Goal: Task Accomplishment & Management: Manage account settings

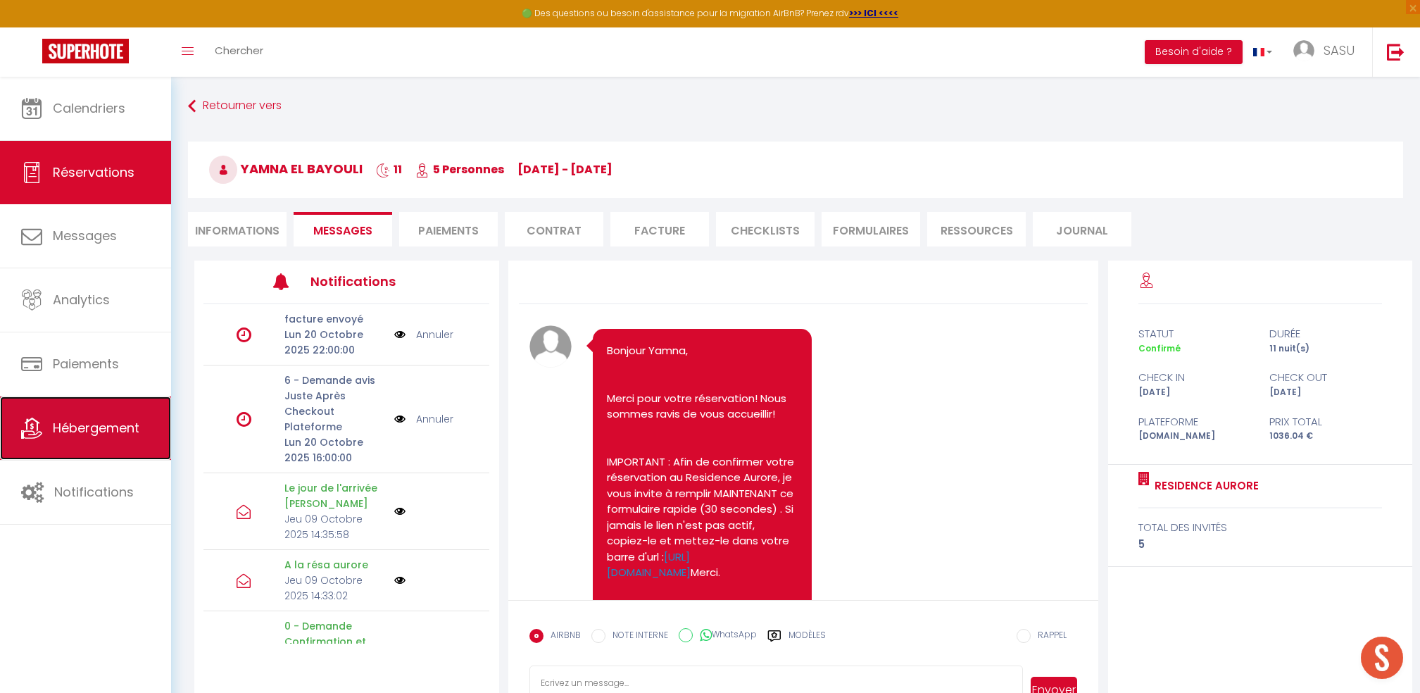
drag, startPoint x: 0, startPoint y: 0, endPoint x: 80, endPoint y: 431, distance: 438.4
click at [80, 431] on span "Hébergement" at bounding box center [96, 428] width 87 height 18
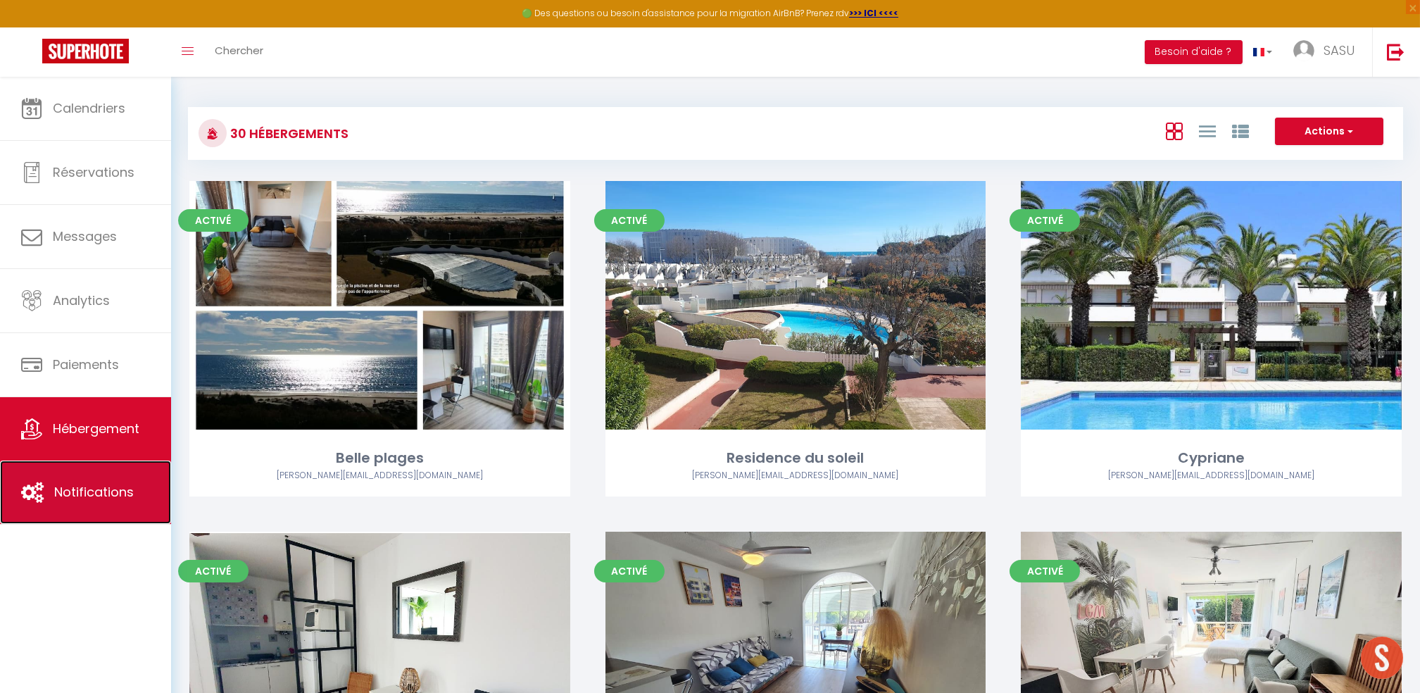
click at [74, 481] on link "Notifications" at bounding box center [85, 492] width 171 height 63
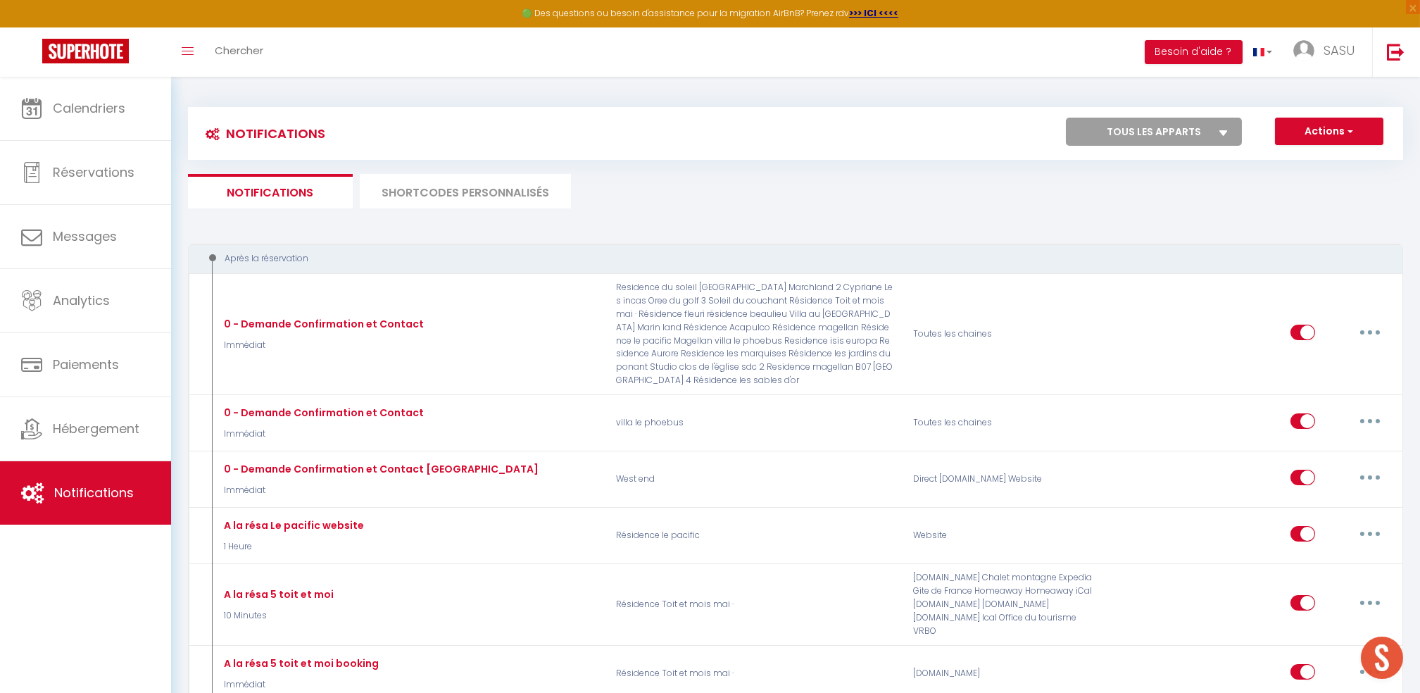
select select
checkbox input "false"
select select
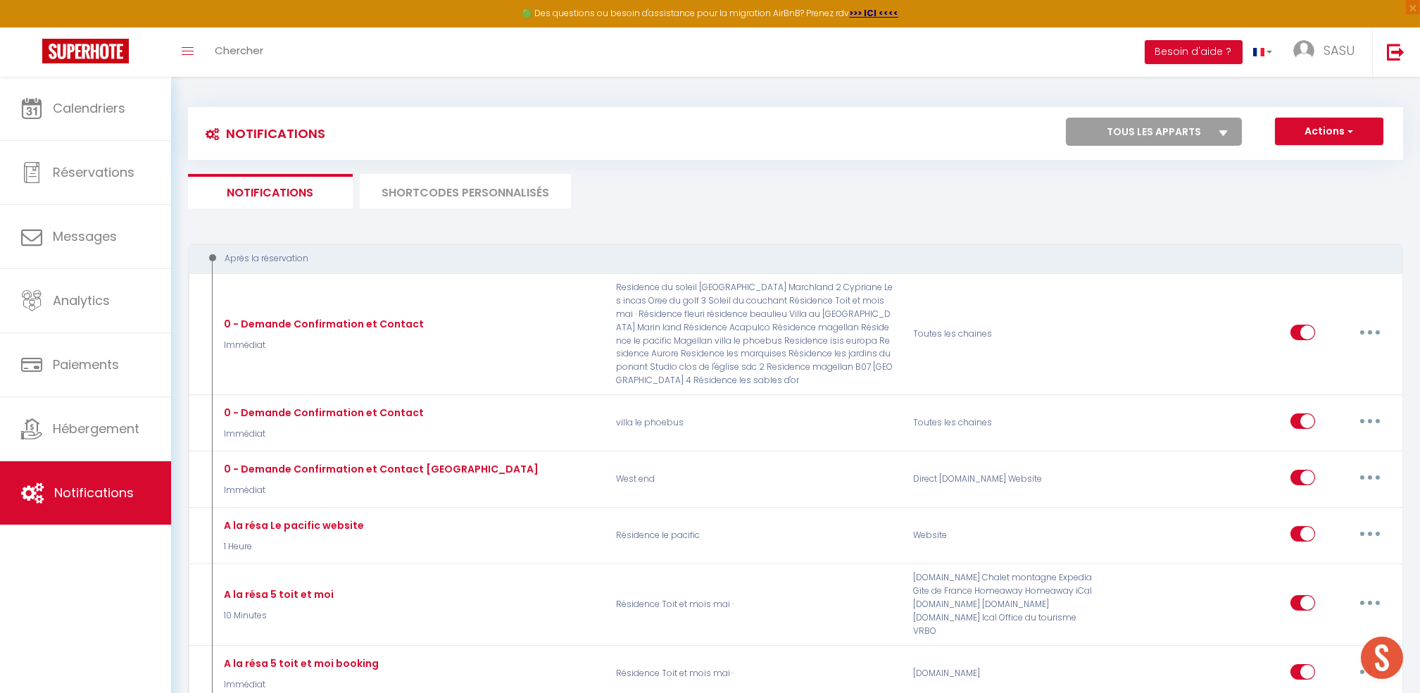
checkbox input "false"
click at [1161, 127] on select "Tous les apparts Belle plages Residence du soleil [PERSON_NAME][GEOGRAPHIC_DATA…" at bounding box center [1154, 132] width 176 height 28
select select "77295"
click at [1068, 118] on select "Tous les apparts Belle plages Residence du soleil [PERSON_NAME][GEOGRAPHIC_DATA…" at bounding box center [1154, 132] width 176 height 28
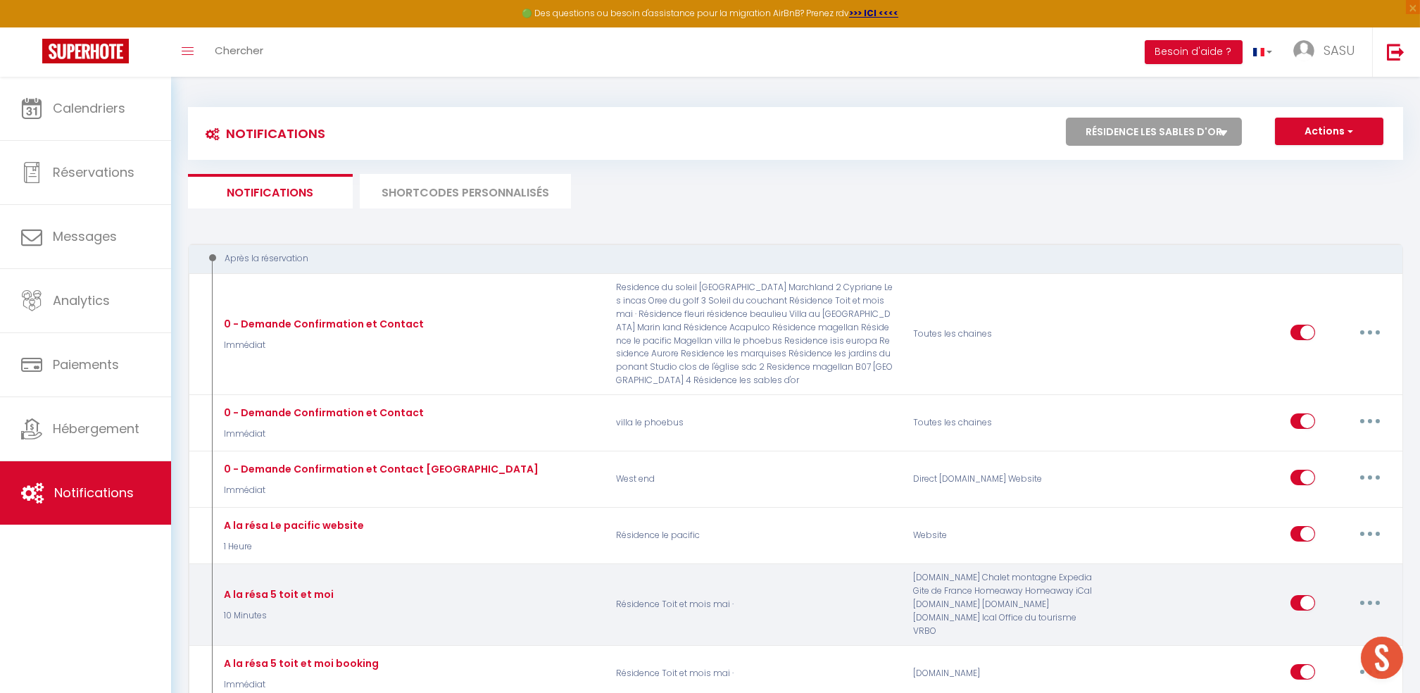
select select
checkbox input "false"
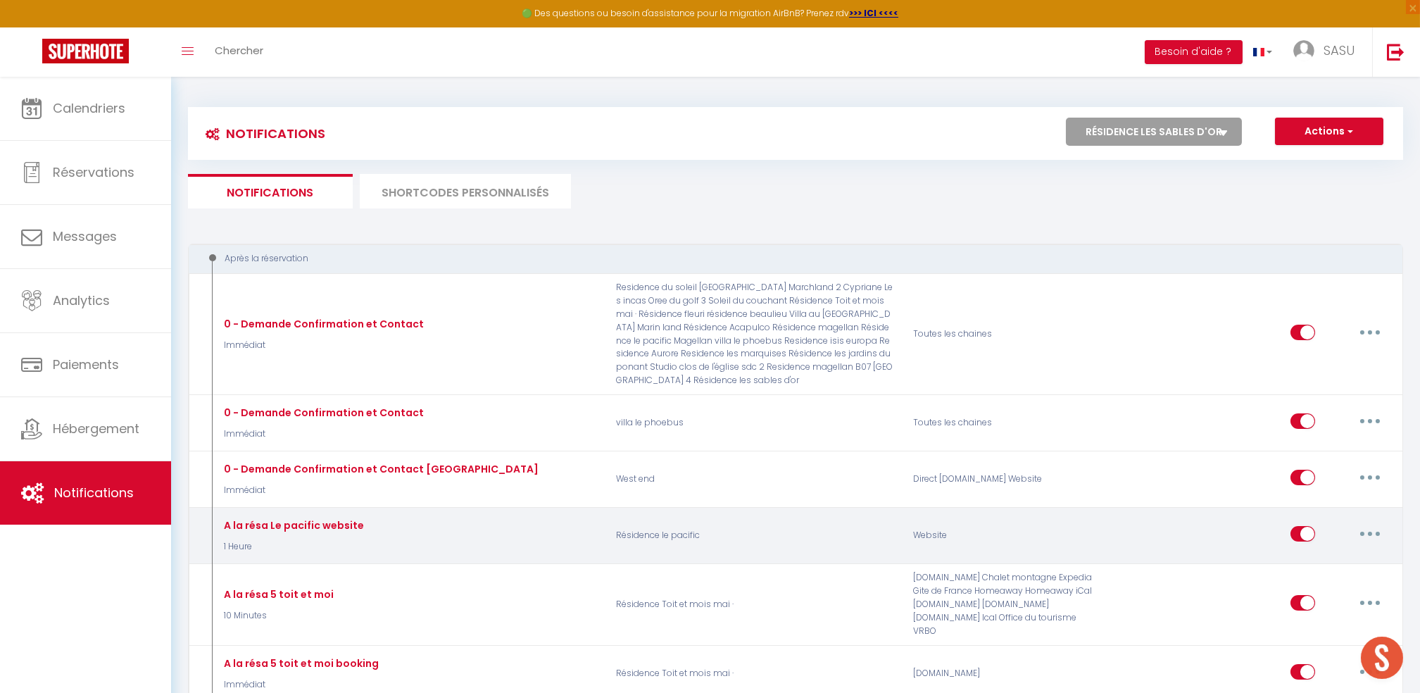
checkbox input "false"
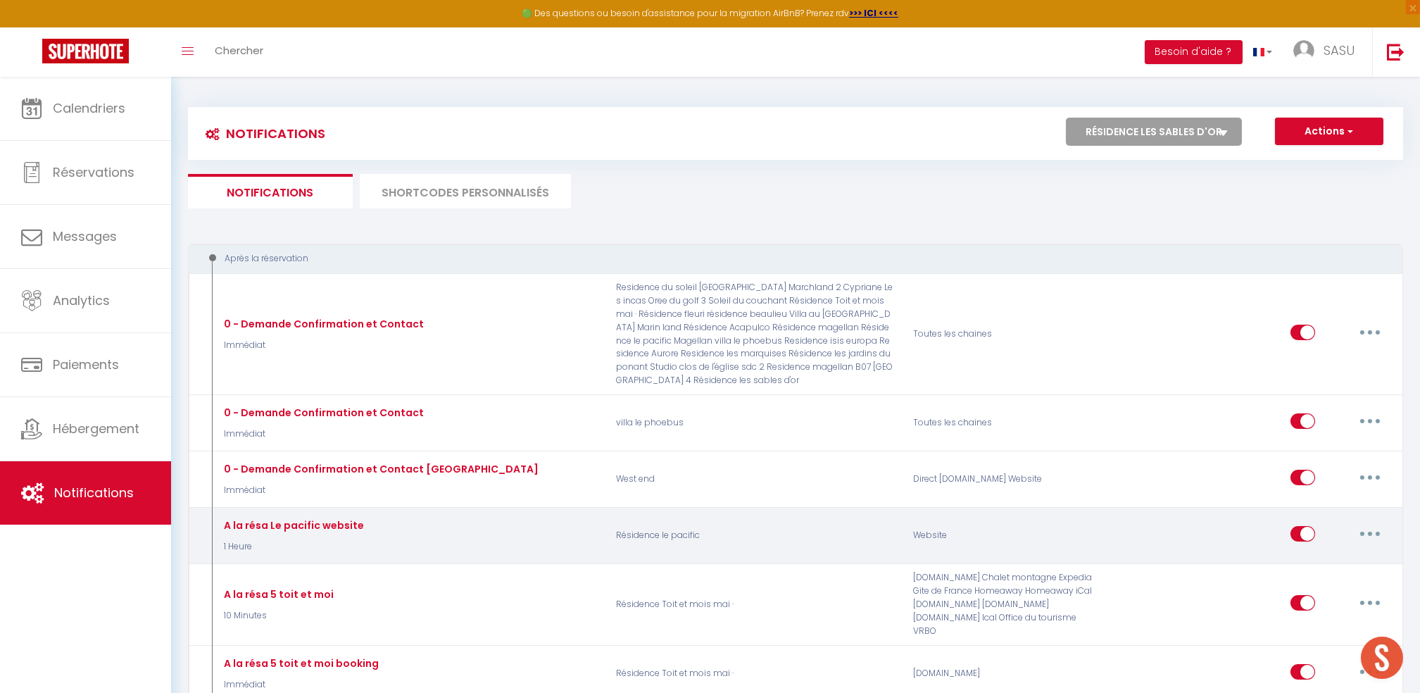
checkbox input "true"
select select
checkbox input "false"
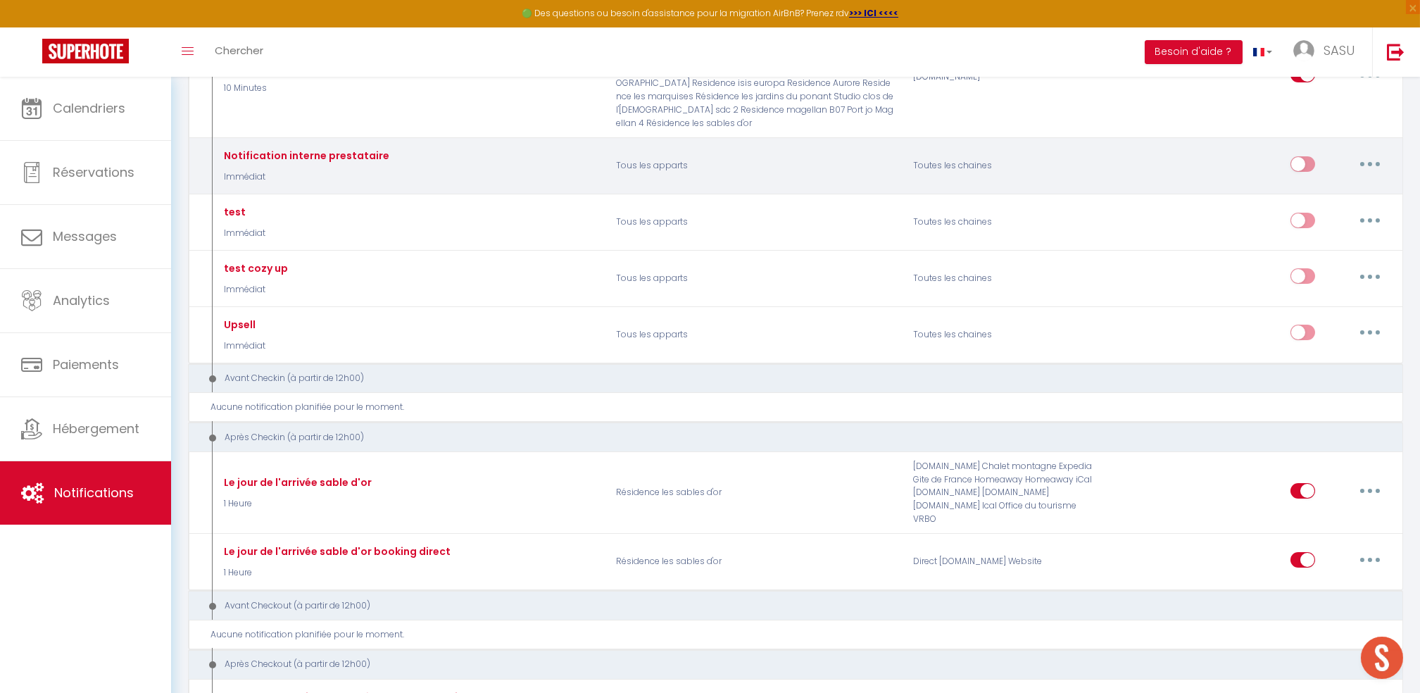
scroll to position [563, 0]
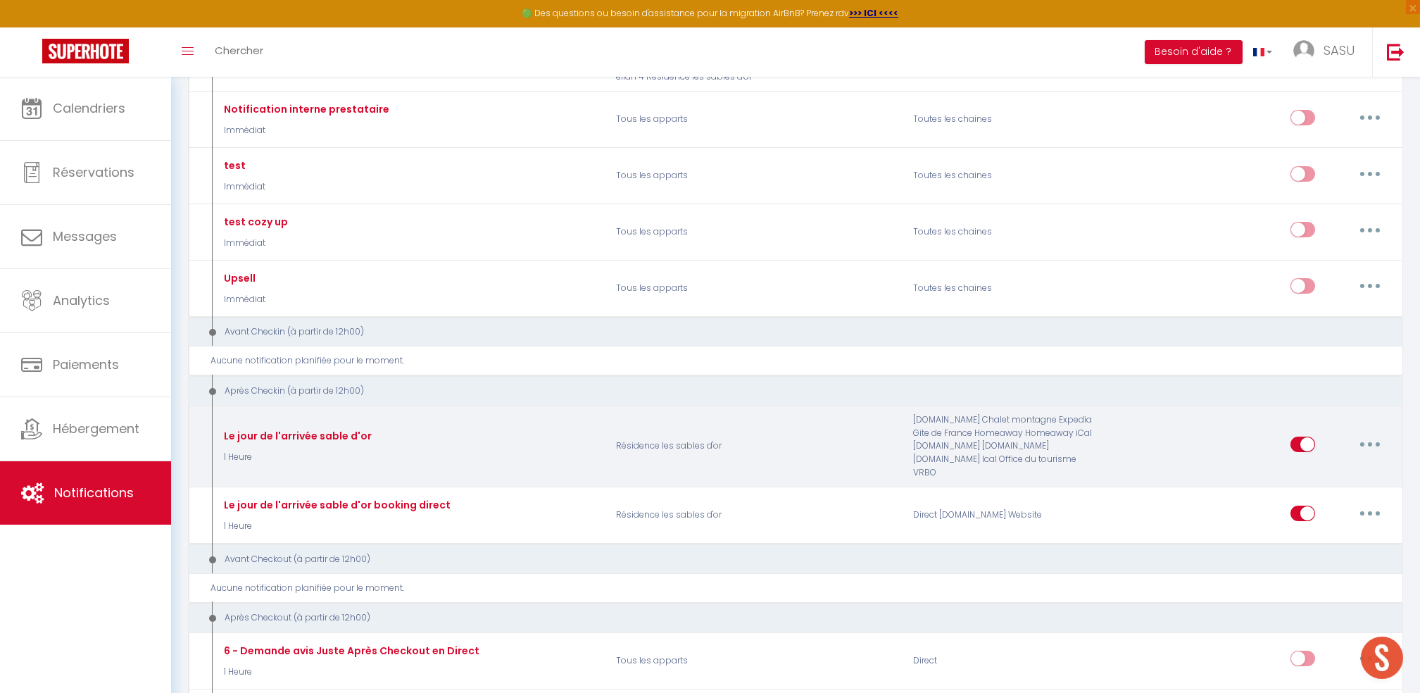
click at [1370, 450] on button "button" at bounding box center [1370, 444] width 39 height 23
click at [1331, 475] on link "Editer" at bounding box center [1334, 476] width 104 height 24
type input "Le jour de l'arrivée sable d'or"
select select "3"
select select "1 Heure"
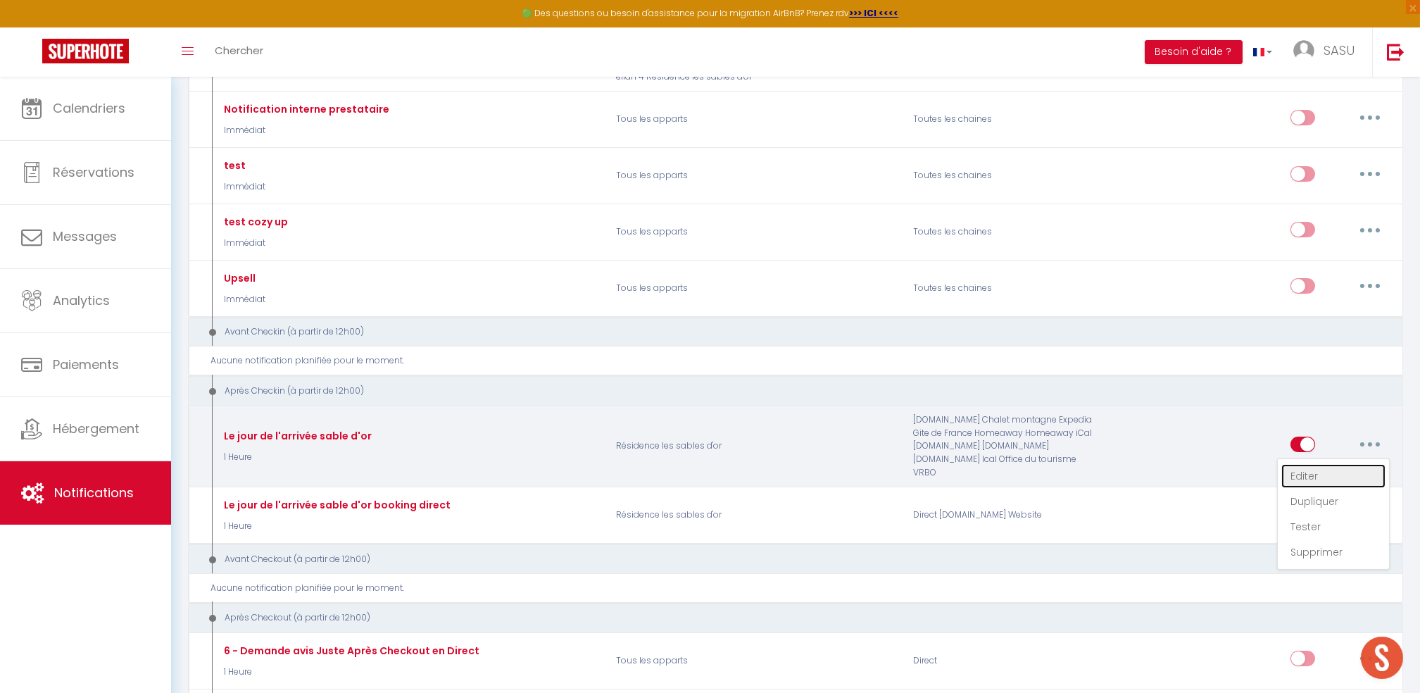
select select "if_booking_is_paid"
checkbox input "true"
checkbox input "false"
radio input "true"
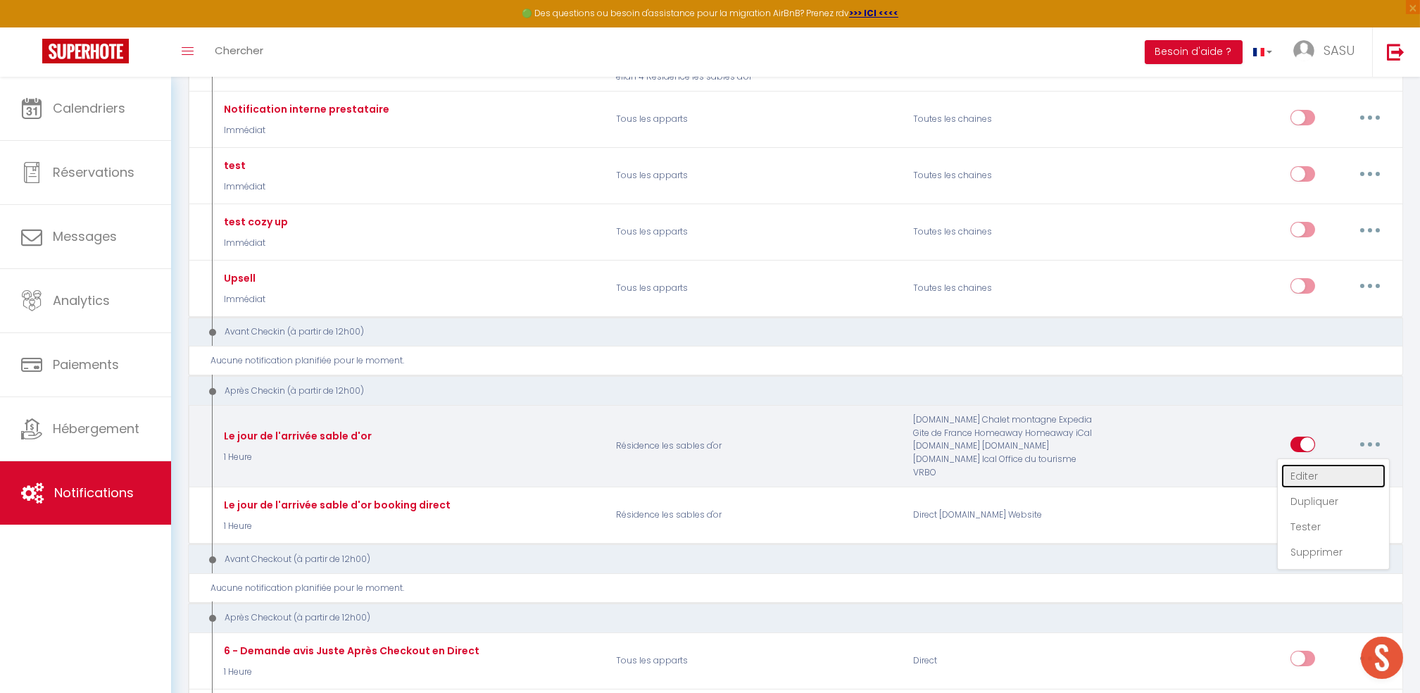
type input "Procédure pour le checkin - [RENTAL:NAME]"
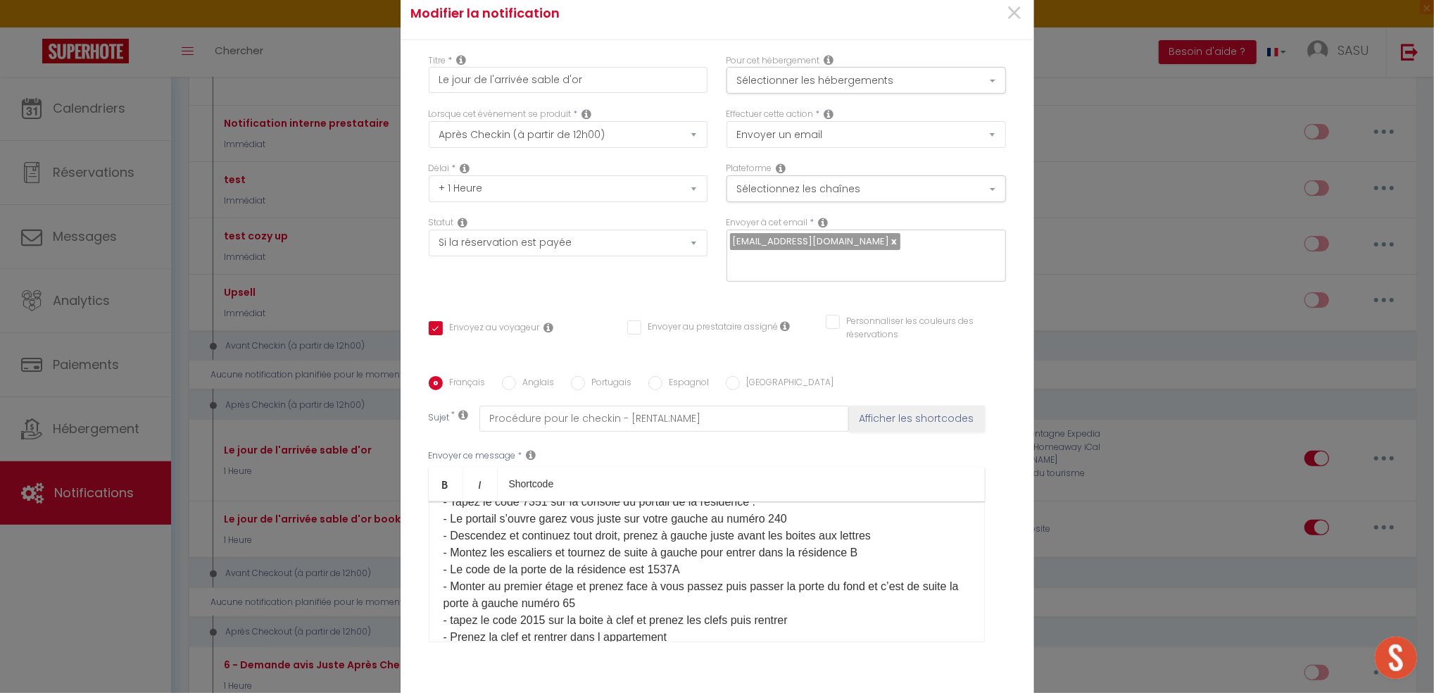
click at [787, 548] on p "- Tapez le code 7351 sur la console du portail de la résidence . - Le portail s…" at bounding box center [707, 604] width 527 height 220
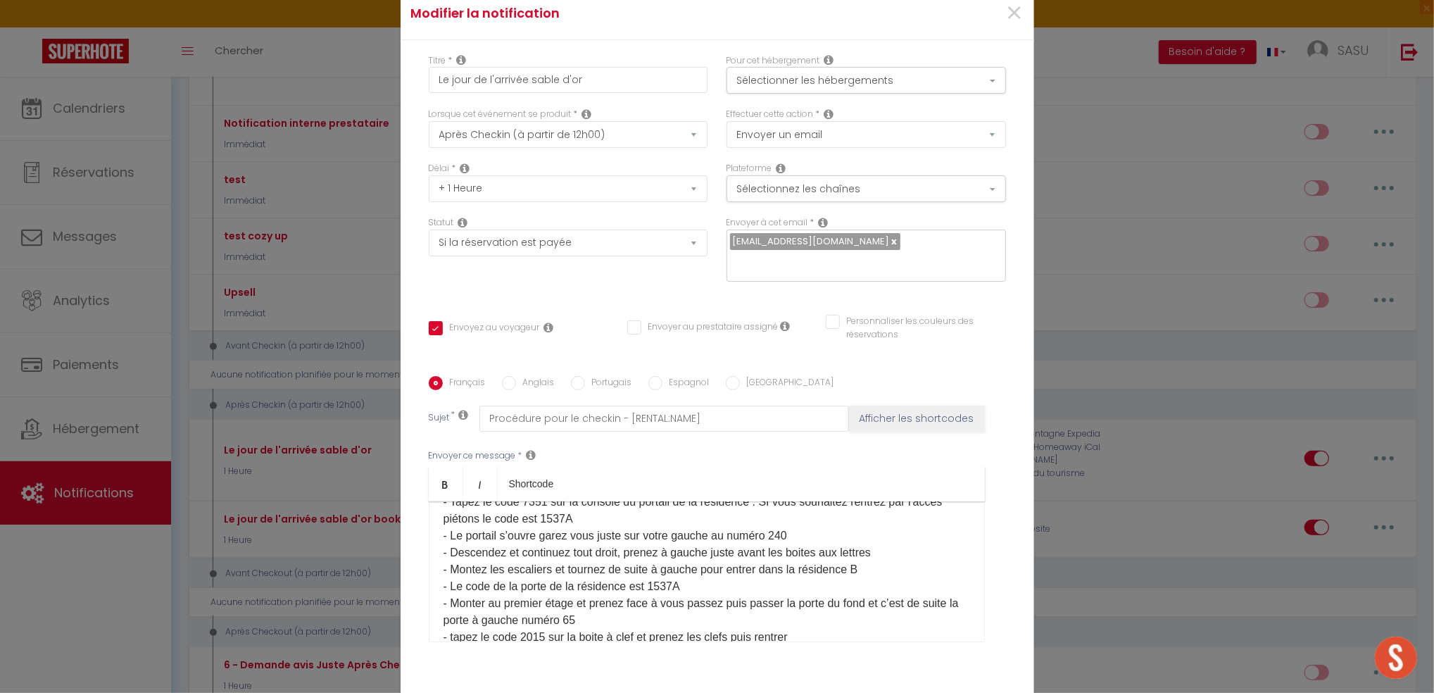
drag, startPoint x: 456, startPoint y: 563, endPoint x: 683, endPoint y: 639, distance: 240.1
click at [683, 639] on div "Envoyer ce message * Bold Italic Shortcode Rich text editor Bonjour [GUEST:FIRS…" at bounding box center [717, 546] width 577 height 229
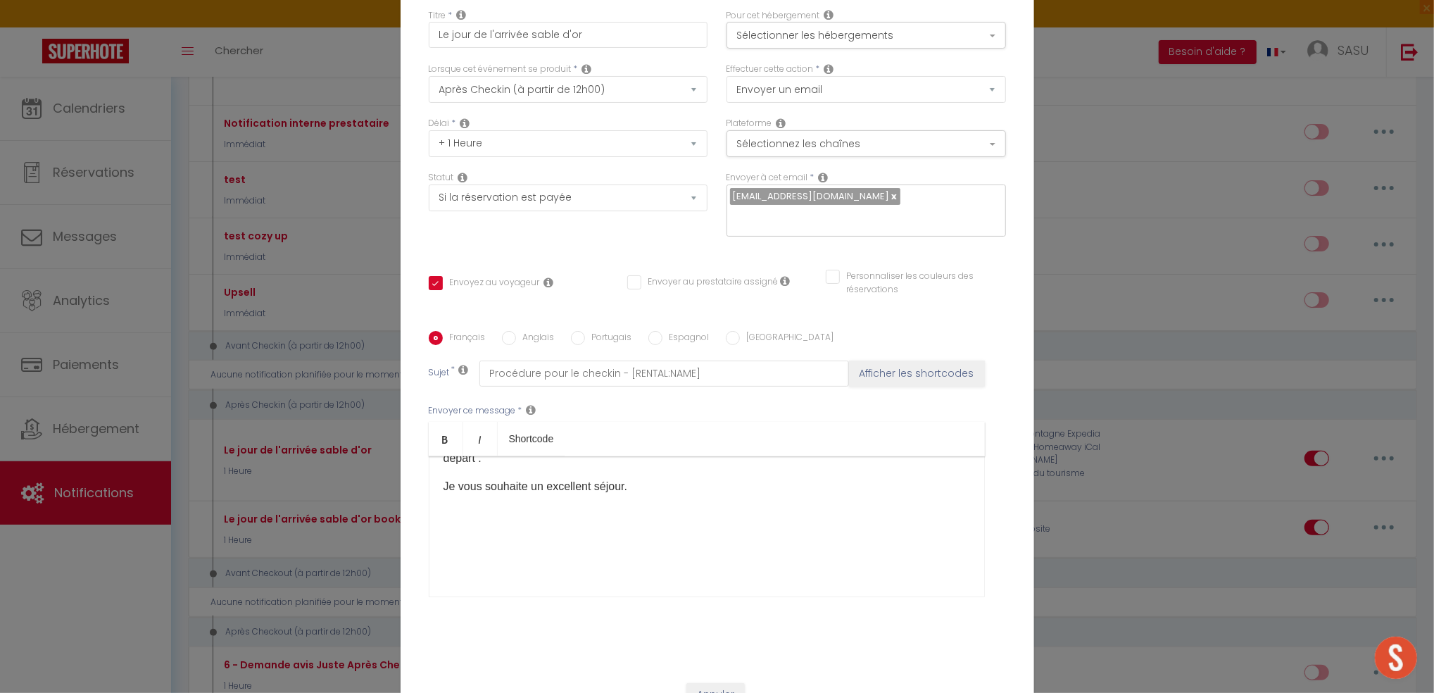
scroll to position [88, 0]
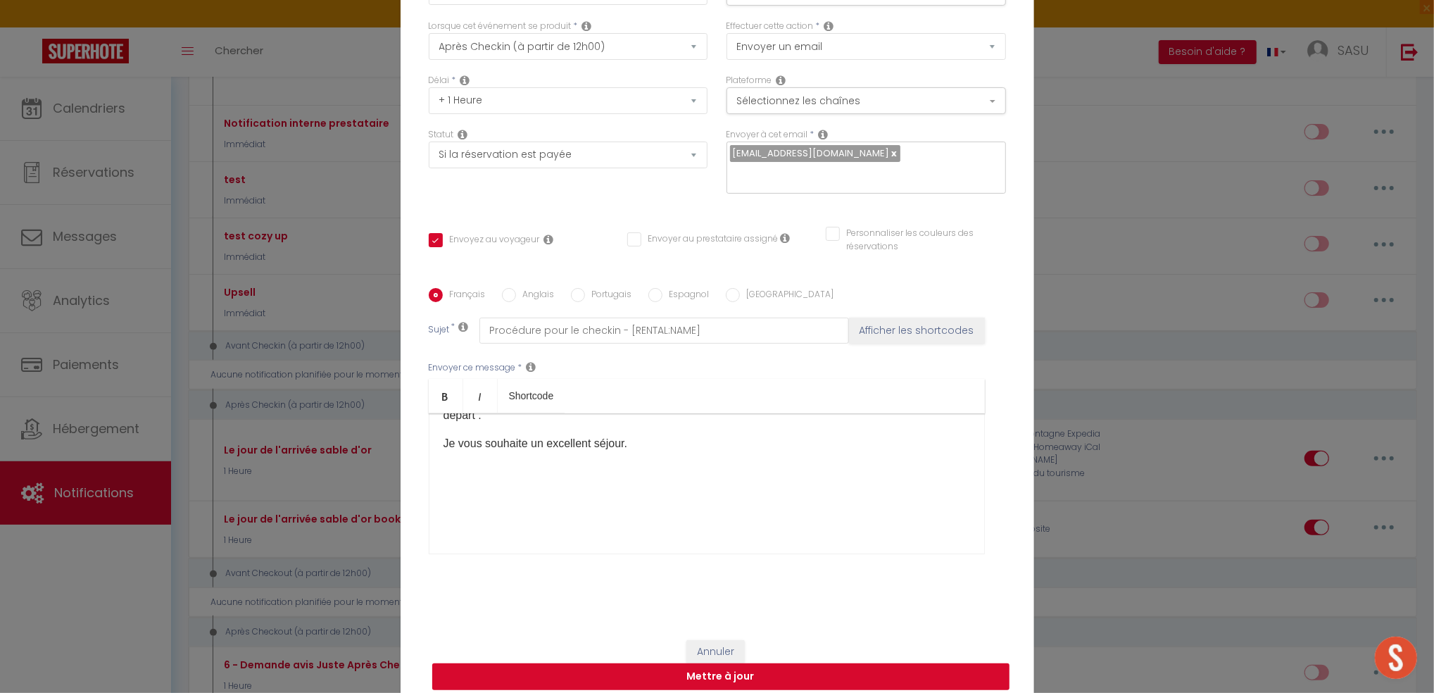
click at [762, 665] on button "Mettre à jour" at bounding box center [720, 676] width 577 height 27
checkbox input "true"
checkbox input "false"
select select "1"
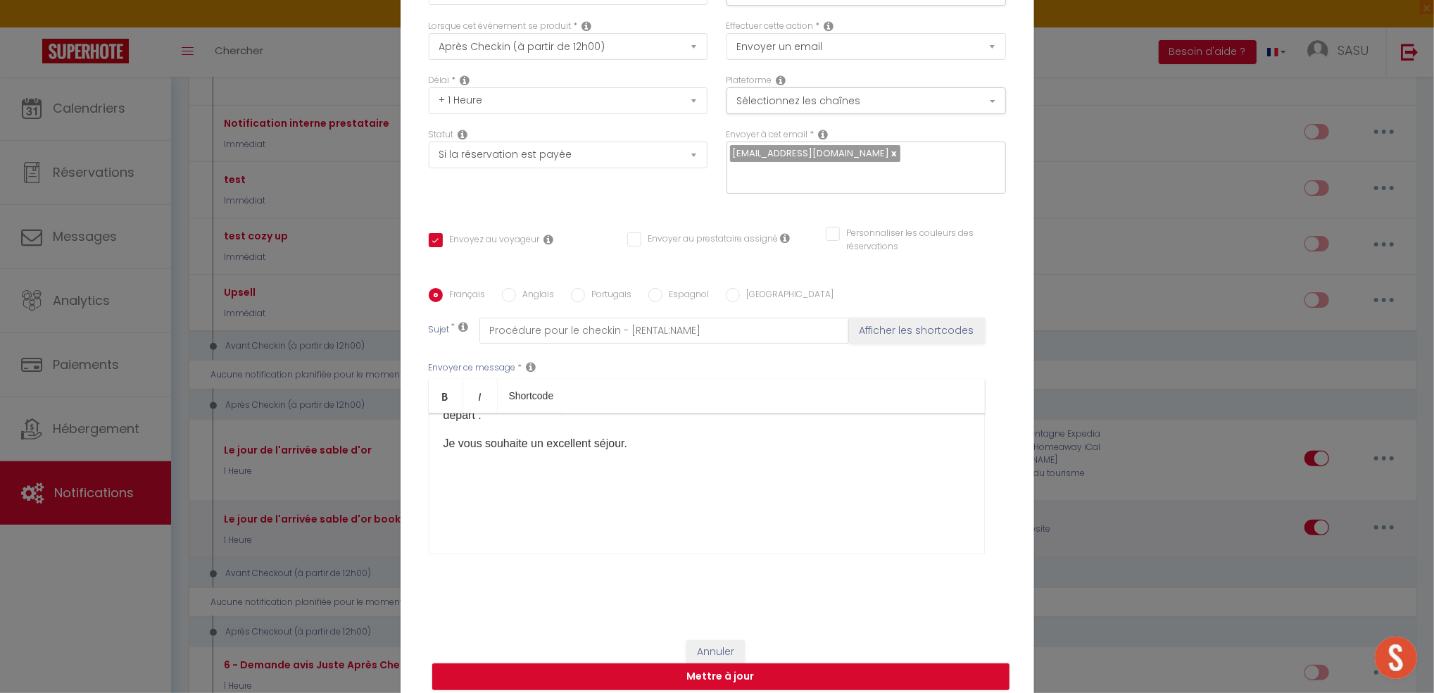
select select
checkbox input "false"
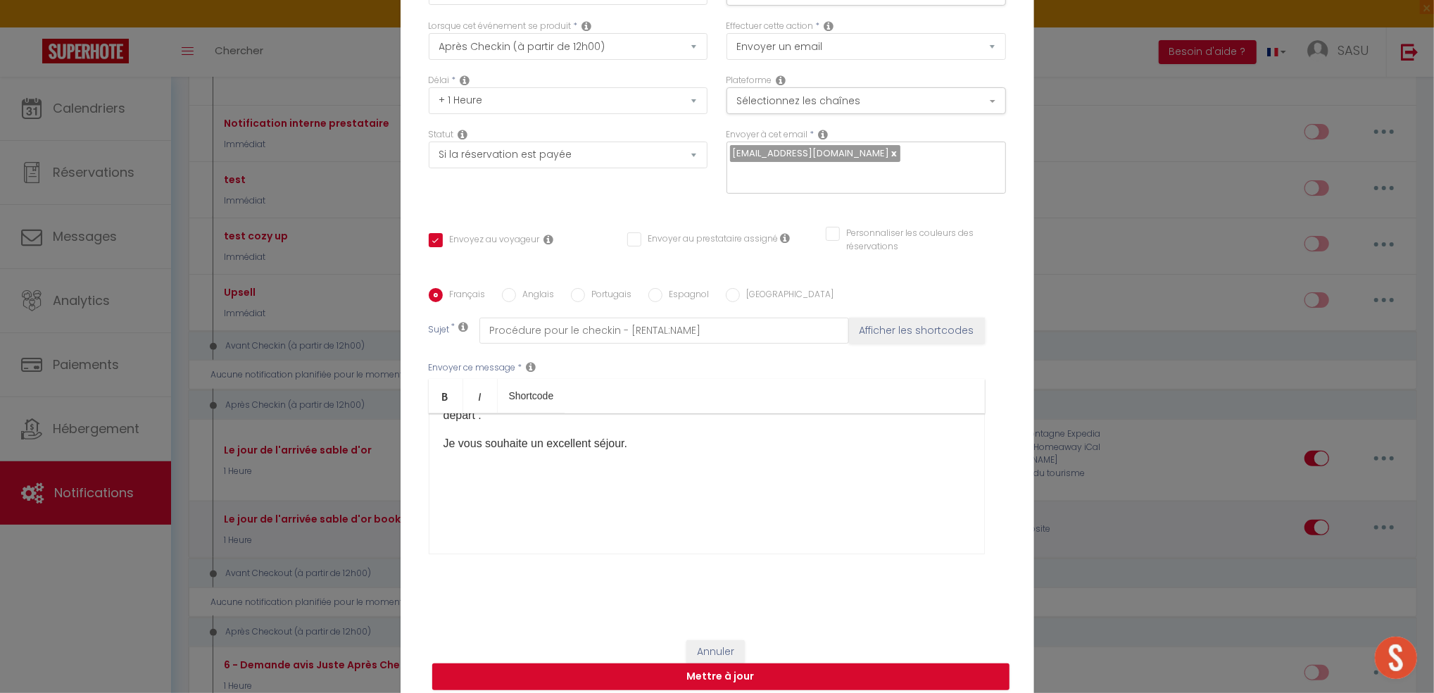
radio input "false"
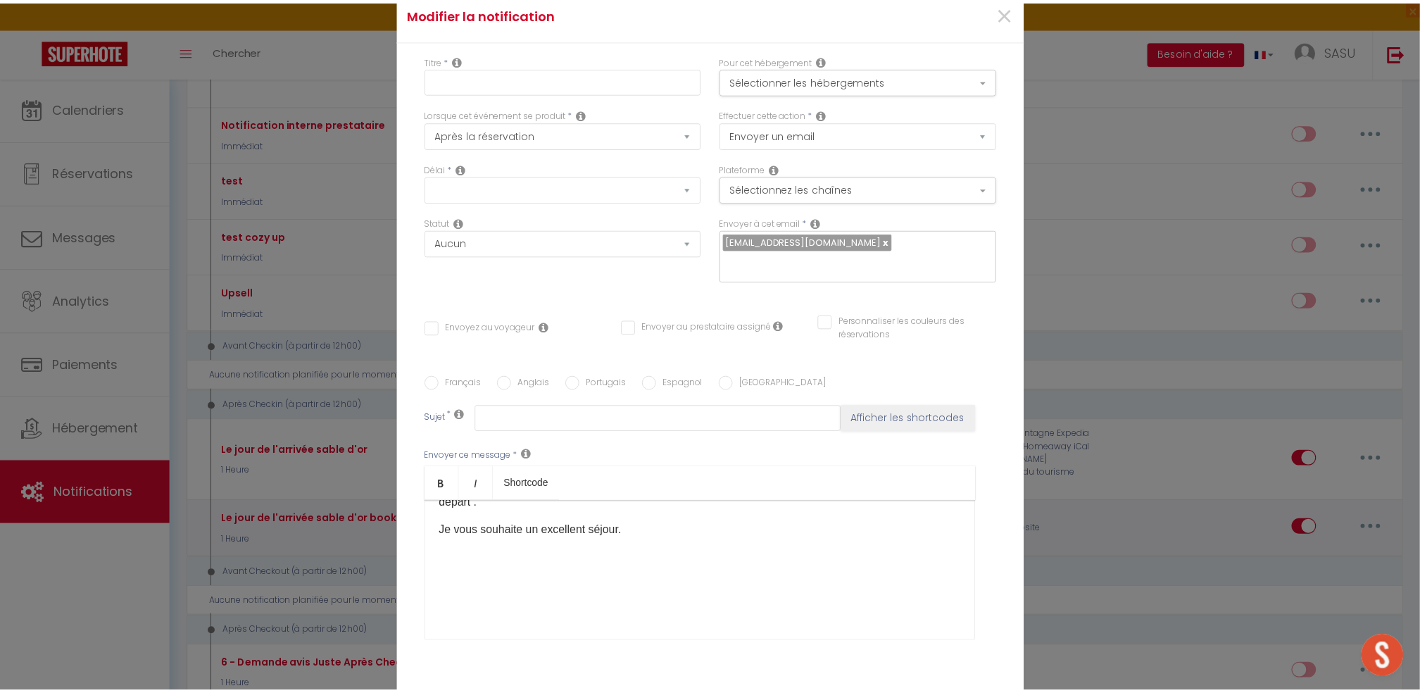
scroll to position [563, 0]
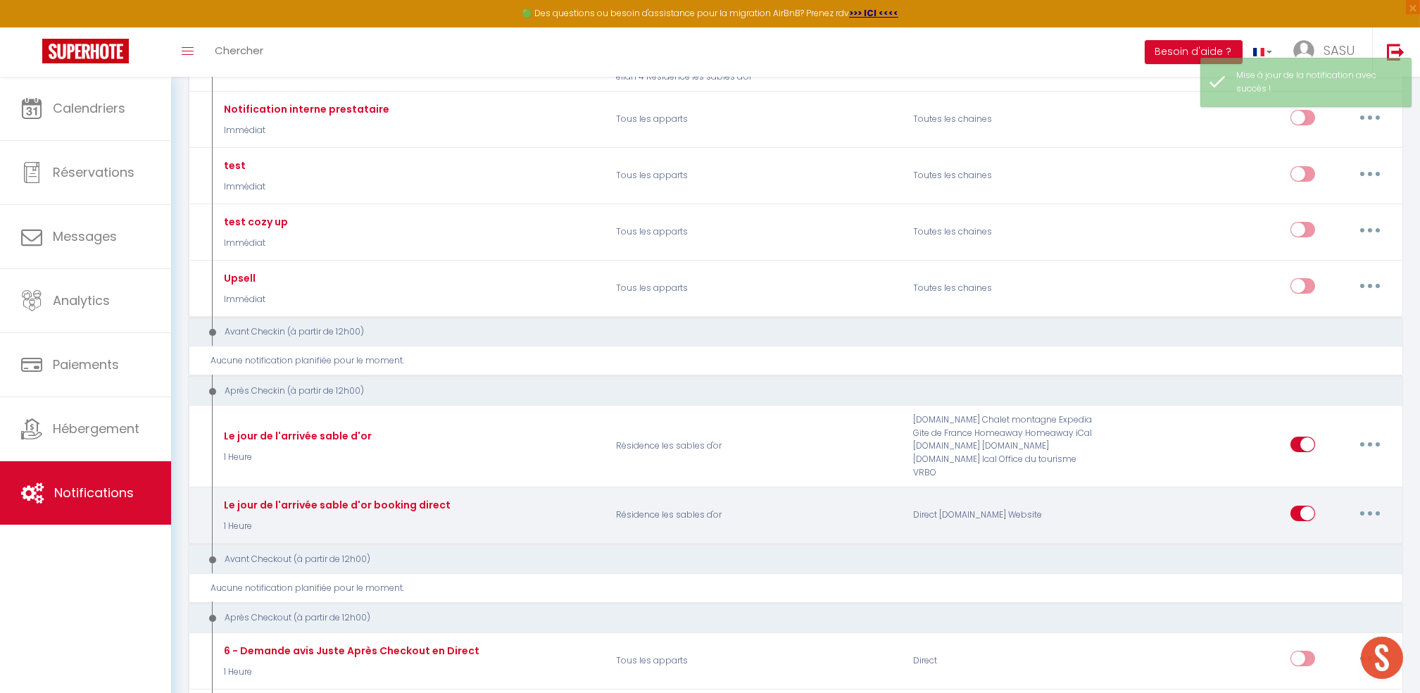
select select
checkbox input "false"
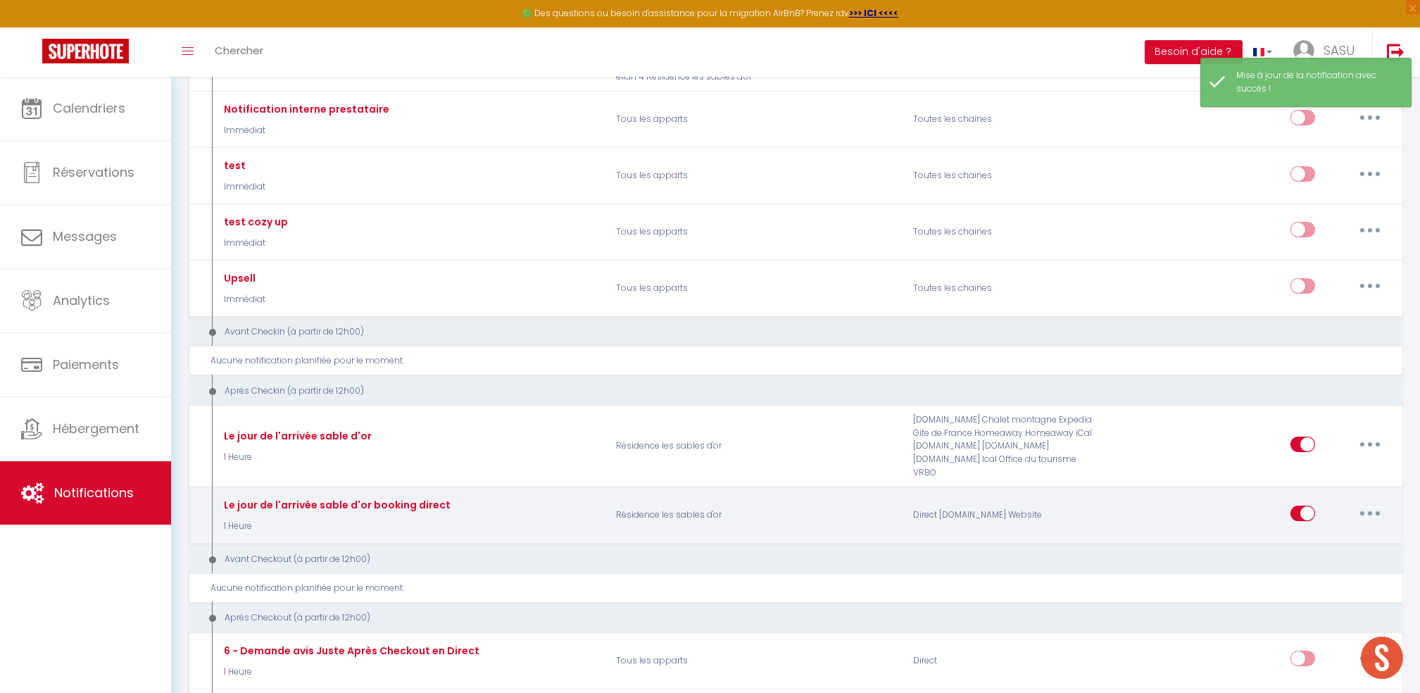
click at [1365, 514] on button "button" at bounding box center [1370, 513] width 39 height 23
click at [1313, 539] on link "Editer" at bounding box center [1334, 545] width 104 height 24
type input "Le jour de l'arrivée sable d'or booking direct"
select select "3"
select select "1 Heure"
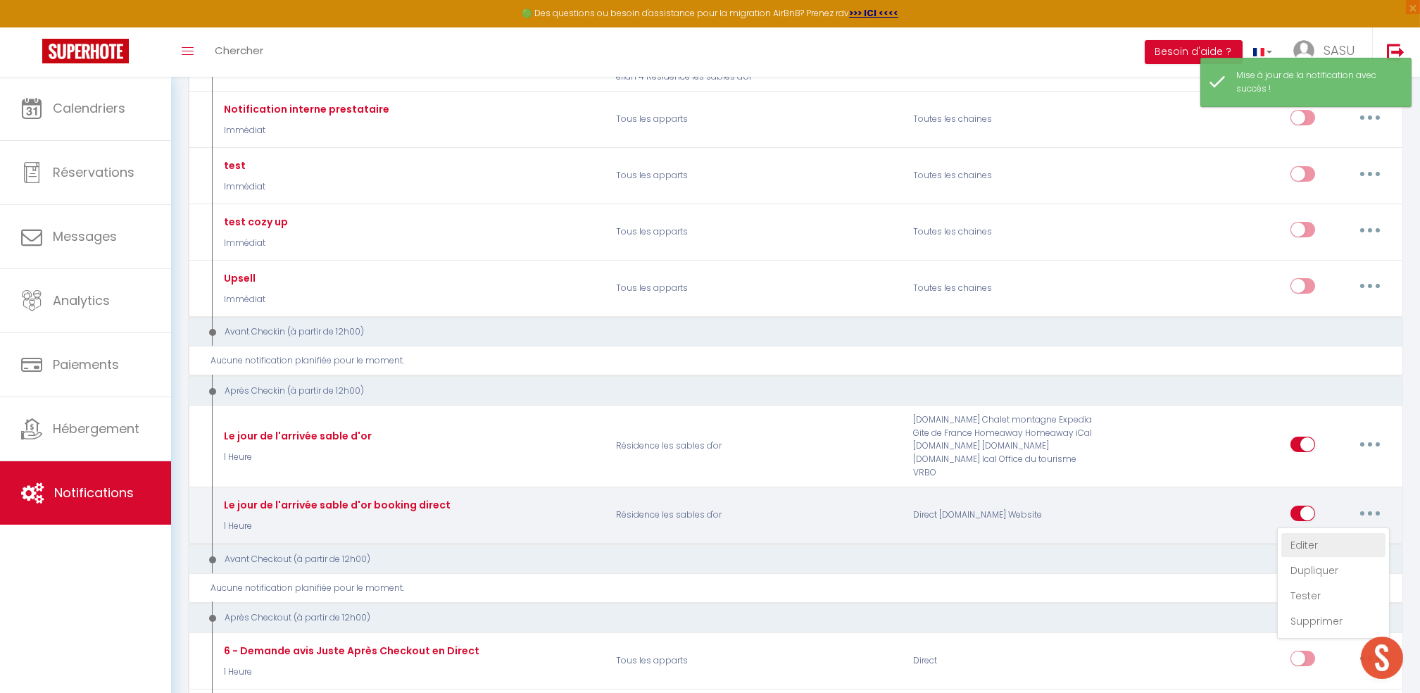
select select "if_deposit_is_paid"
checkbox input "true"
checkbox input "false"
radio input "true"
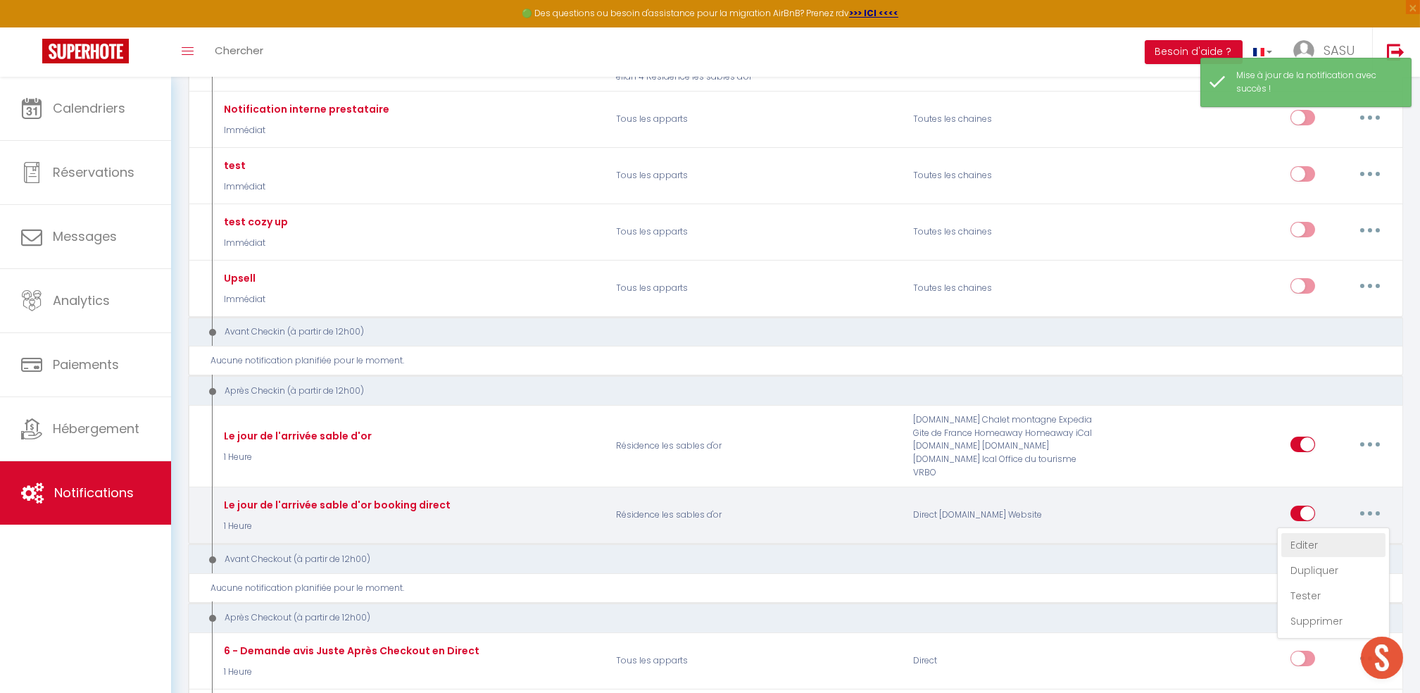
type input "Procédure pour le checkin - [RENTAL:NAME]"
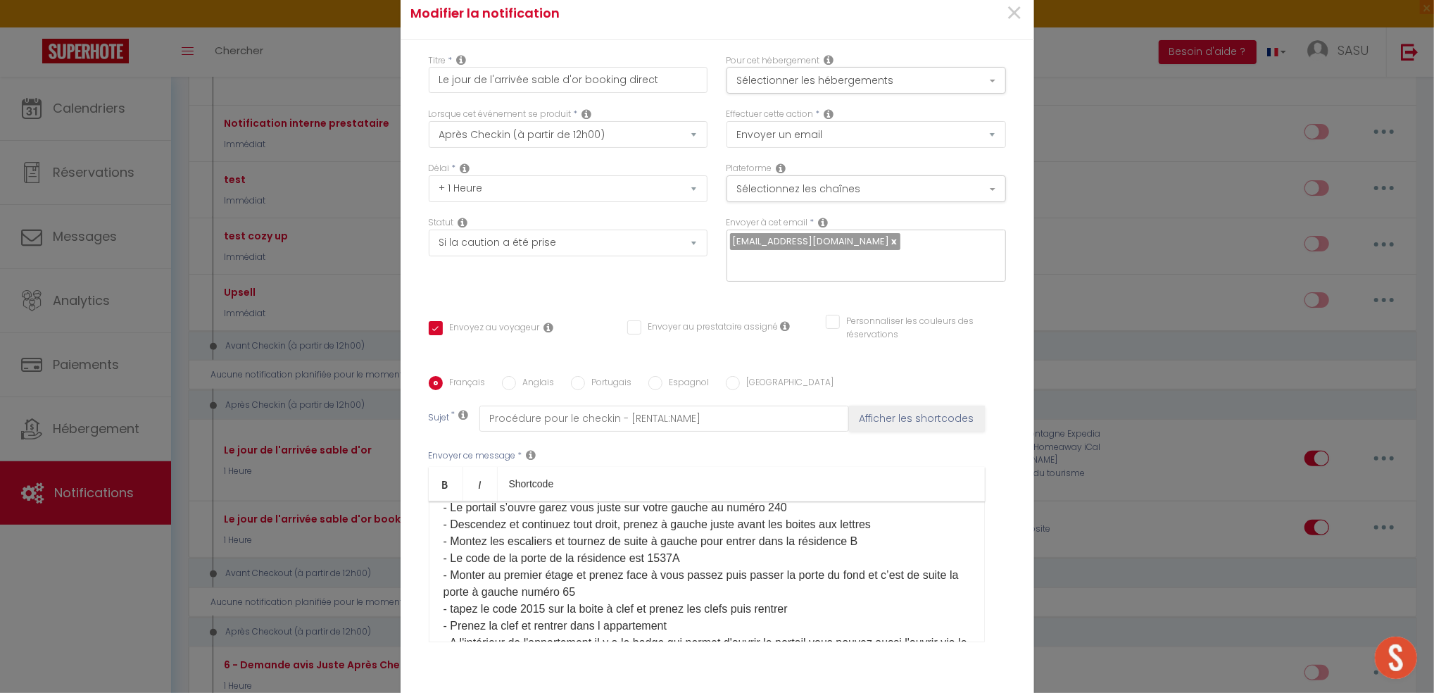
scroll to position [567, 0]
click at [860, 532] on p "- Tapez le code 7351 sur la console du portail de la résidence . - Le portail s…" at bounding box center [707, 600] width 527 height 220
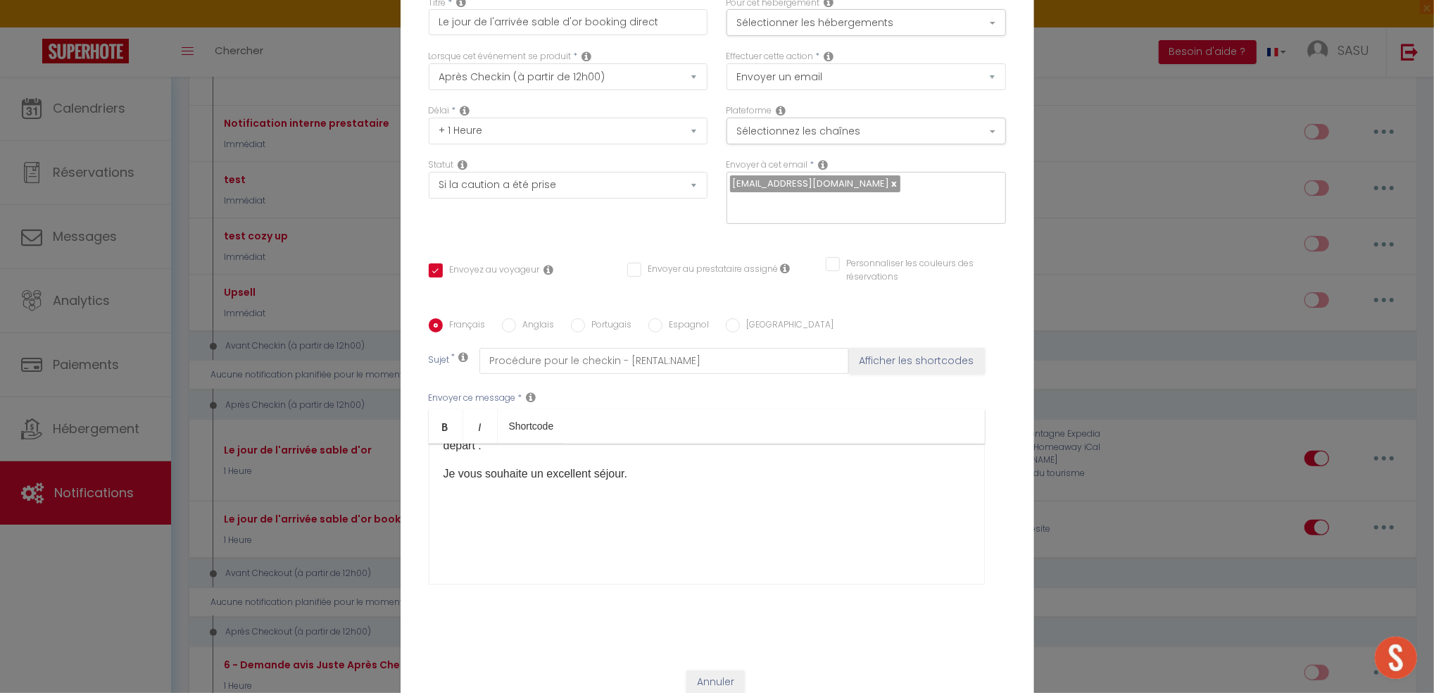
scroll to position [88, 0]
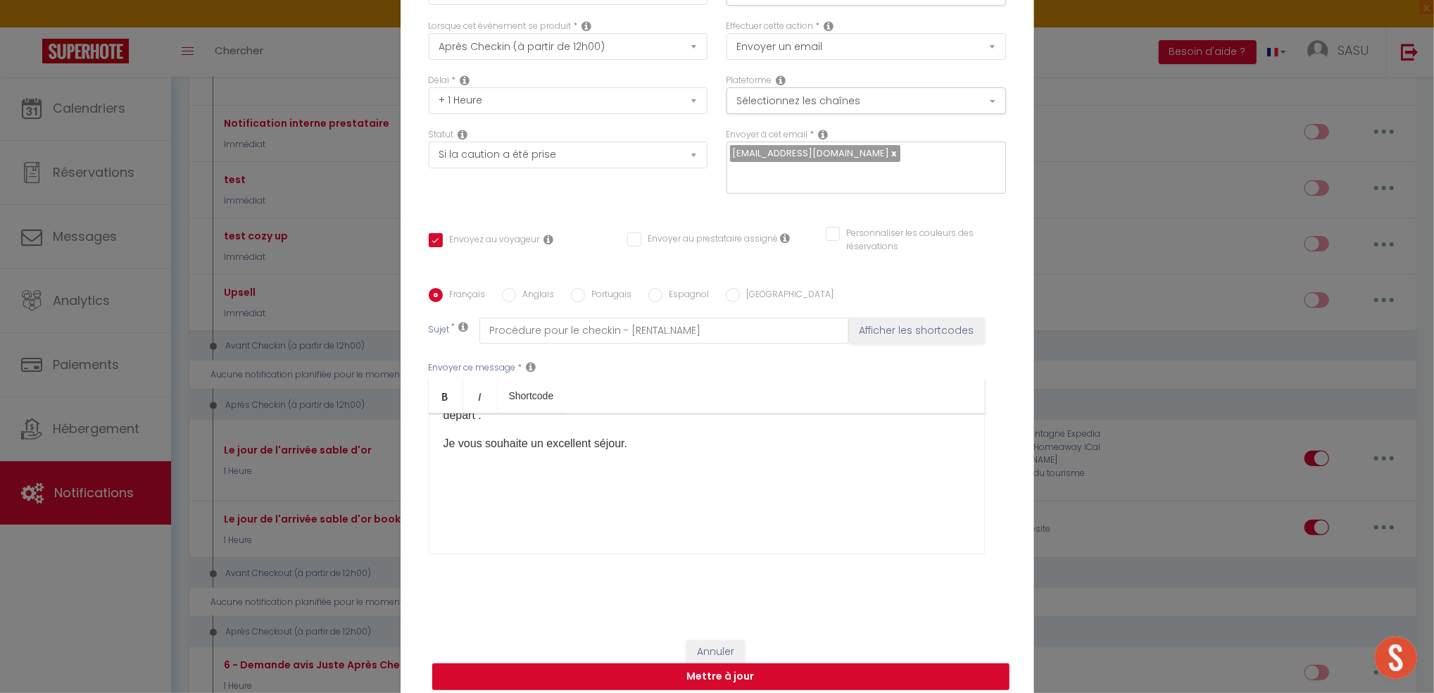
click at [818, 663] on button "Mettre à jour" at bounding box center [720, 676] width 577 height 27
checkbox input "true"
checkbox input "false"
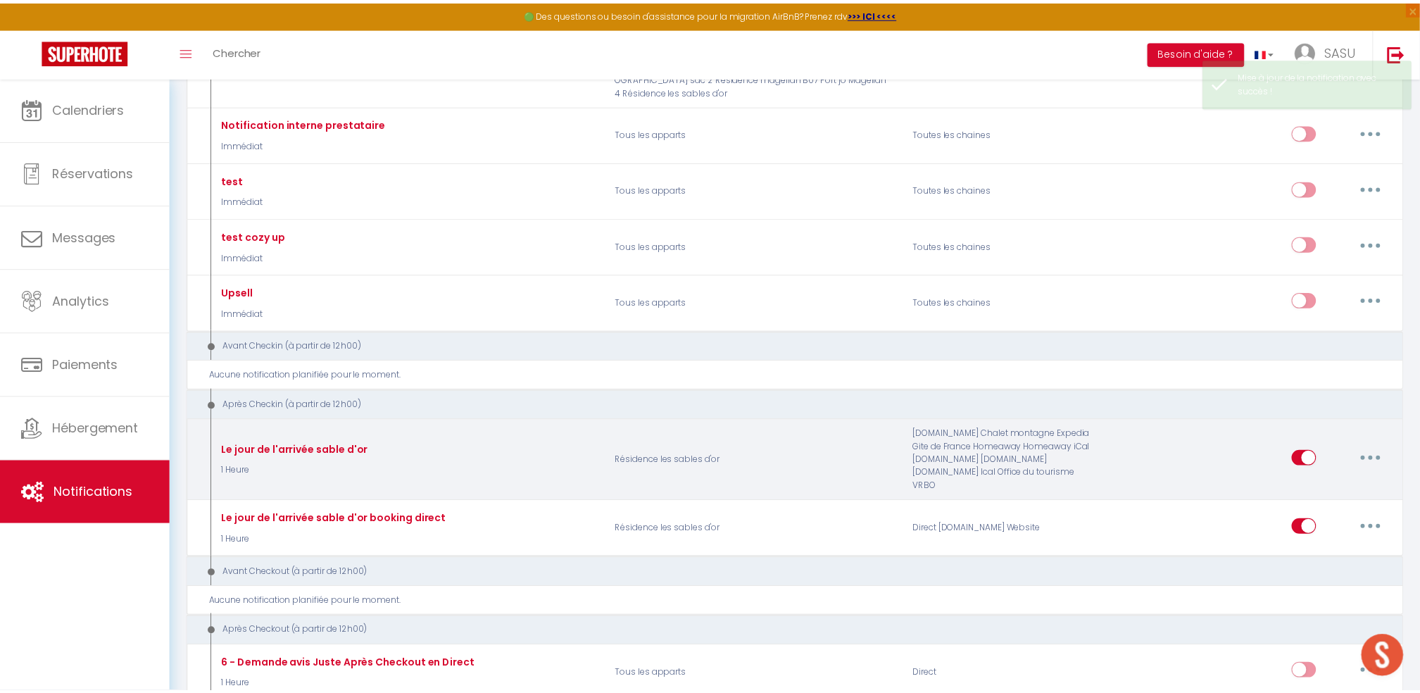
scroll to position [563, 0]
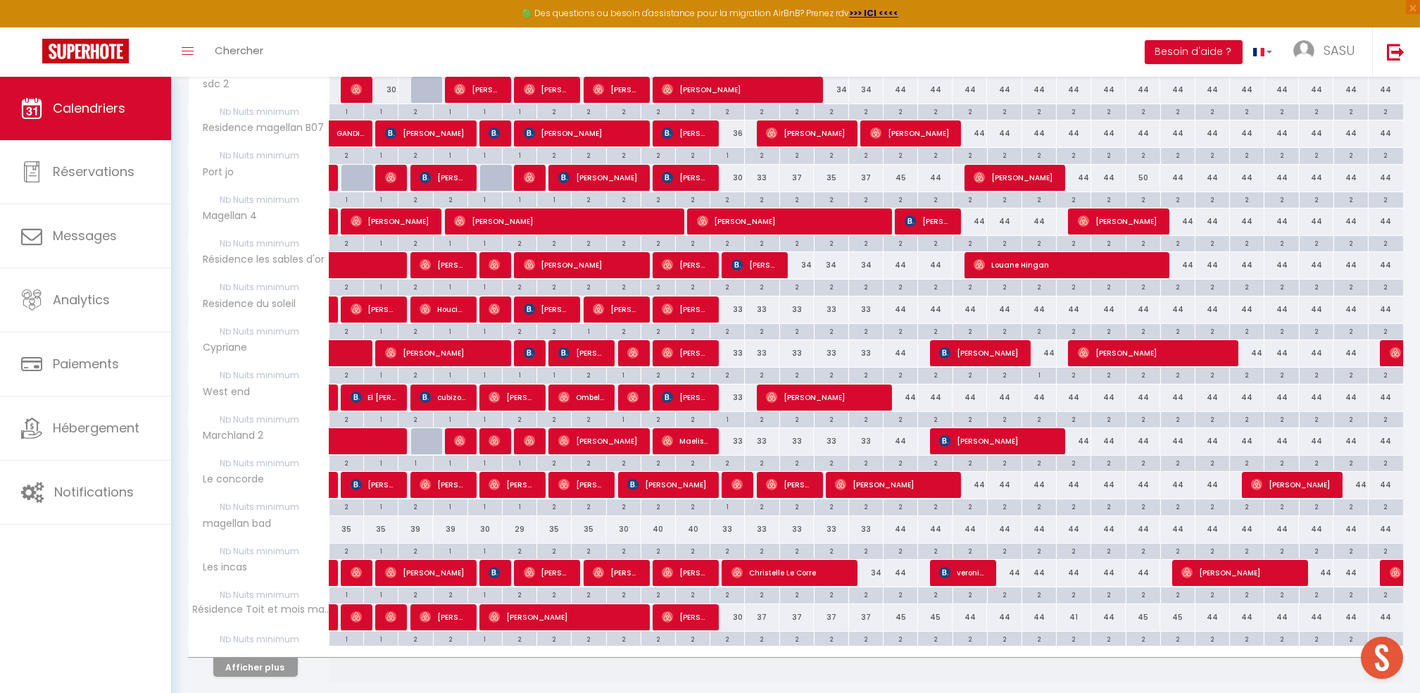
scroll to position [563, 0]
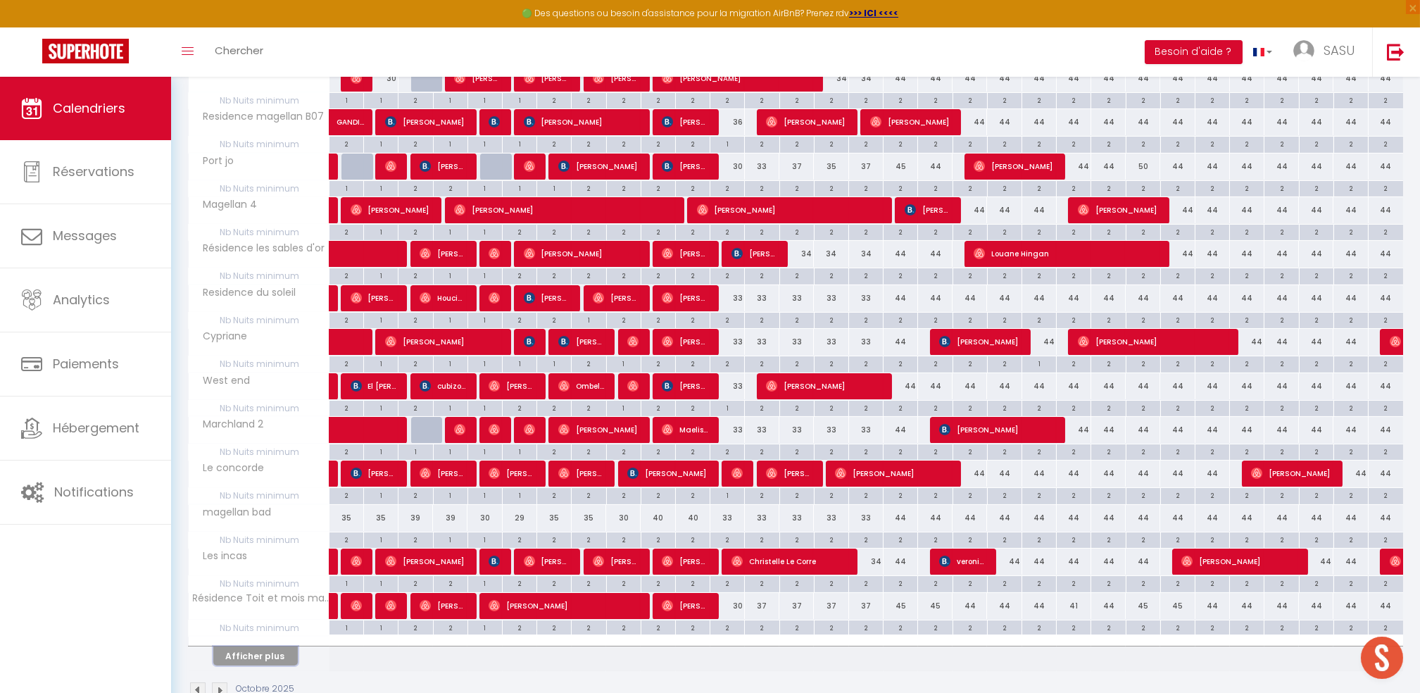
click at [273, 660] on button "Afficher plus" at bounding box center [255, 655] width 85 height 19
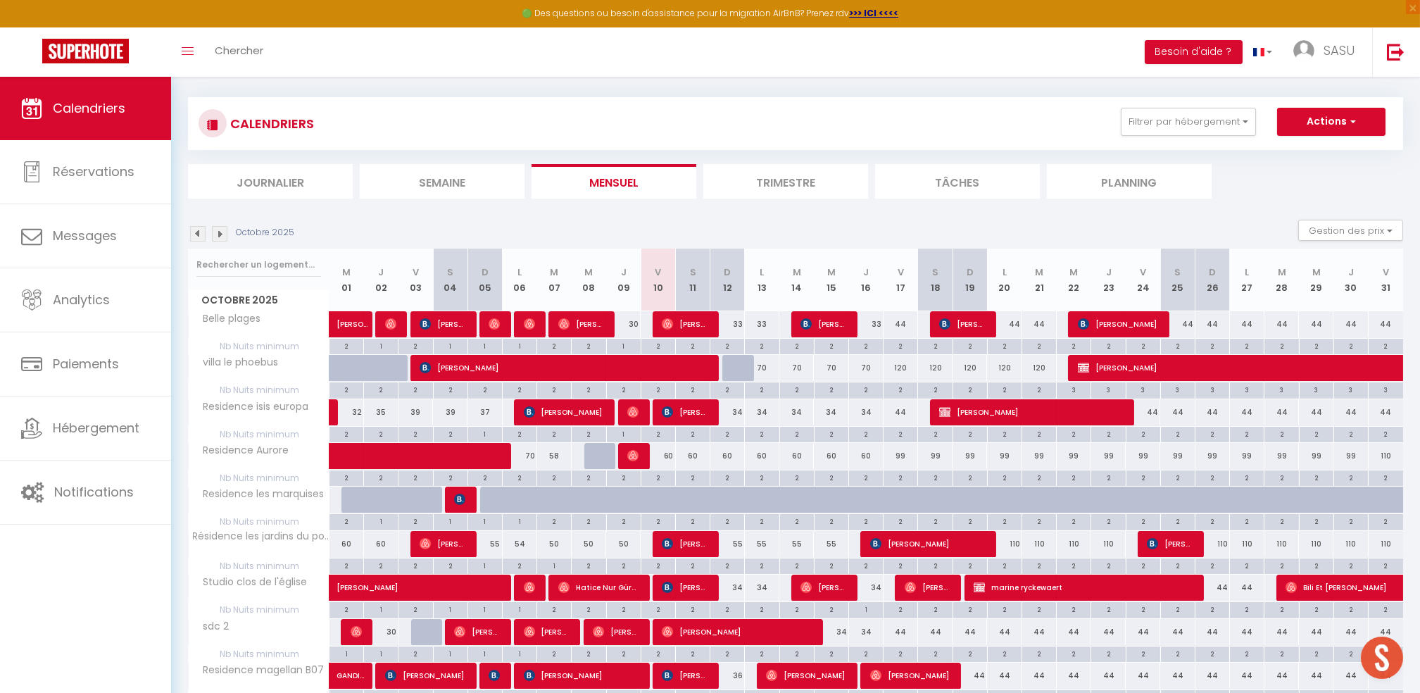
scroll to position [0, 0]
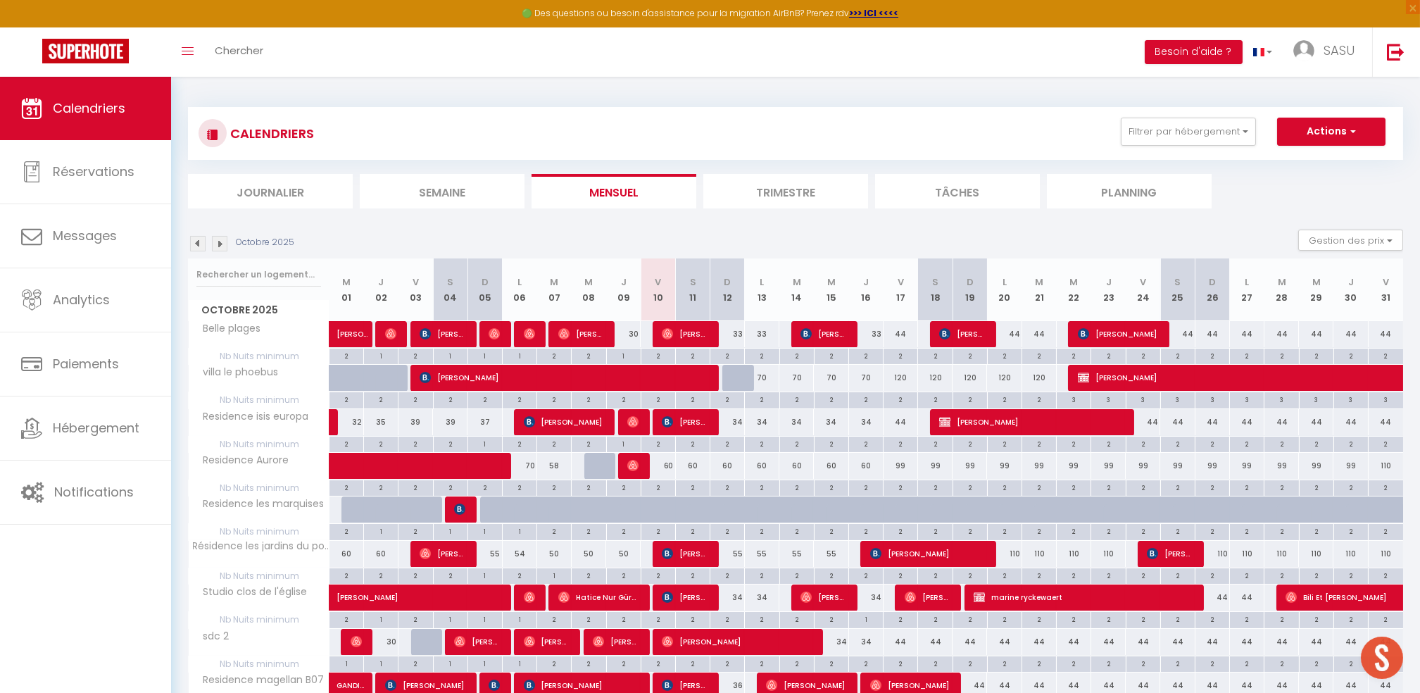
click at [217, 248] on img at bounding box center [219, 243] width 15 height 15
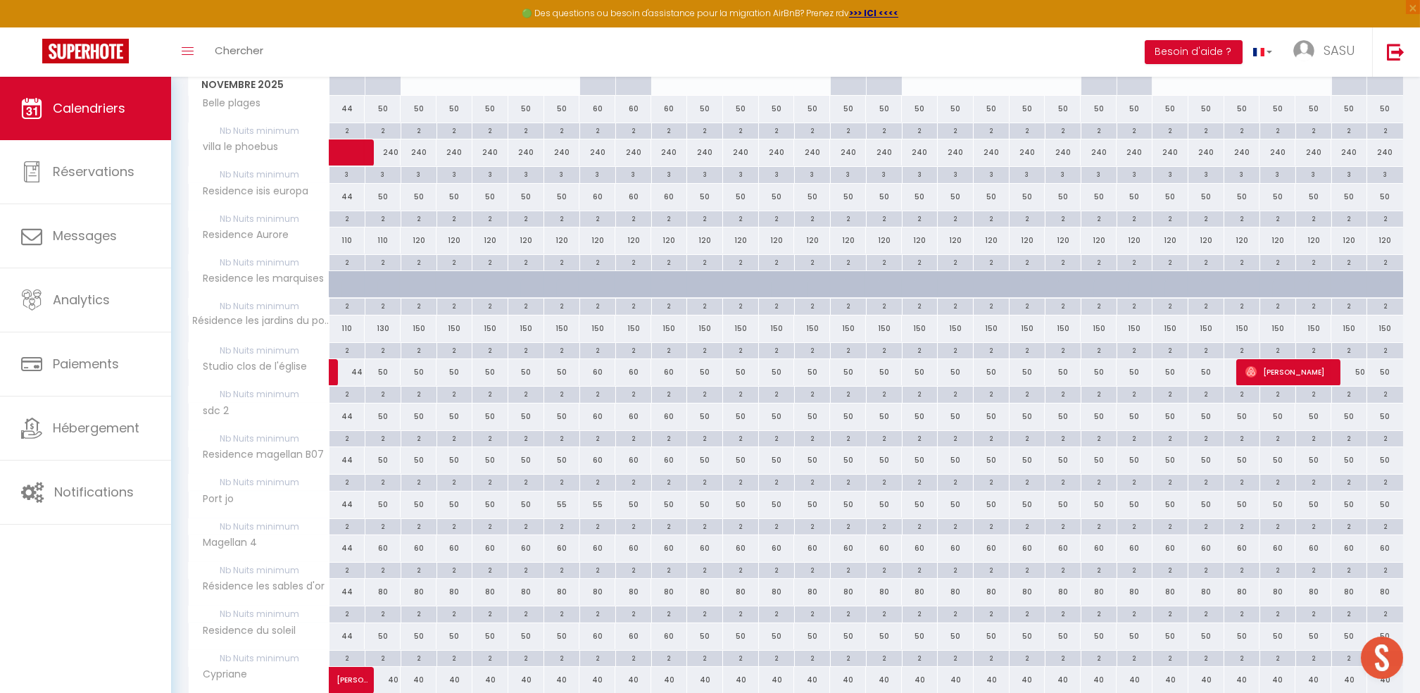
scroll to position [601, 0]
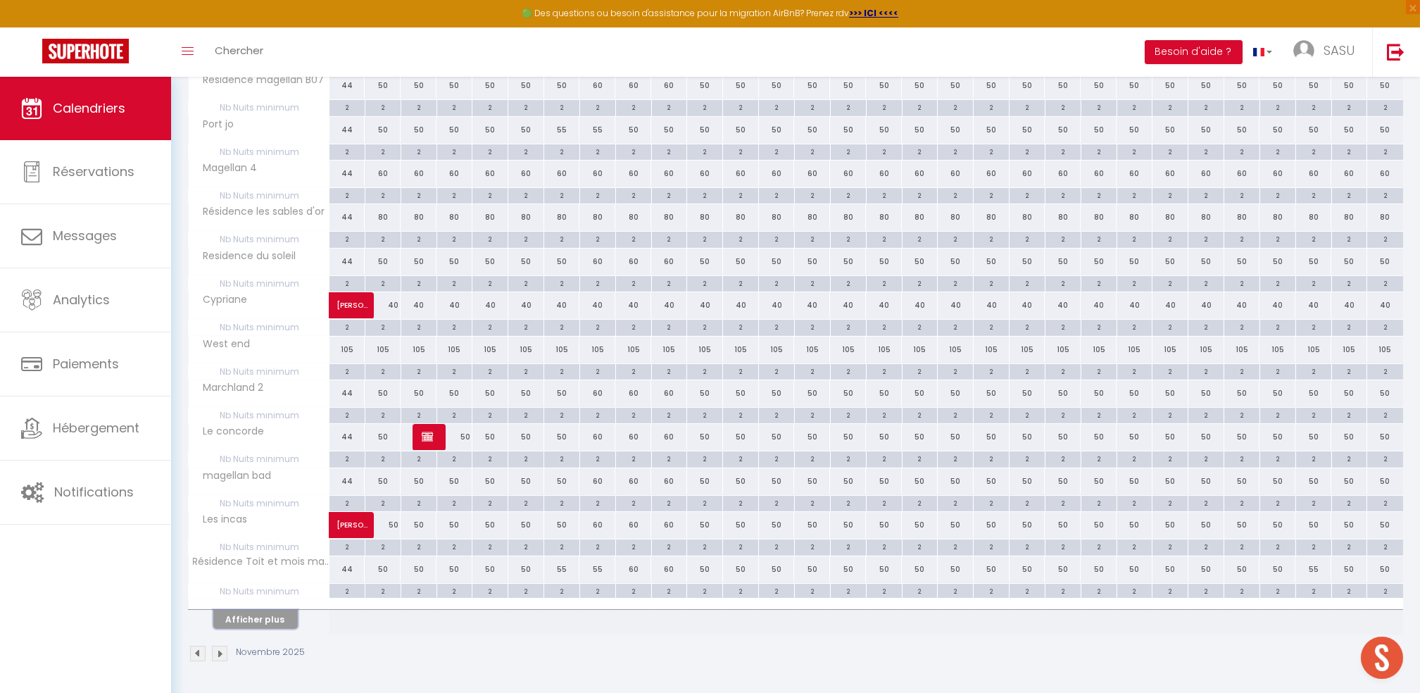
click at [265, 611] on button "Afficher plus" at bounding box center [255, 619] width 85 height 19
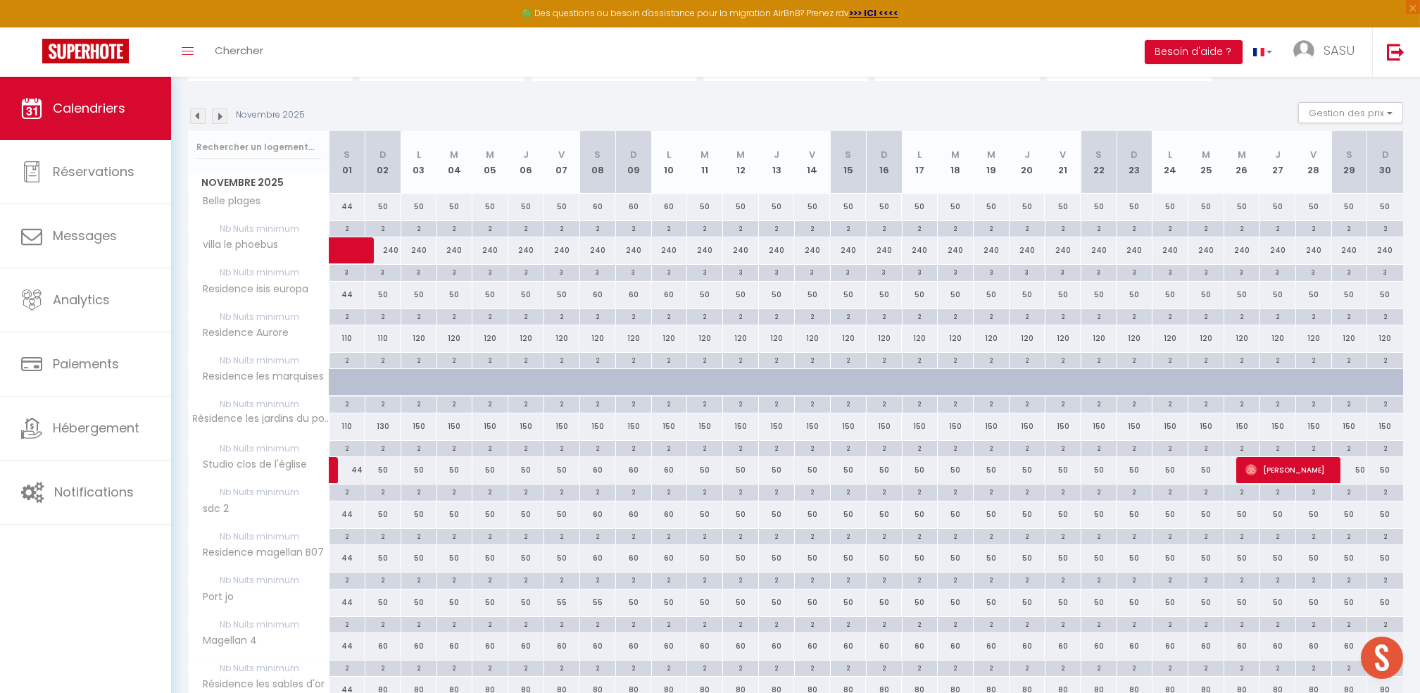
scroll to position [0, 0]
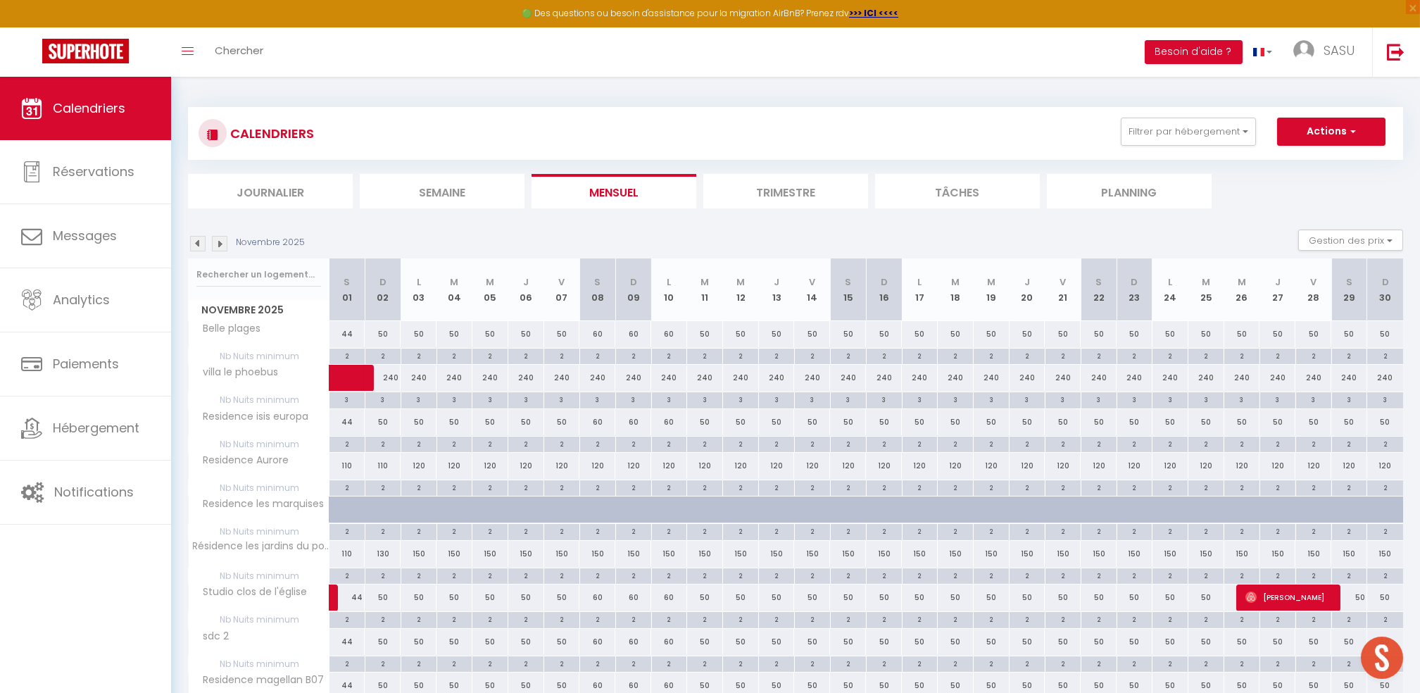
click at [199, 237] on img at bounding box center [197, 243] width 15 height 15
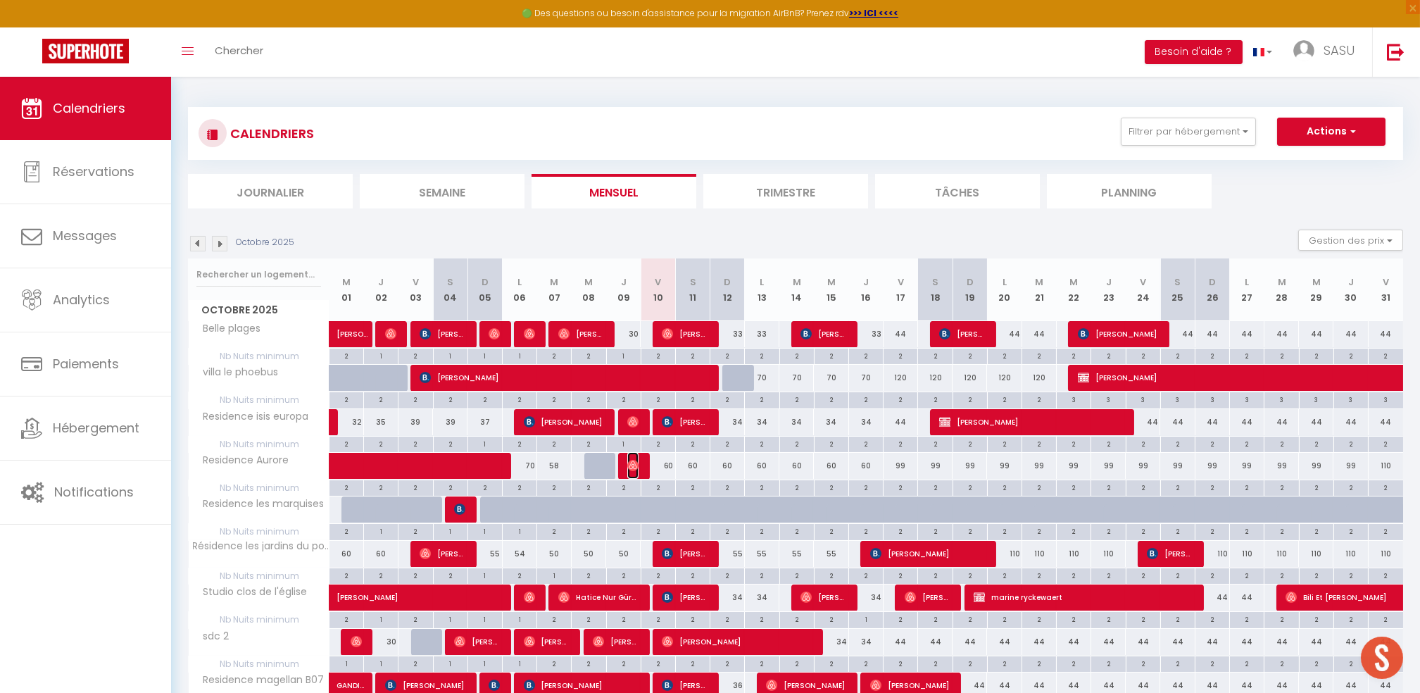
click at [633, 468] on img at bounding box center [632, 465] width 11 height 11
select select "OK"
select select "0"
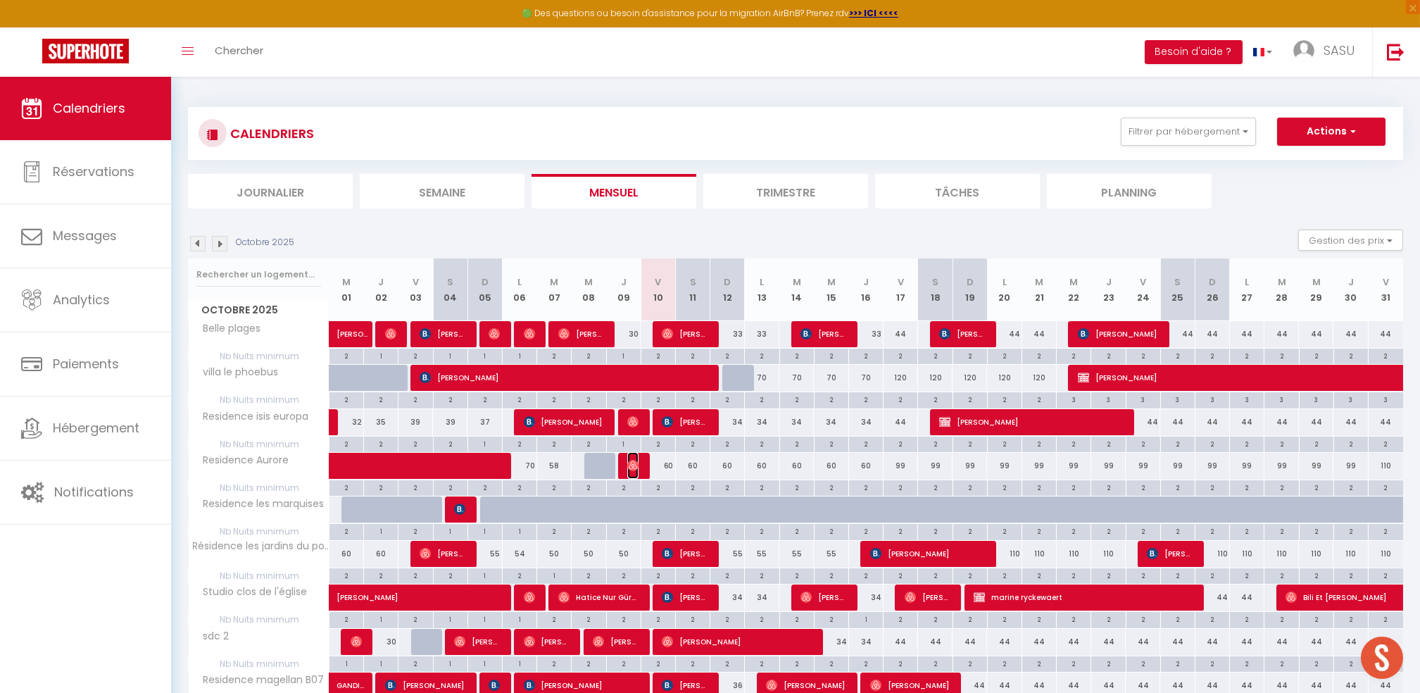
select select "1"
select select
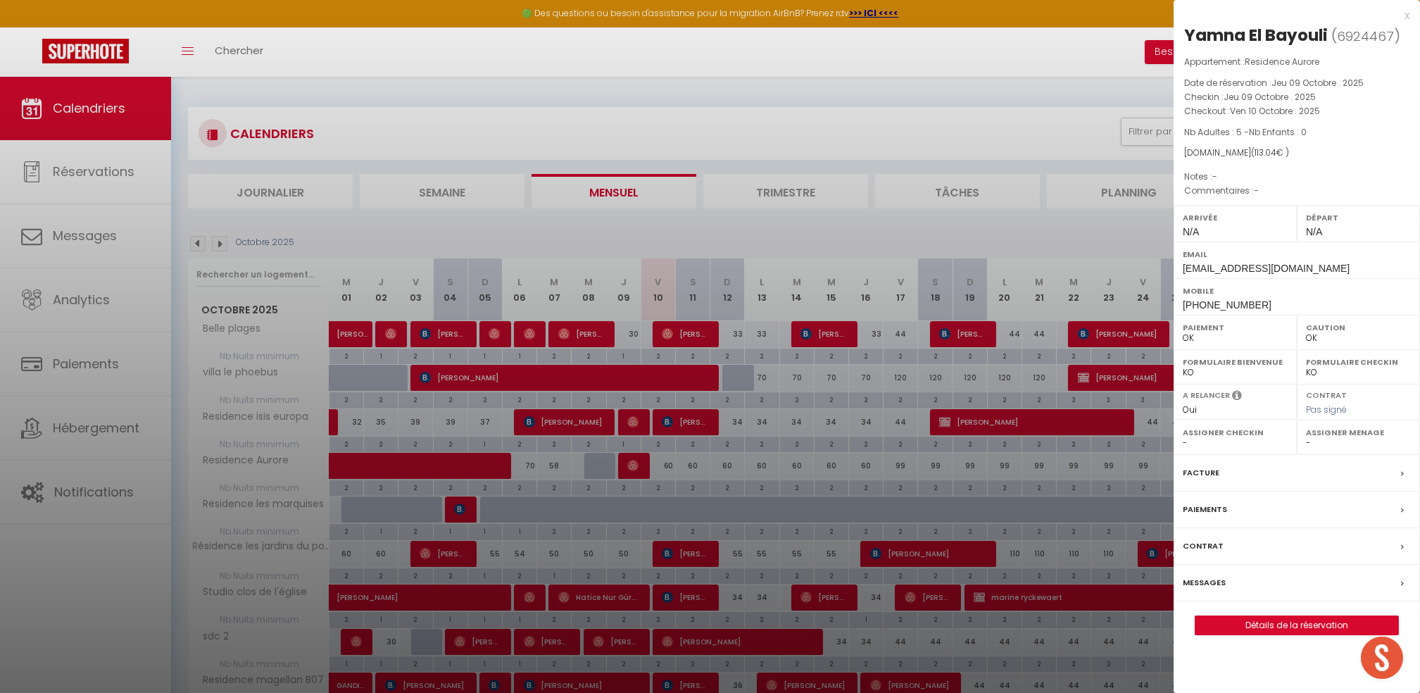
click at [632, 449] on div at bounding box center [710, 346] width 1420 height 693
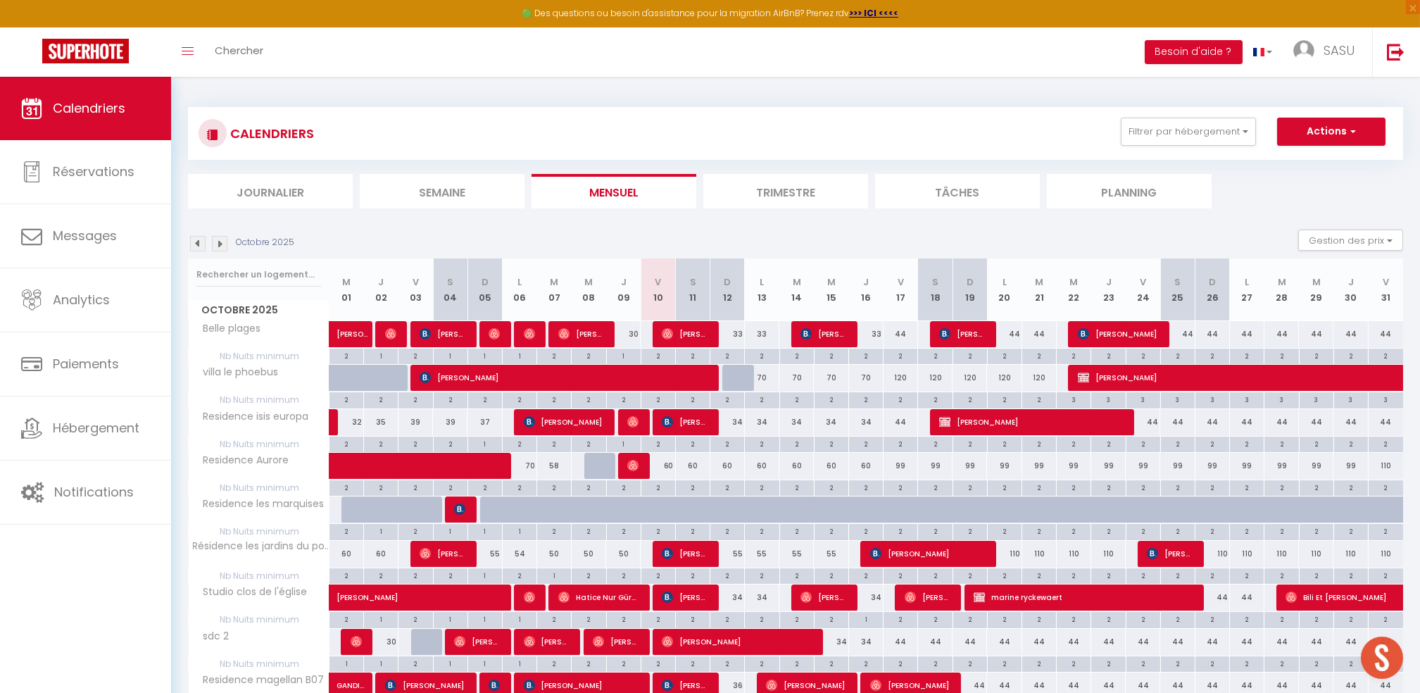
click at [623, 465] on div at bounding box center [635, 466] width 35 height 27
click at [641, 468] on div "60" at bounding box center [658, 466] width 35 height 26
type input "60"
type input "Ven 10 Octobre 2025"
type input "Sam 11 Octobre 2025"
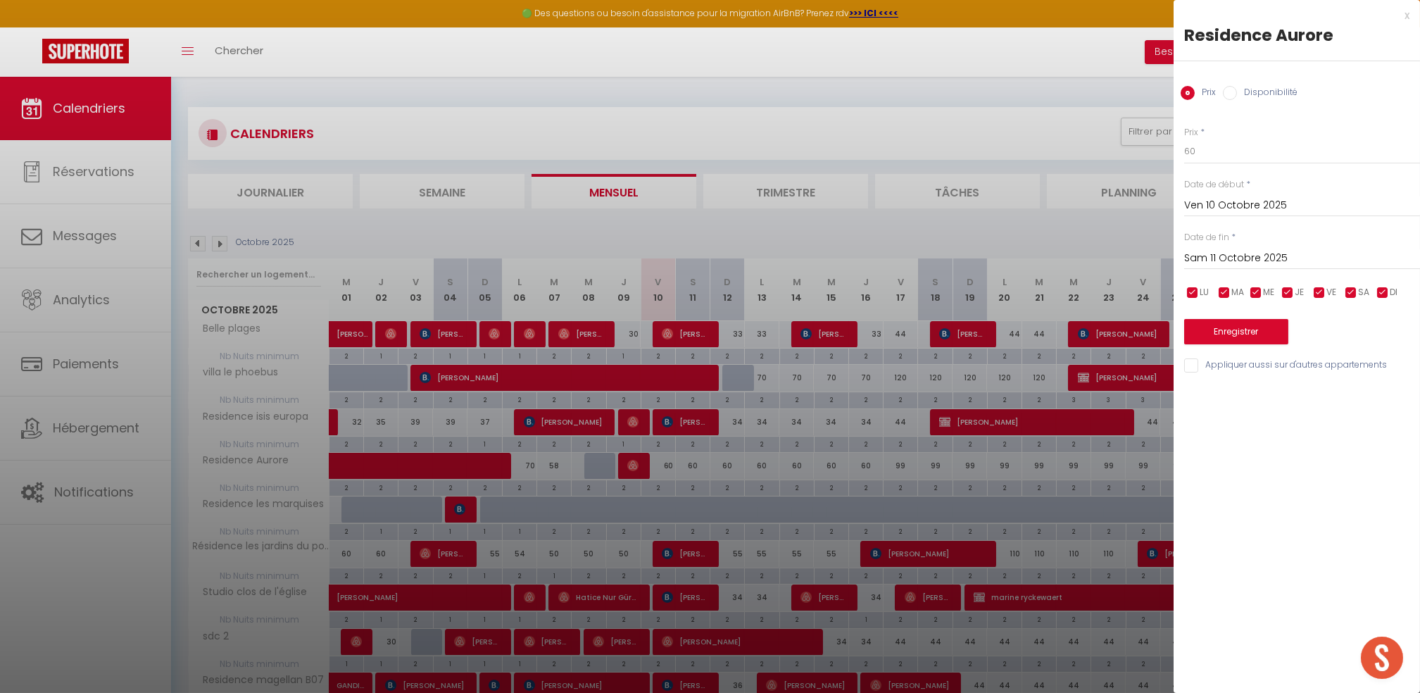
click at [633, 468] on div at bounding box center [710, 346] width 1420 height 693
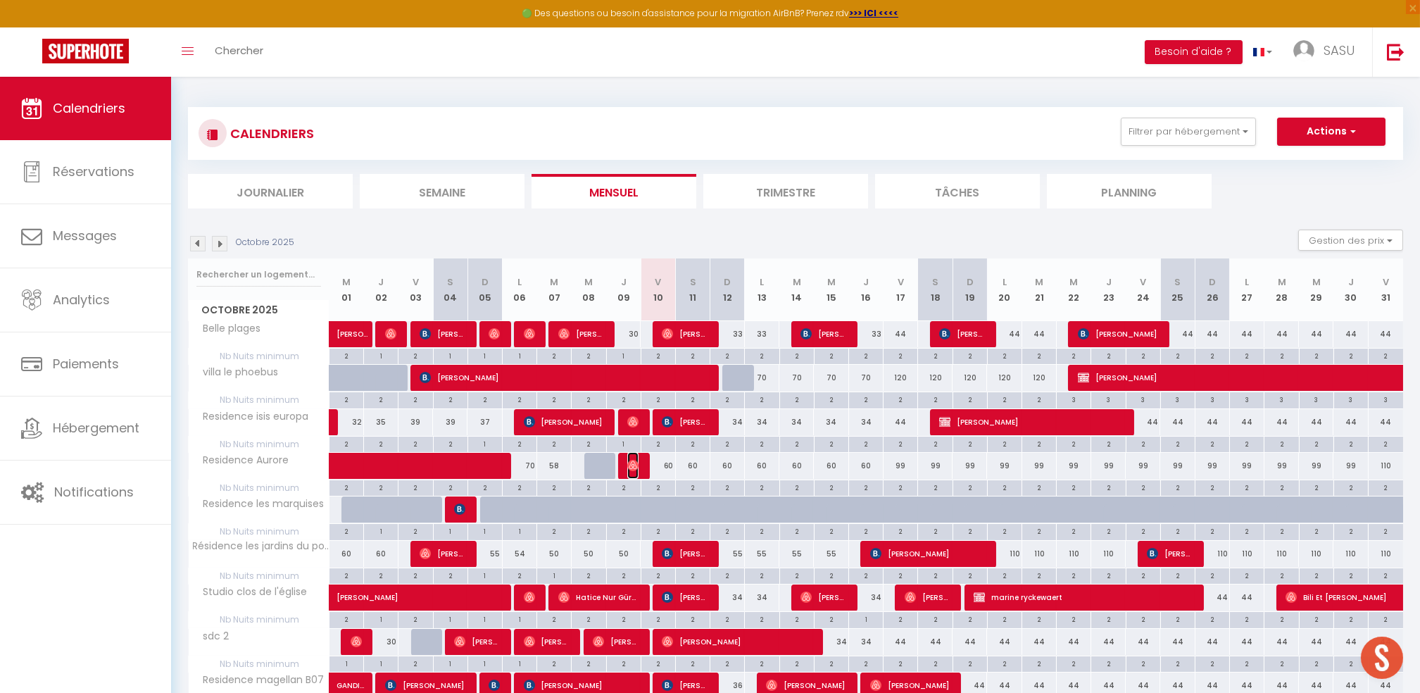
click at [632, 468] on img at bounding box center [632, 465] width 11 height 11
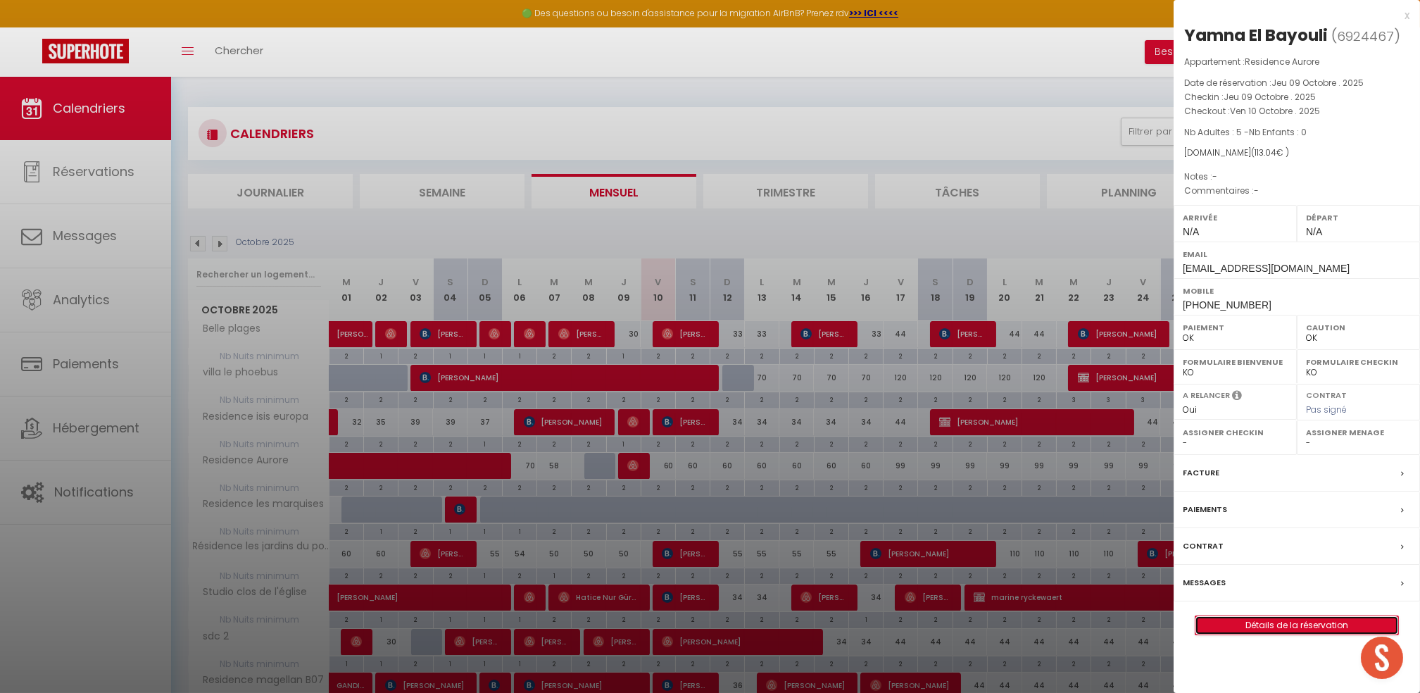
click at [1252, 624] on link "Détails de la réservation" at bounding box center [1297, 625] width 203 height 18
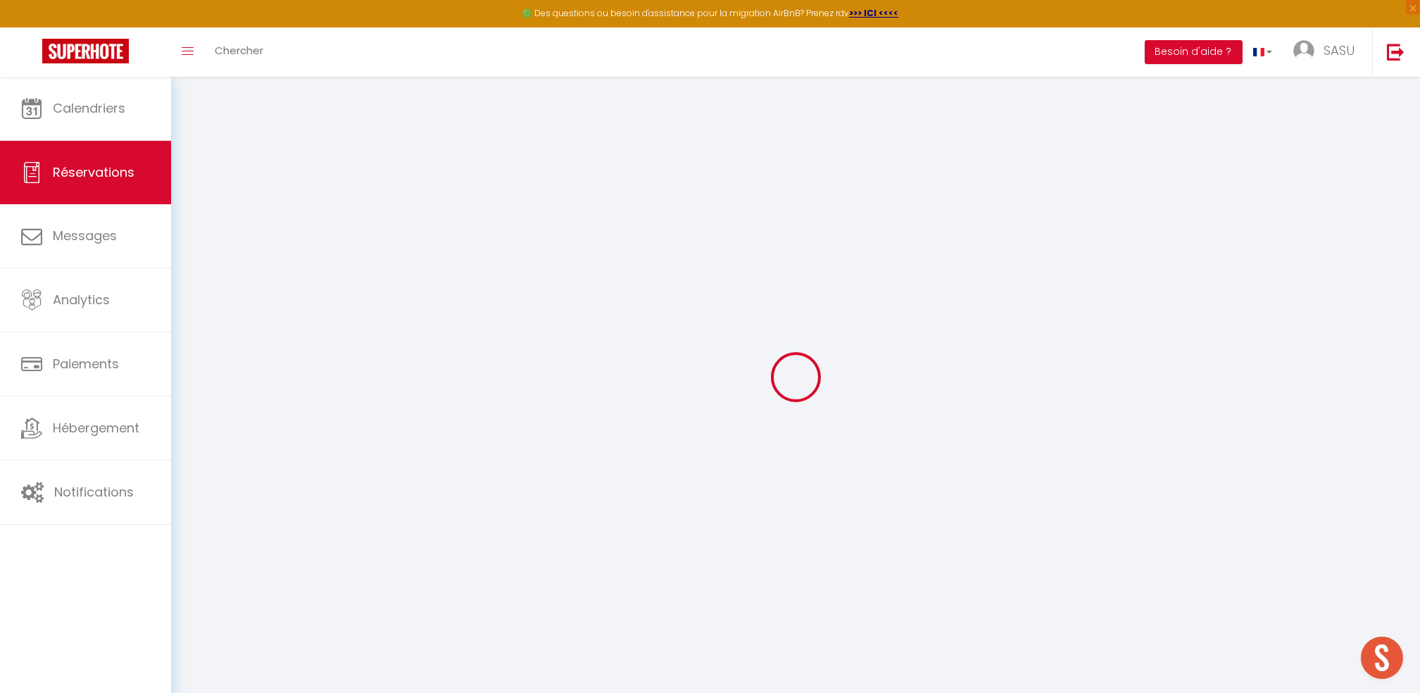
type input "Yamna"
type input "El Bayouli"
type input "[EMAIL_ADDRESS][DOMAIN_NAME]"
type input "[PHONE_NUMBER]"
select select
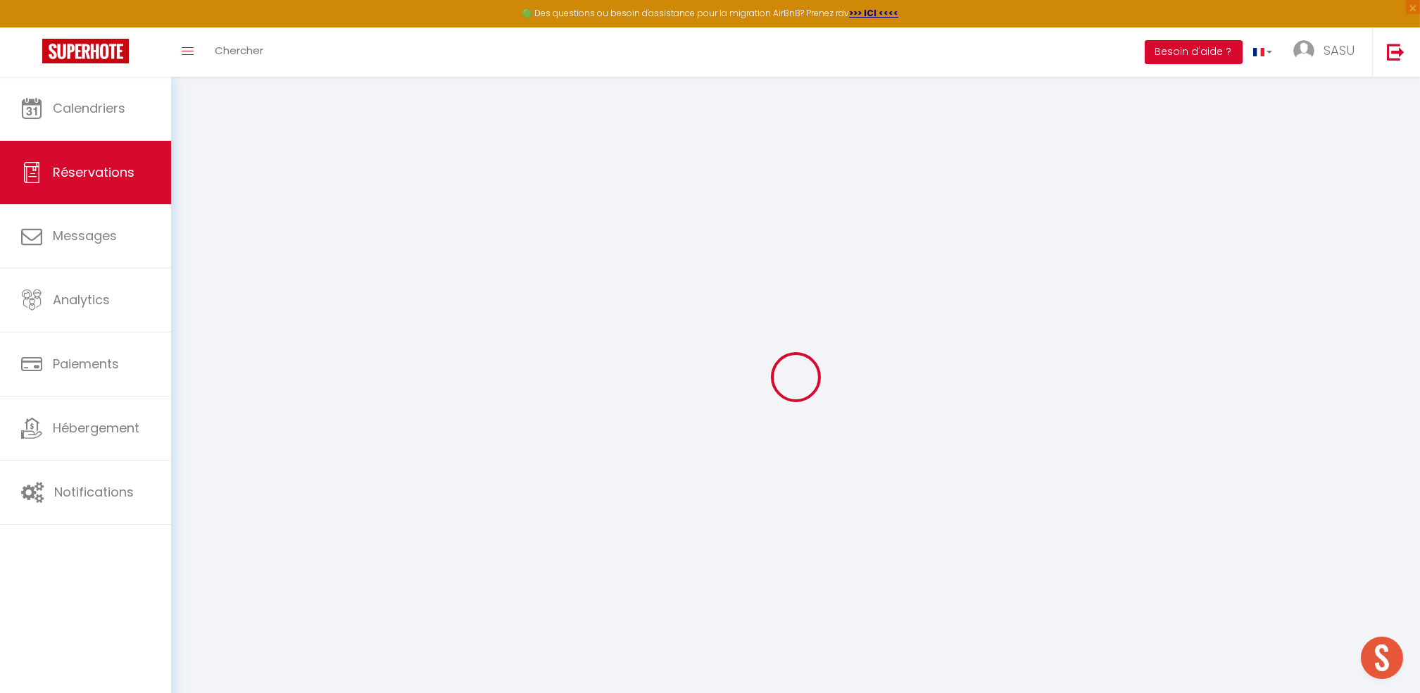
type input "19.439999999999998"
select select "64414"
select select "1"
select select
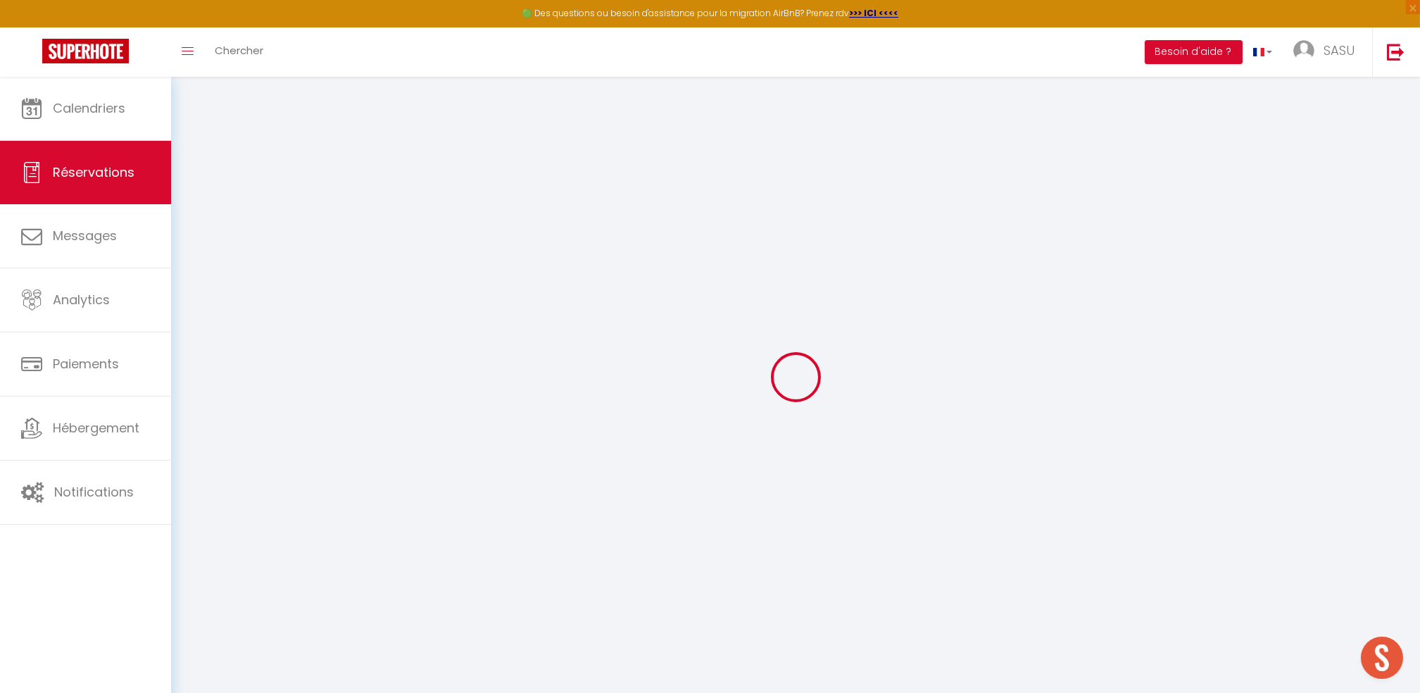
type input "5"
select select "12"
select select
type input "70"
checkbox input "false"
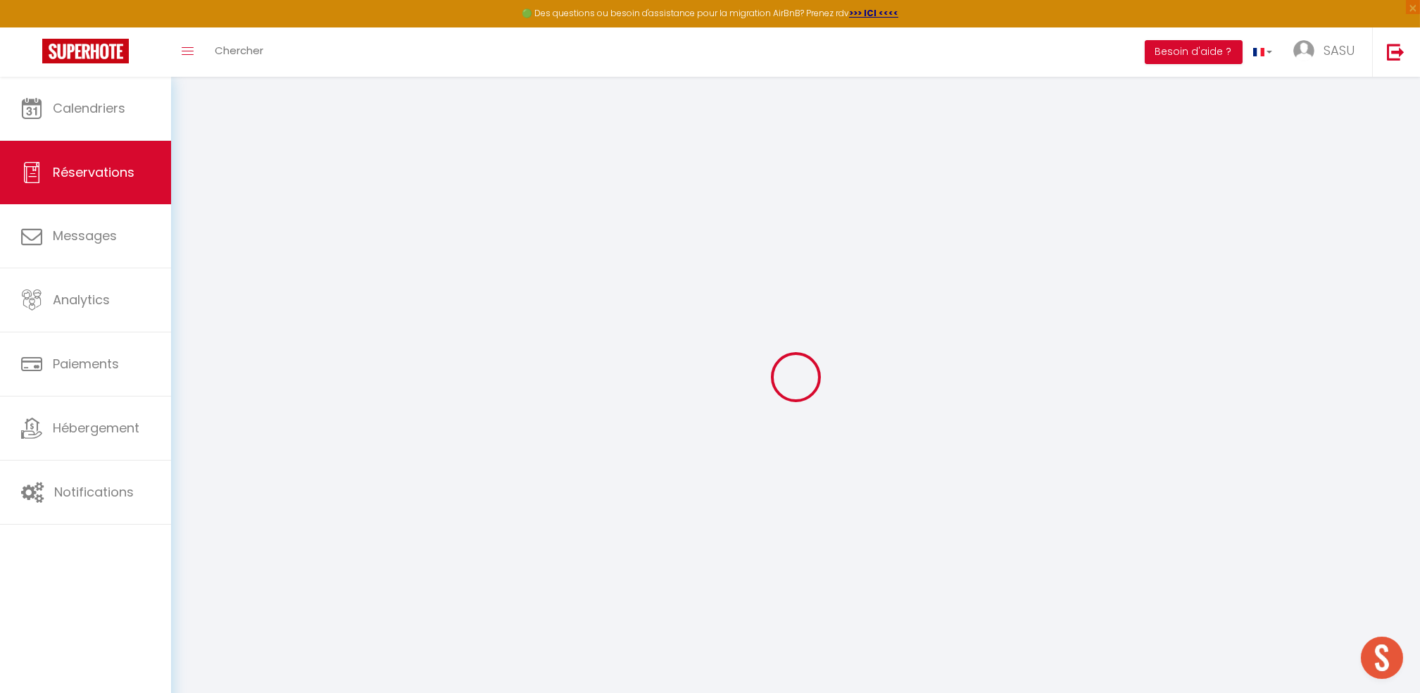
type input "0"
select select "1"
type input "36"
type input "0"
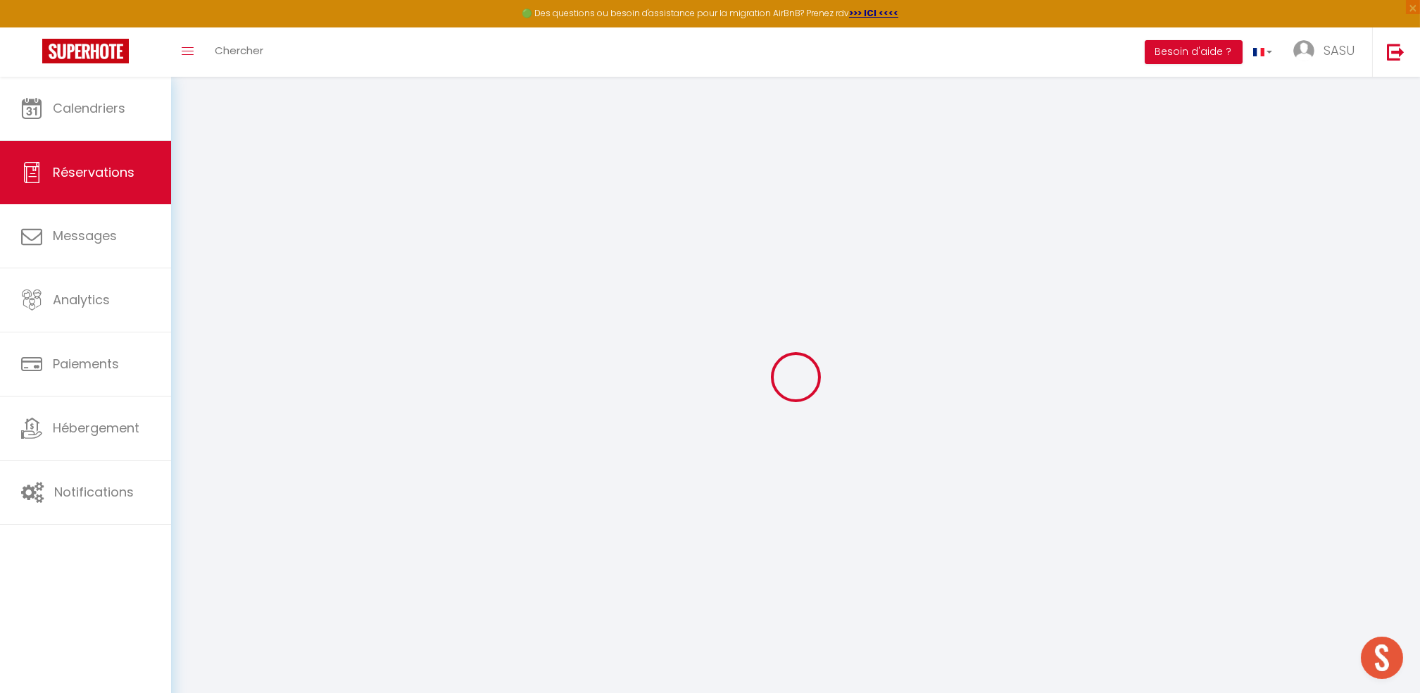
select select
select select "15"
checkbox input "false"
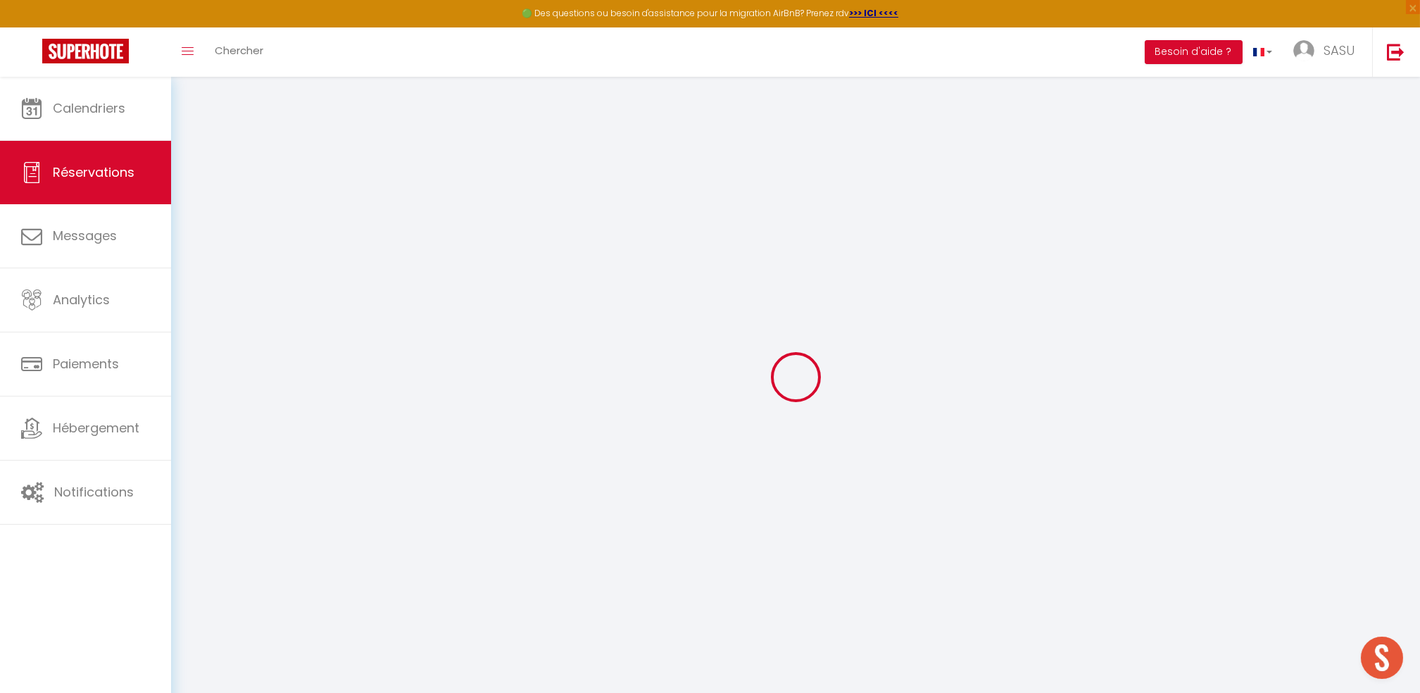
select select
checkbox input "false"
select select
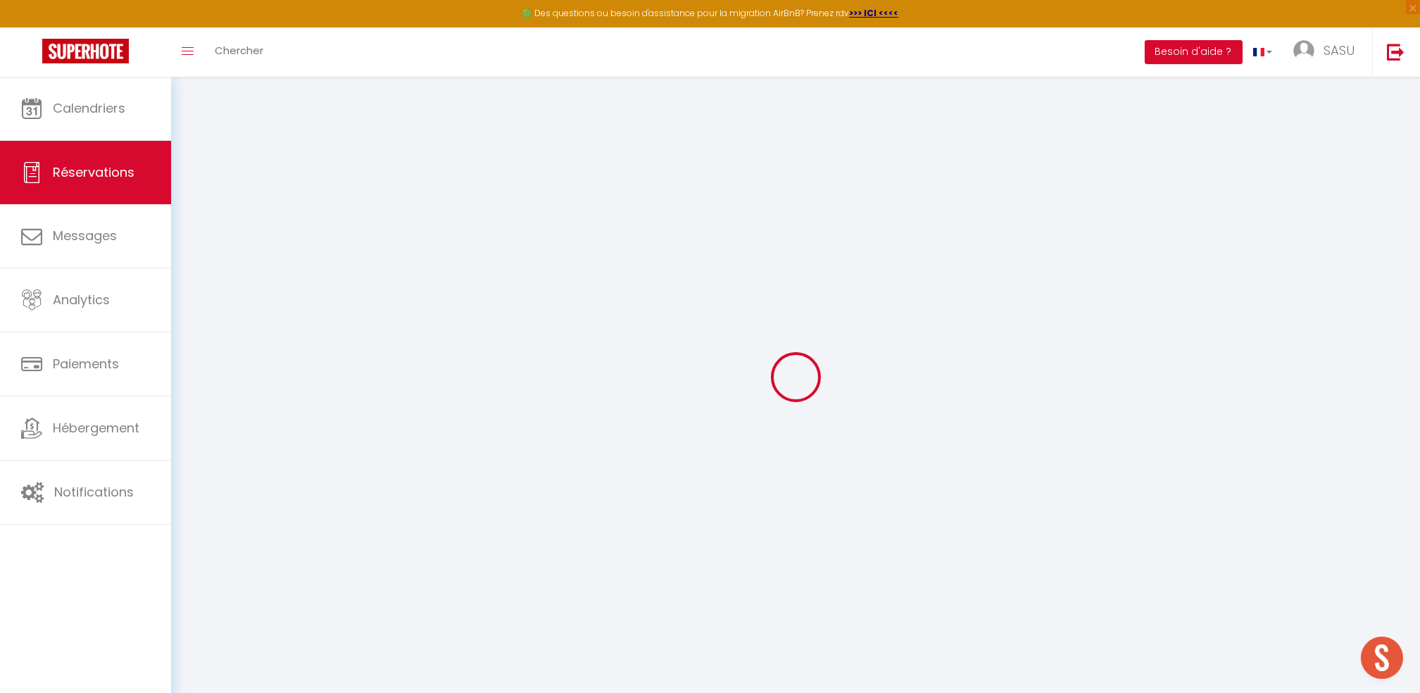
select select
checkbox input "false"
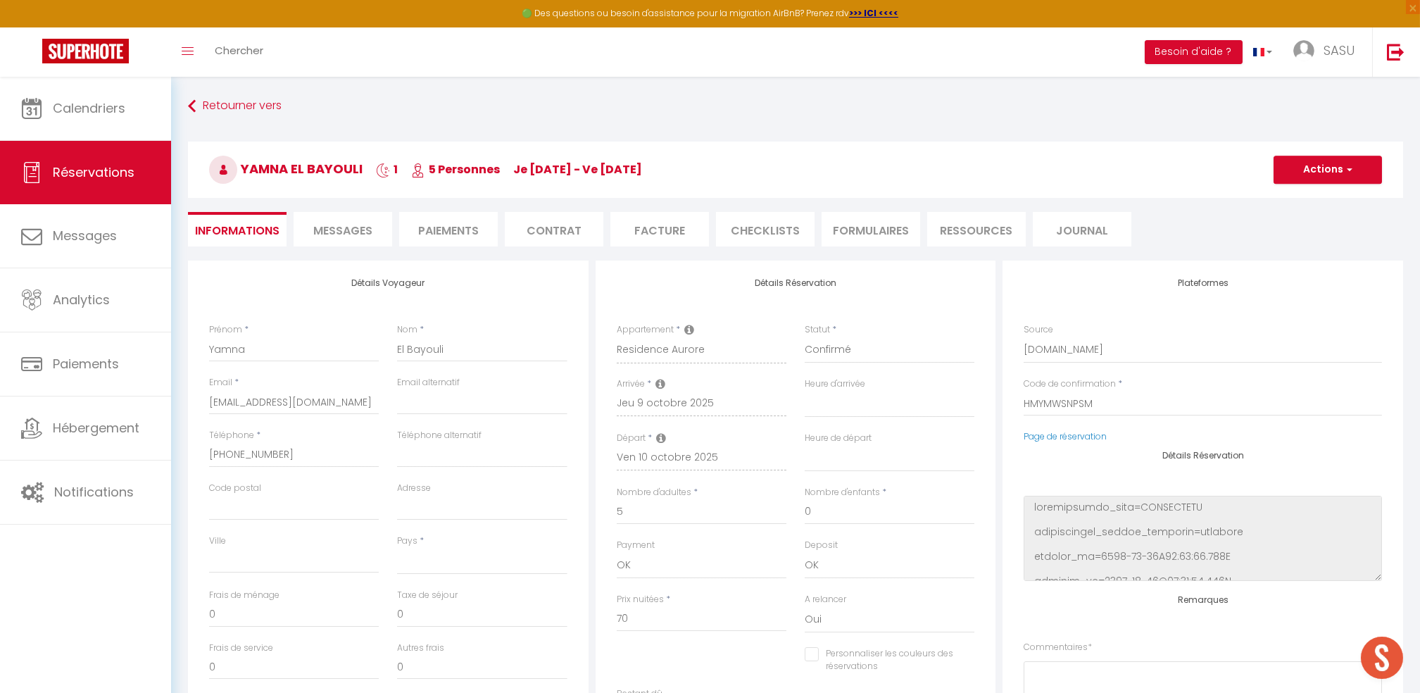
select select
type input "38"
type input "5.04"
select select
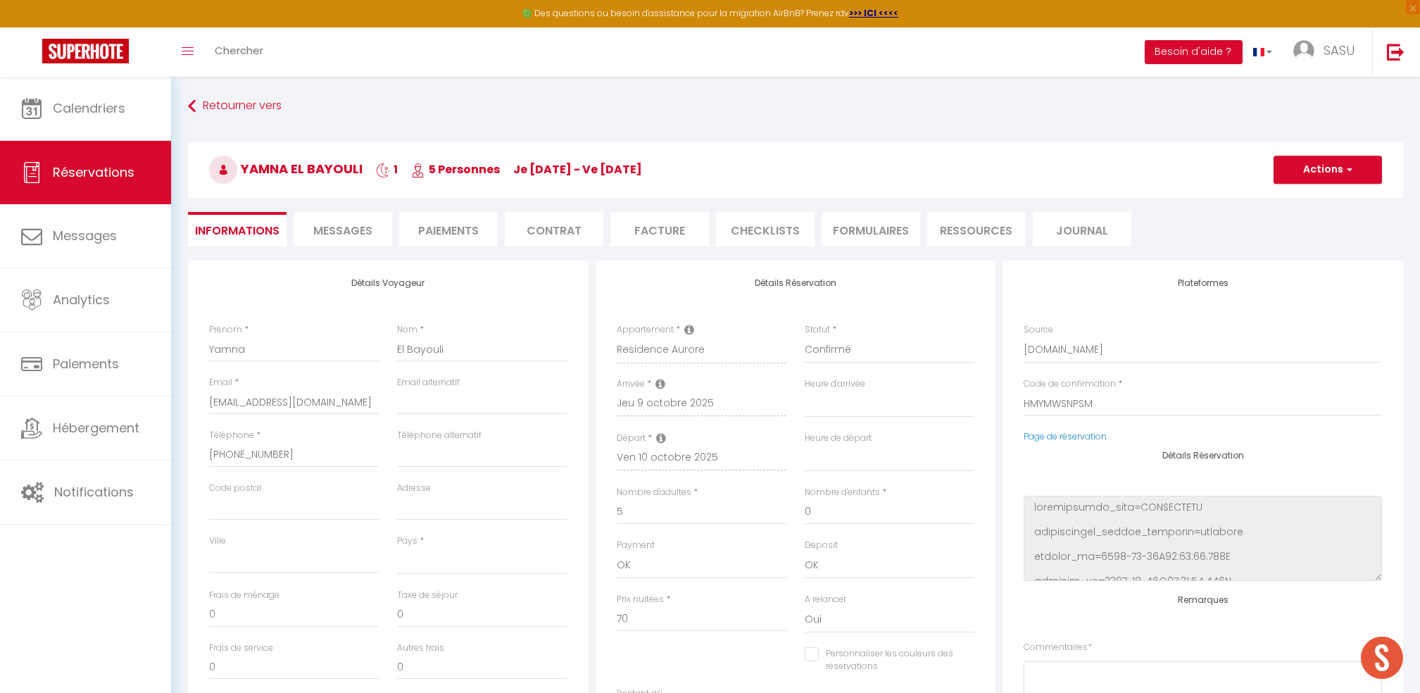
checkbox input "false"
select select
checkbox input "false"
select select
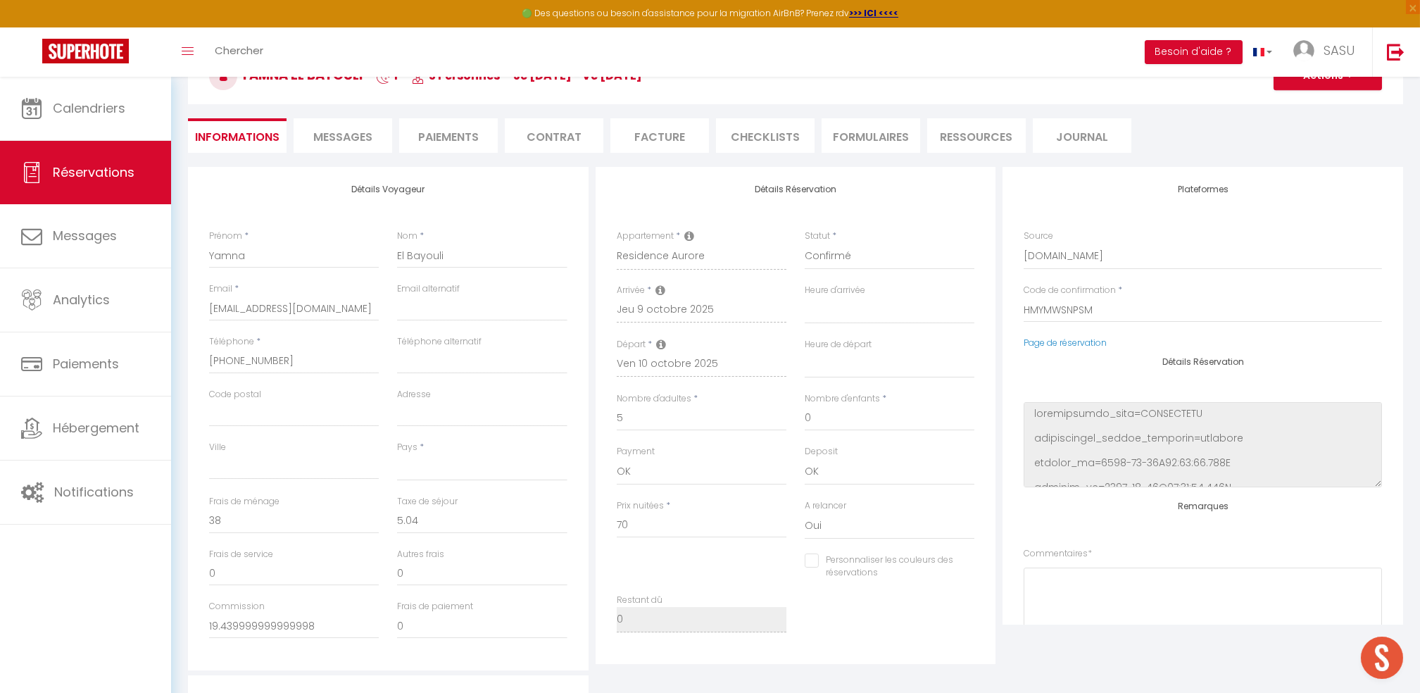
scroll to position [187, 0]
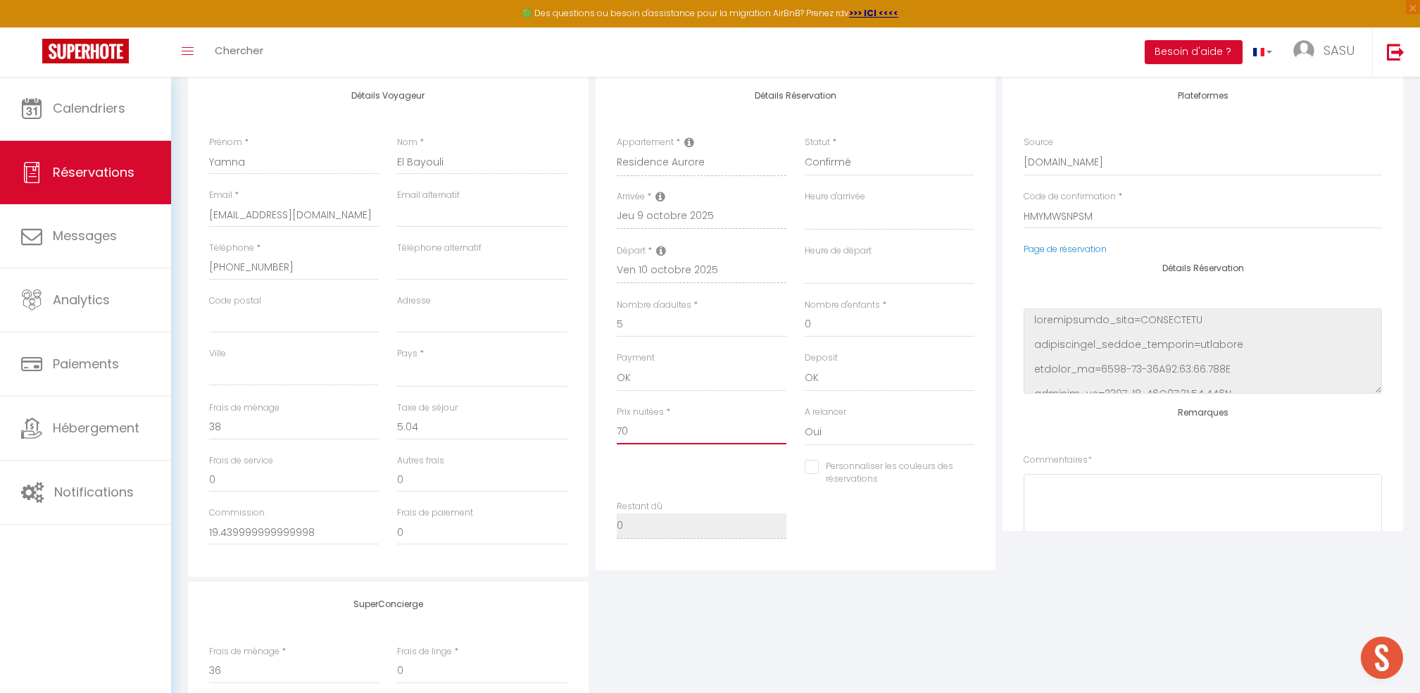
drag, startPoint x: 621, startPoint y: 435, endPoint x: 564, endPoint y: 437, distance: 57.1
click at [564, 437] on div "Détails Voyageur Prénom * Yamna Nom * El Bayouli Email * 6gwcgvwhh2qmjeowhuyqri…" at bounding box center [796, 325] width 1223 height 504
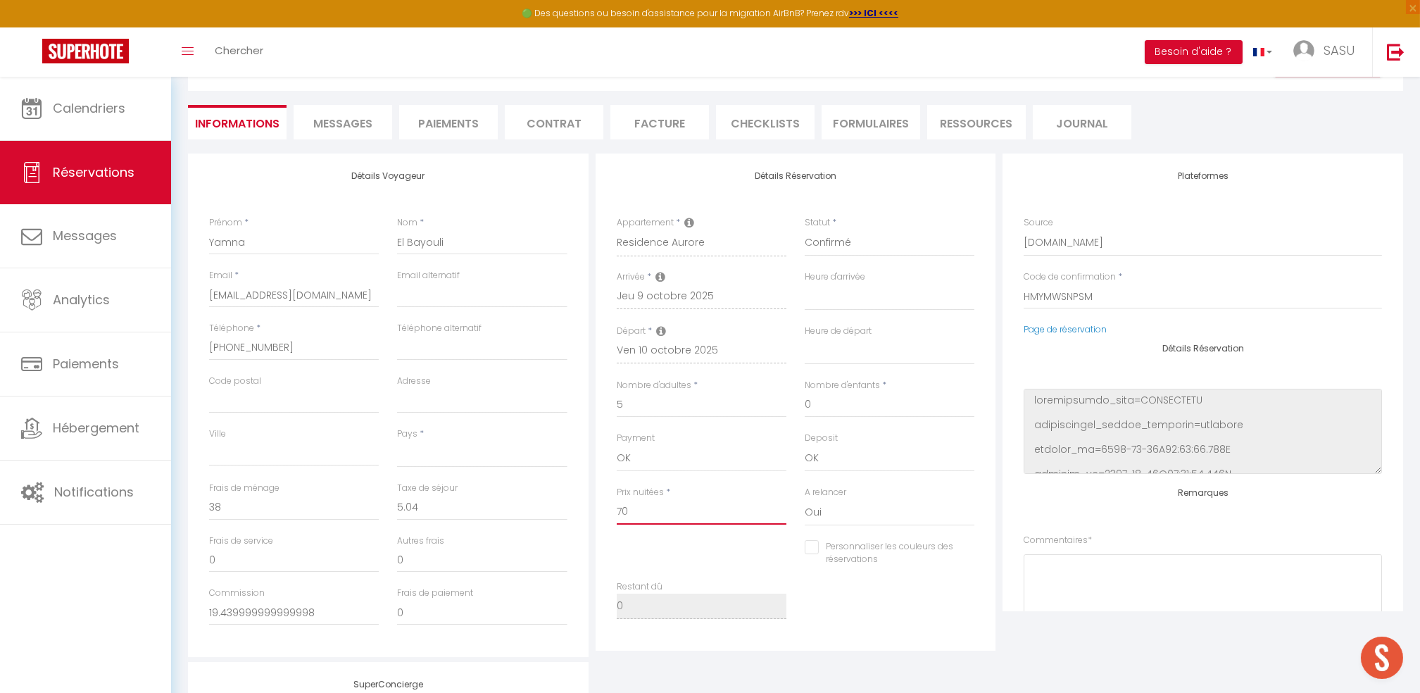
scroll to position [0, 0]
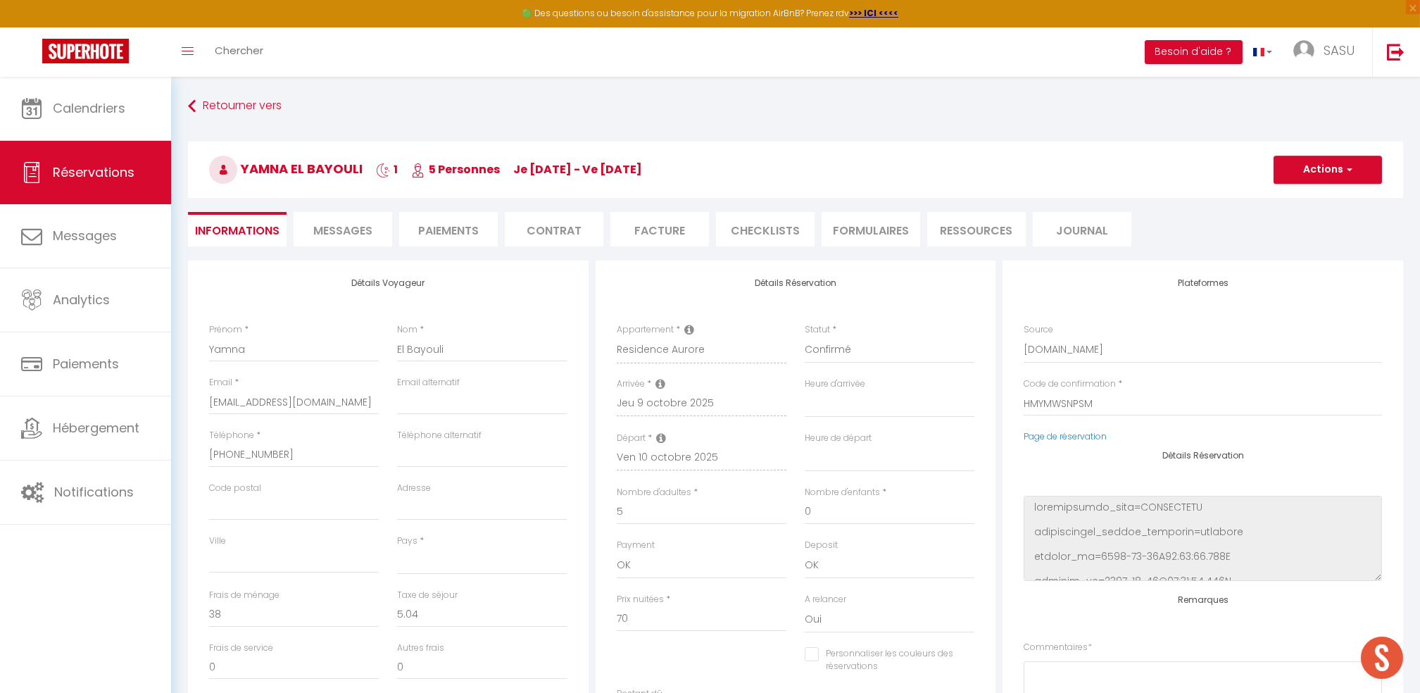
click at [344, 235] on span "Messages" at bounding box center [342, 231] width 59 height 16
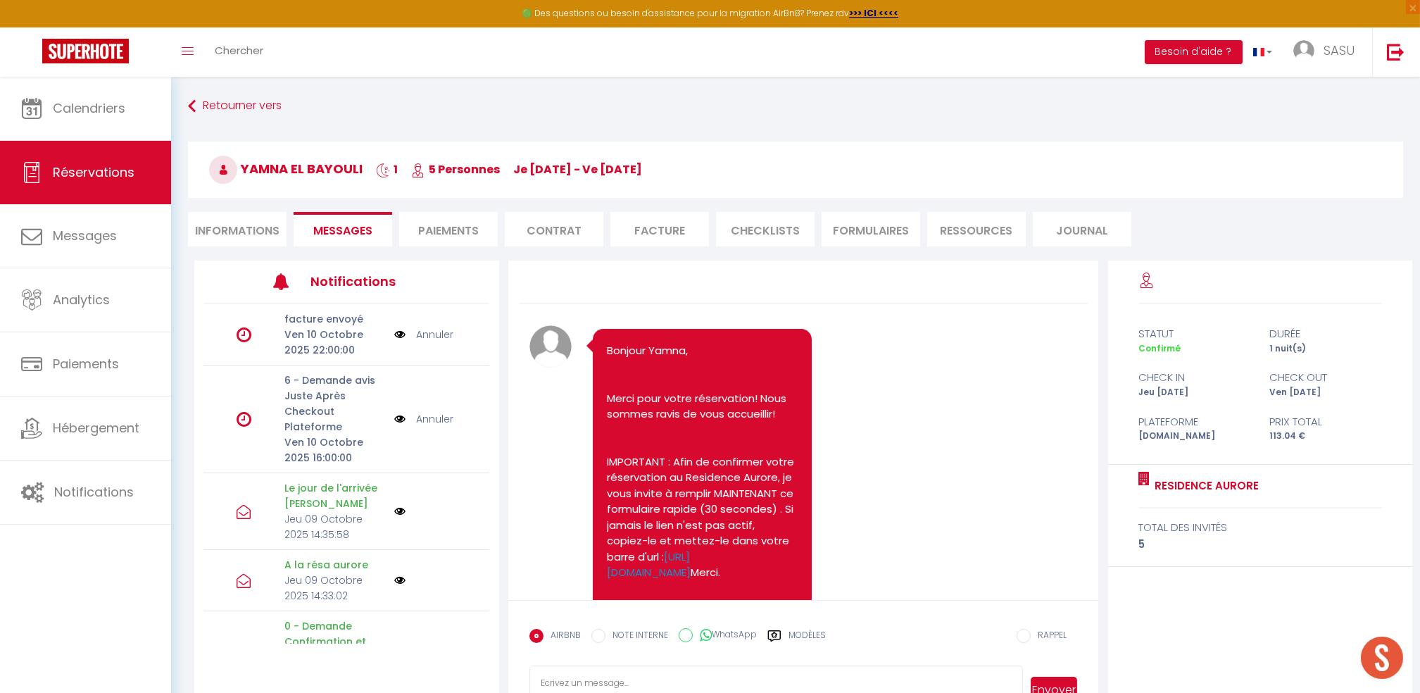
click at [205, 223] on li "Informations" at bounding box center [237, 229] width 99 height 35
select select
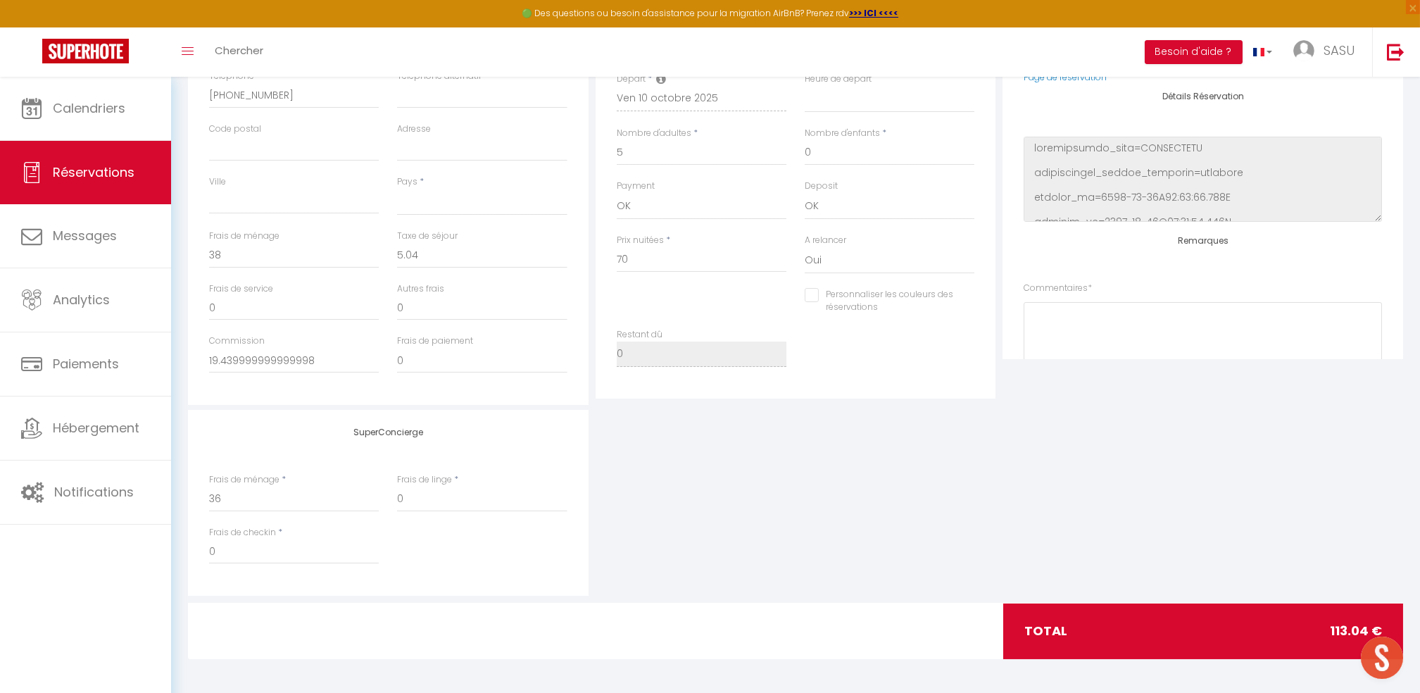
scroll to position [77, 0]
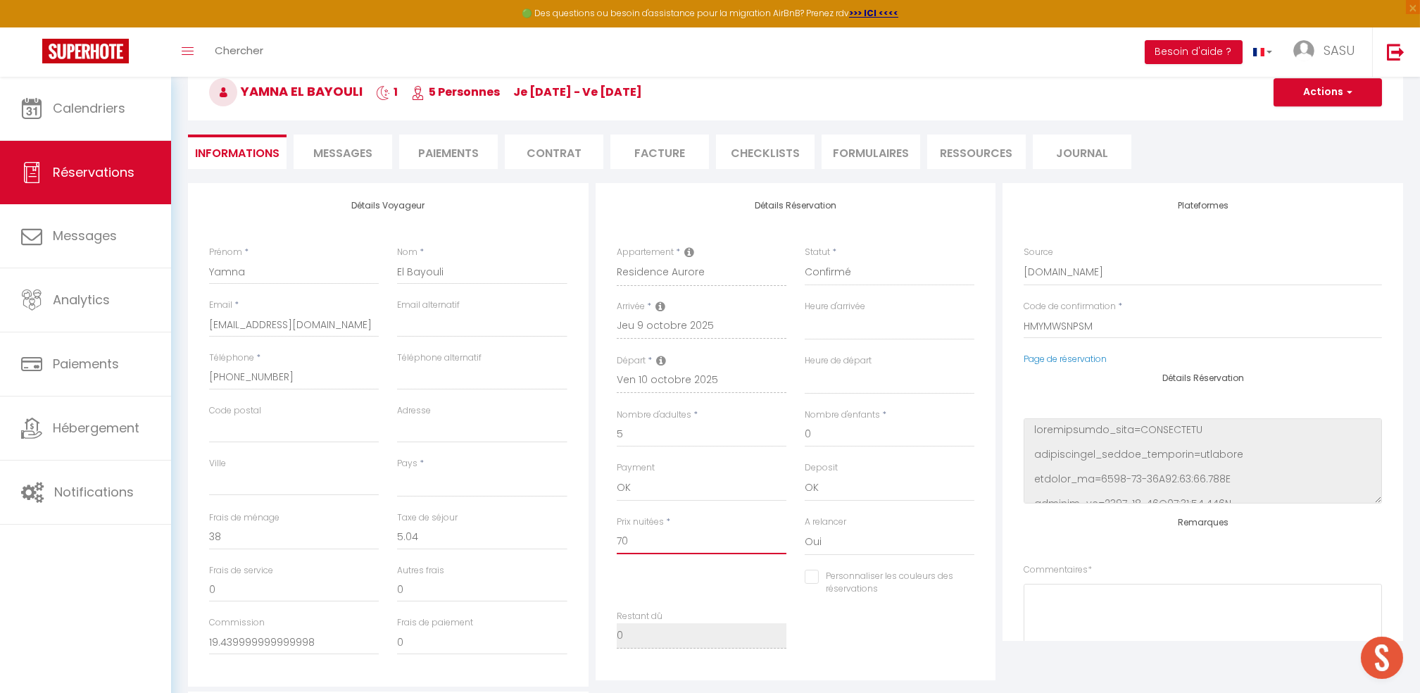
drag, startPoint x: 610, startPoint y: 554, endPoint x: 580, endPoint y: 554, distance: 29.6
click at [580, 554] on div "Détails Voyageur Prénom * Yamna Nom * El Bayouli Email * 6gwcgvwhh2qmjeowhuyqri…" at bounding box center [796, 435] width 1223 height 504
click at [850, 151] on li "FORMULAIRES" at bounding box center [871, 152] width 99 height 35
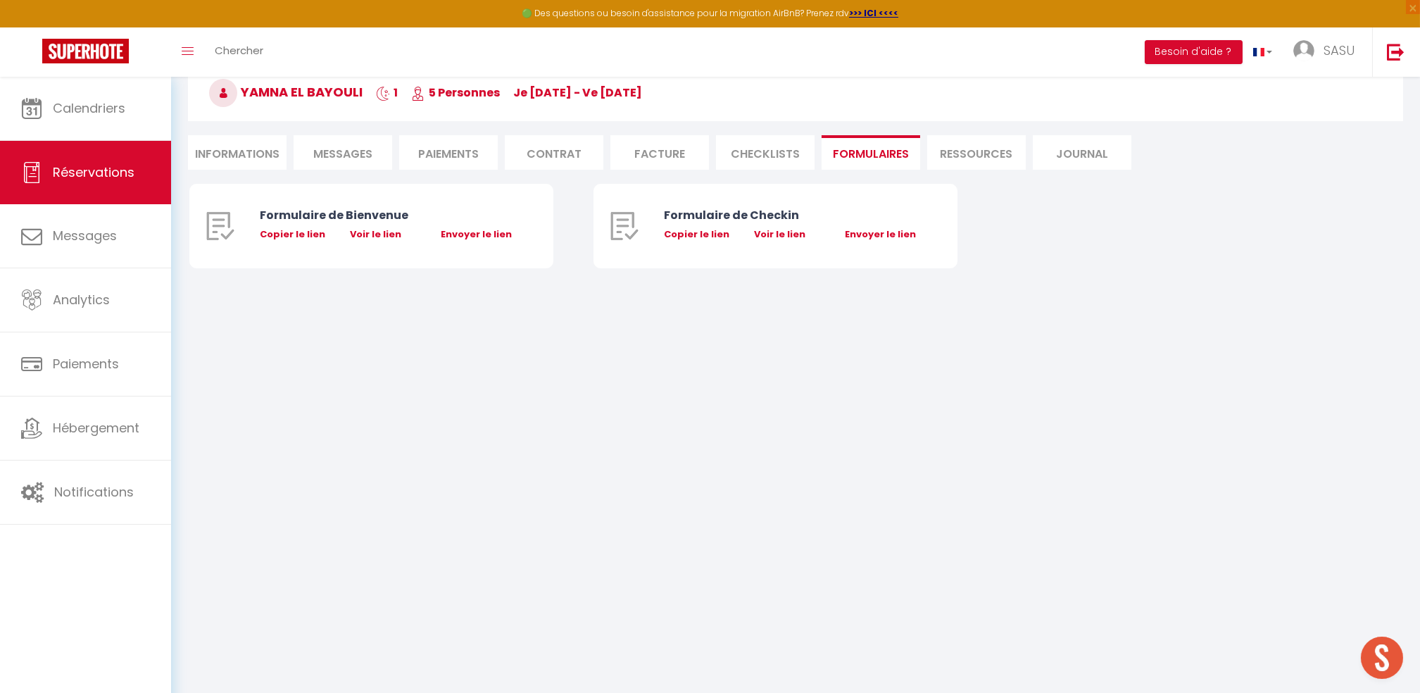
scroll to position [76, 0]
click at [770, 158] on li "CHECKLISTS" at bounding box center [765, 153] width 99 height 35
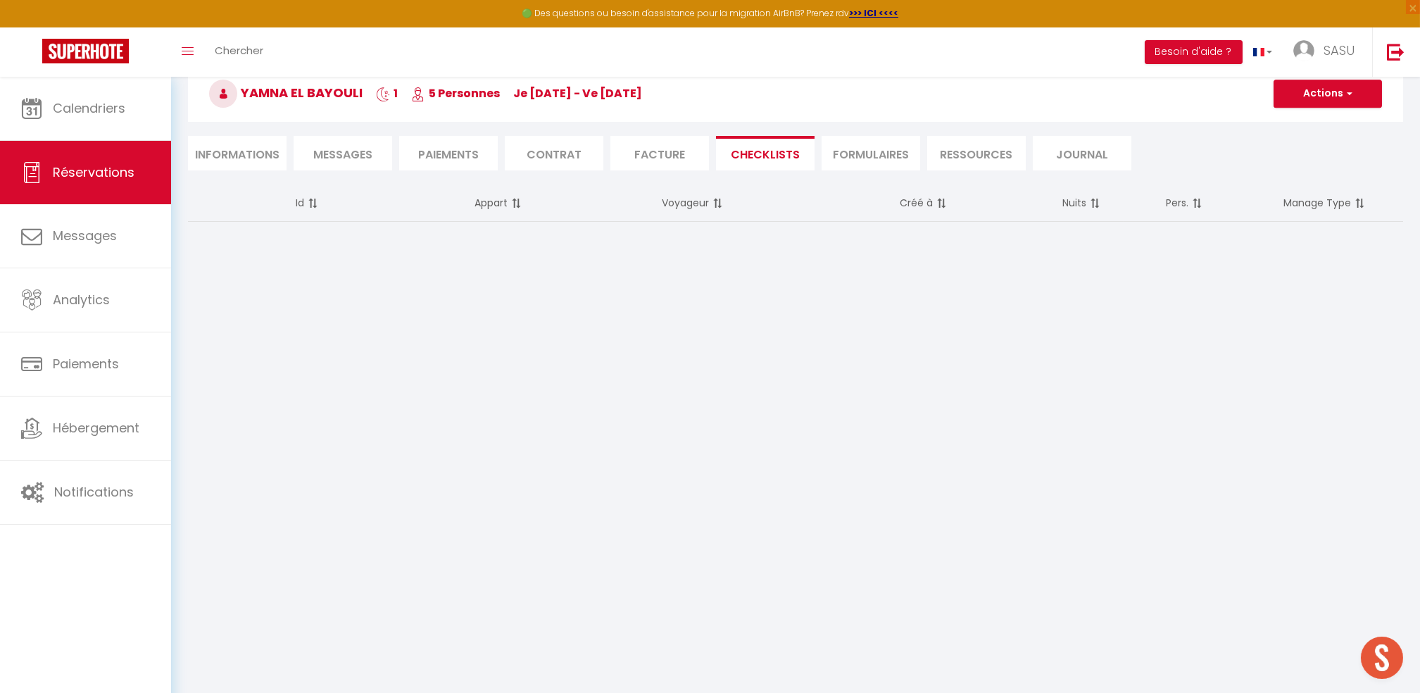
click at [259, 159] on li "Informations" at bounding box center [237, 153] width 99 height 35
select select
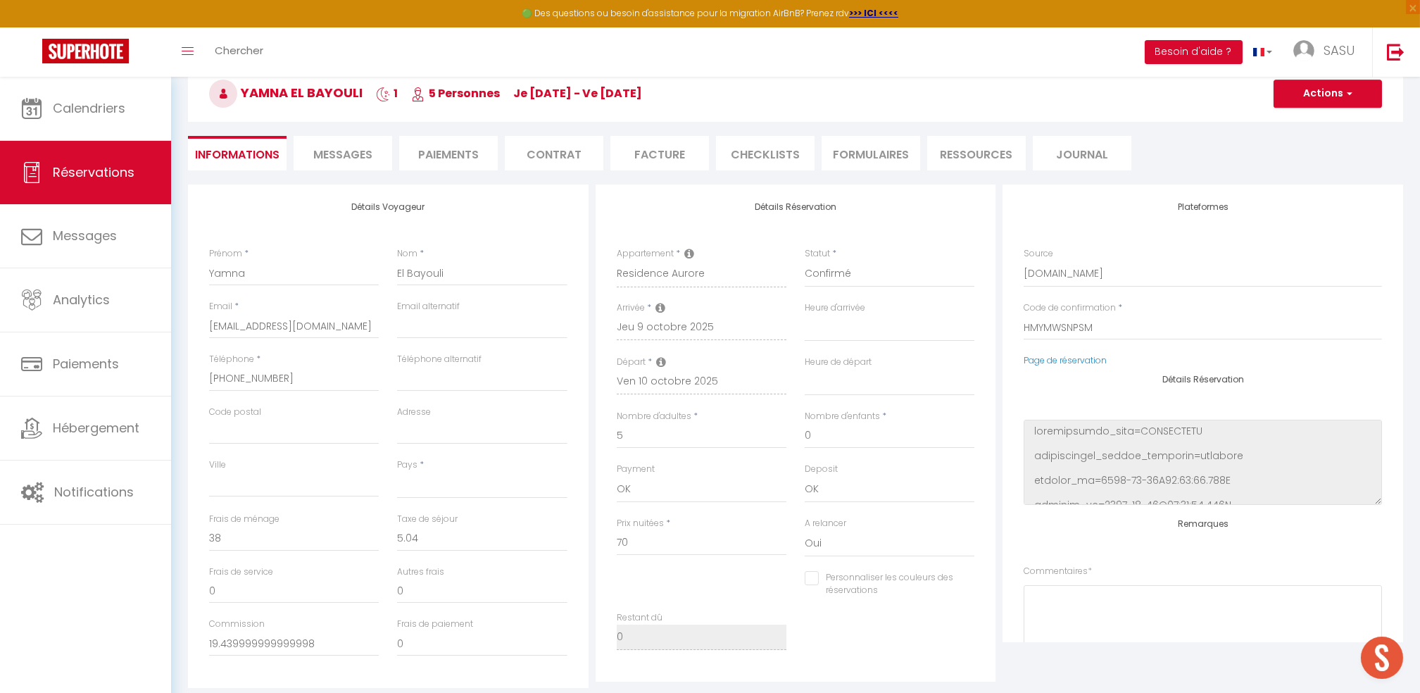
scroll to position [77, 0]
select select
checkbox input "false"
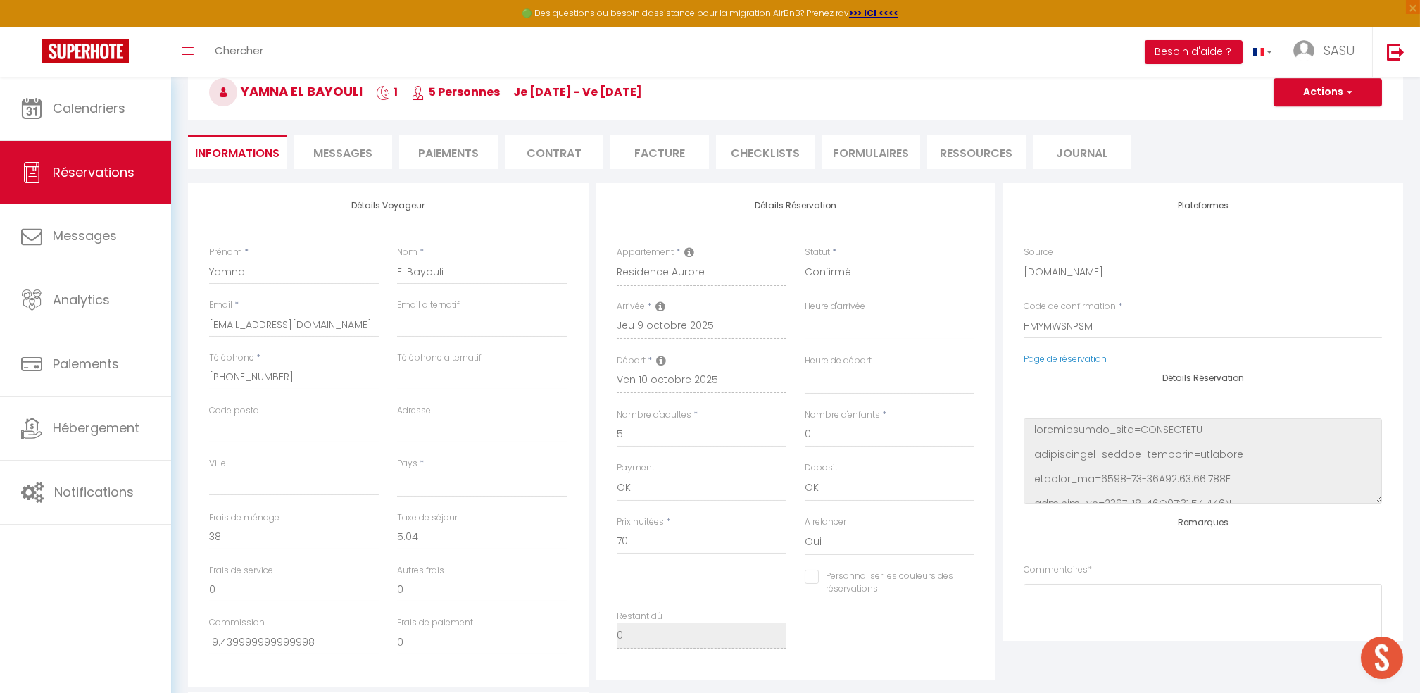
select select
checkbox input "false"
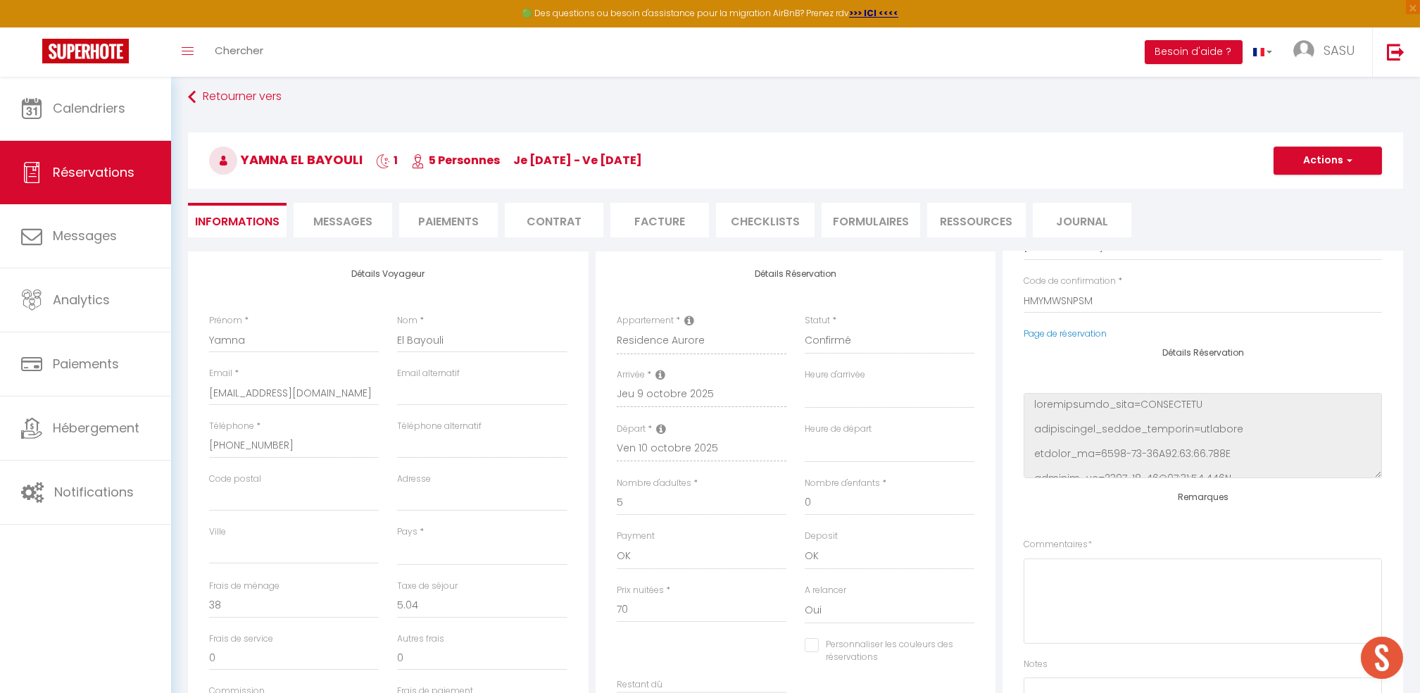
scroll to position [0, 0]
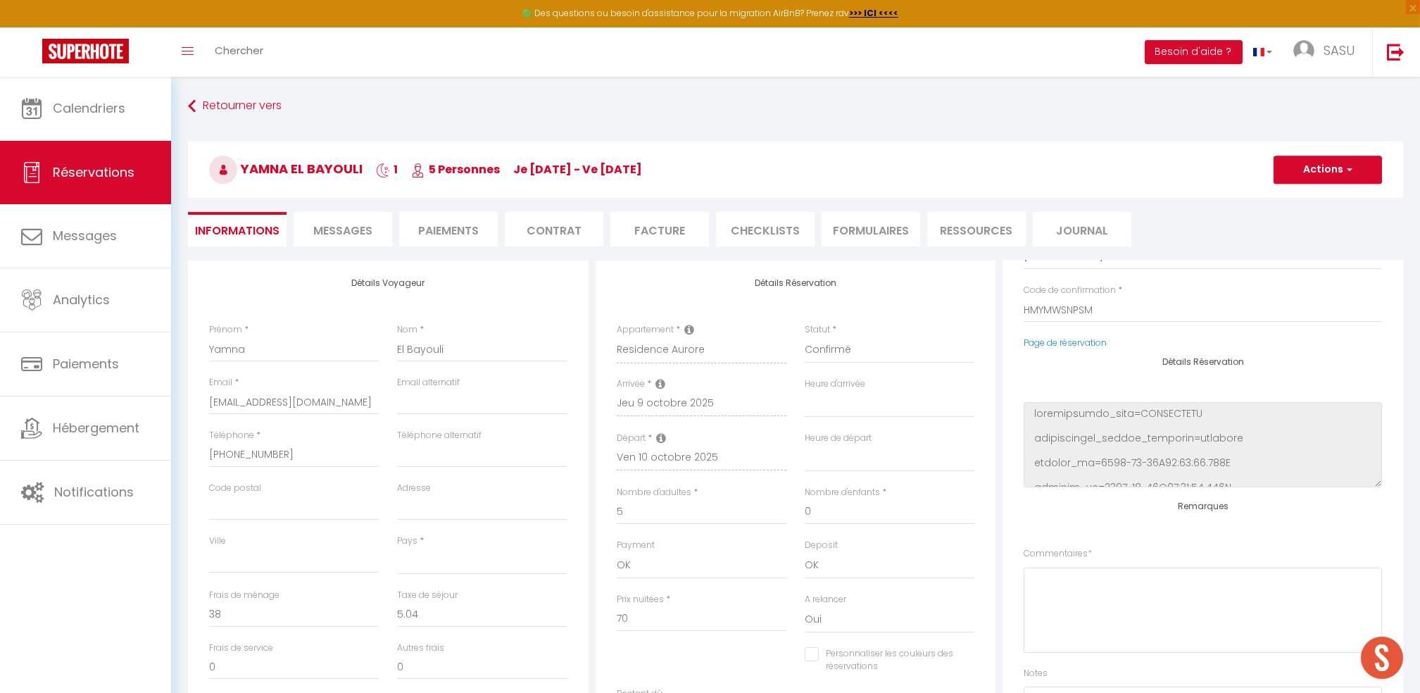
click at [775, 215] on li "CHECKLISTS" at bounding box center [765, 229] width 99 height 35
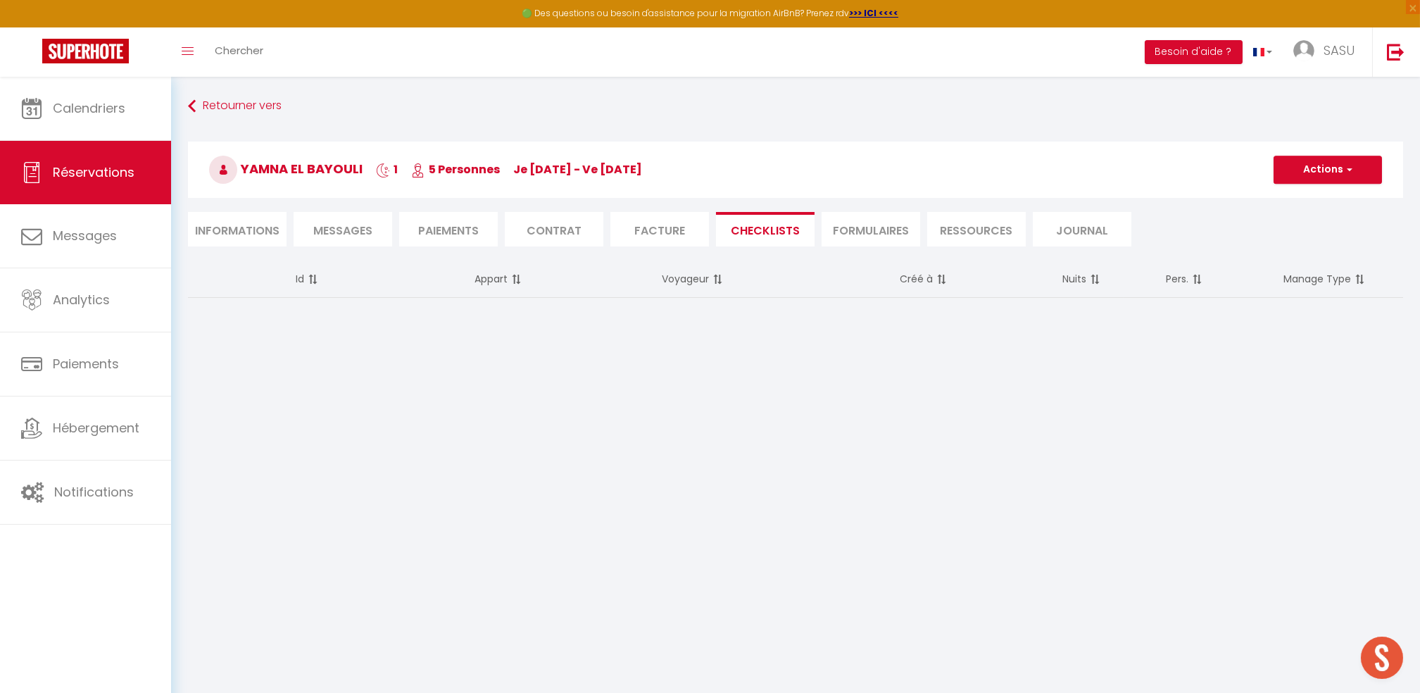
click at [631, 222] on li "Facture" at bounding box center [660, 229] width 99 height 35
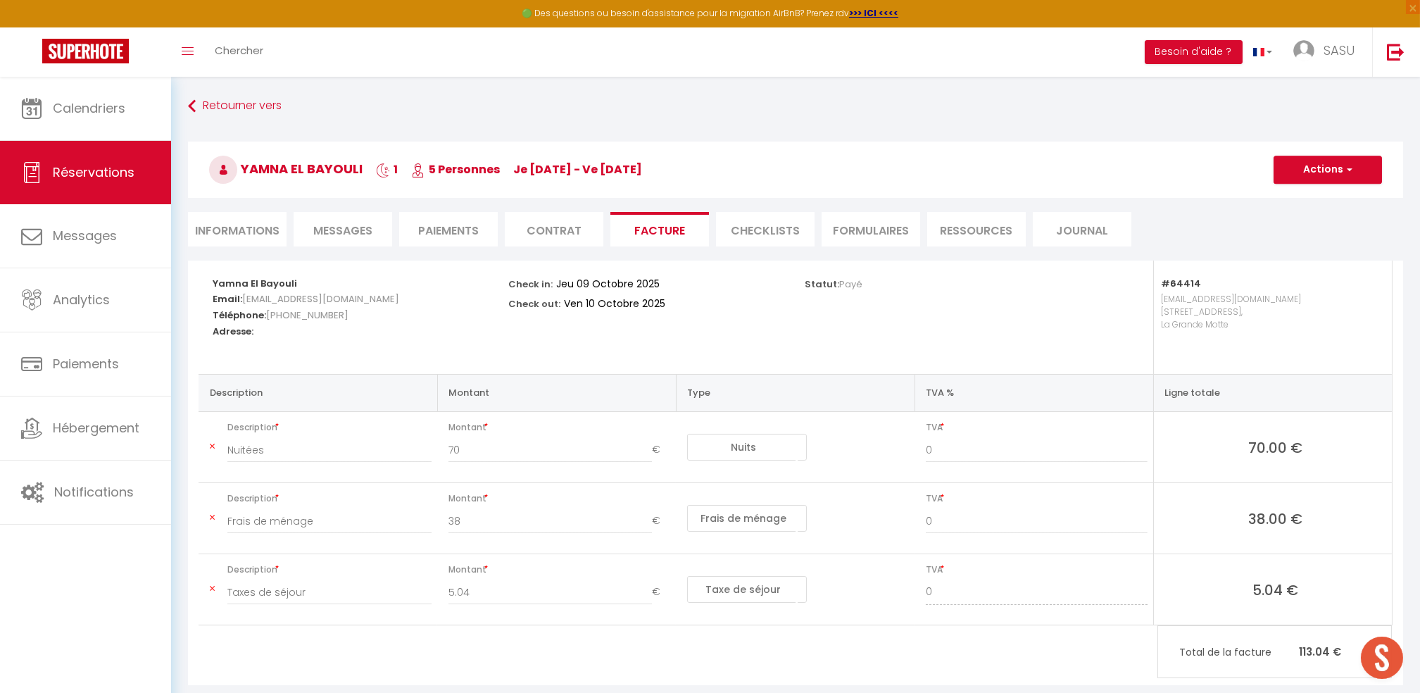
click at [451, 235] on li "Paiements" at bounding box center [448, 229] width 99 height 35
select select
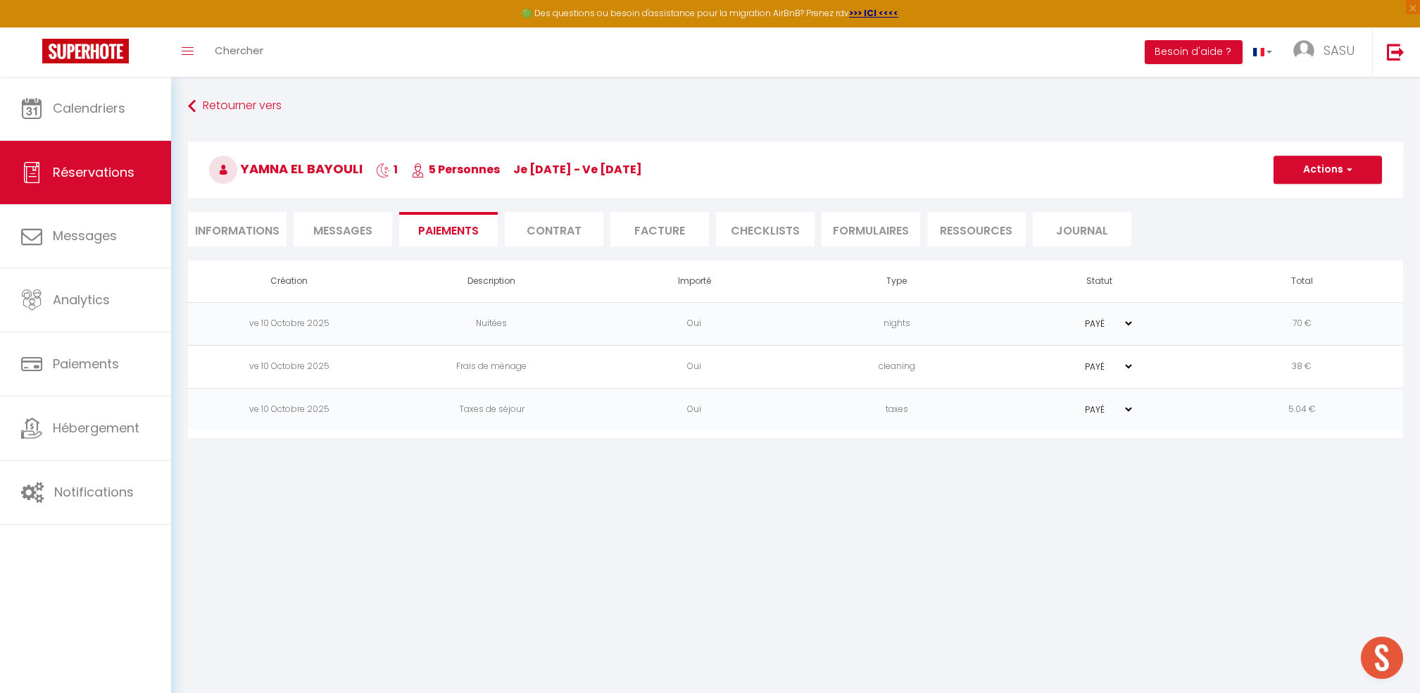
click at [855, 231] on li "FORMULAIRES" at bounding box center [871, 229] width 99 height 35
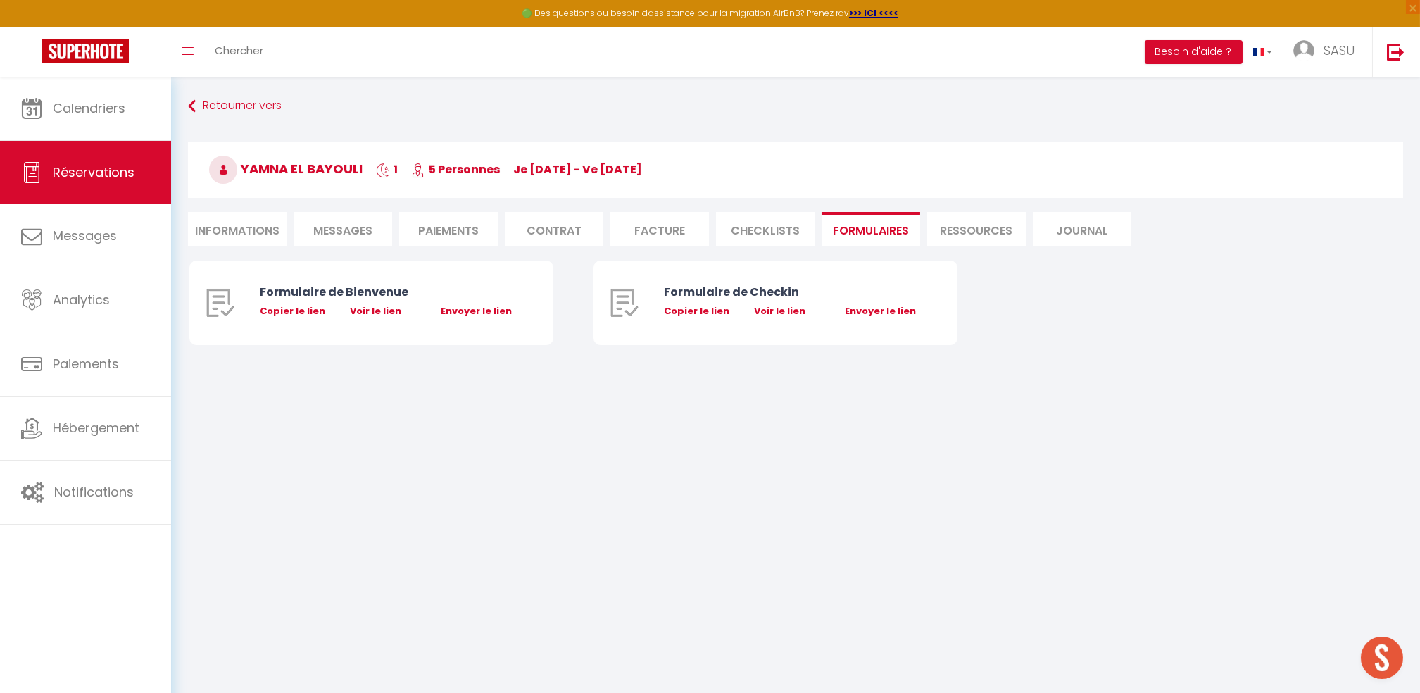
select select
click at [256, 233] on li "Informations" at bounding box center [237, 229] width 99 height 35
select select
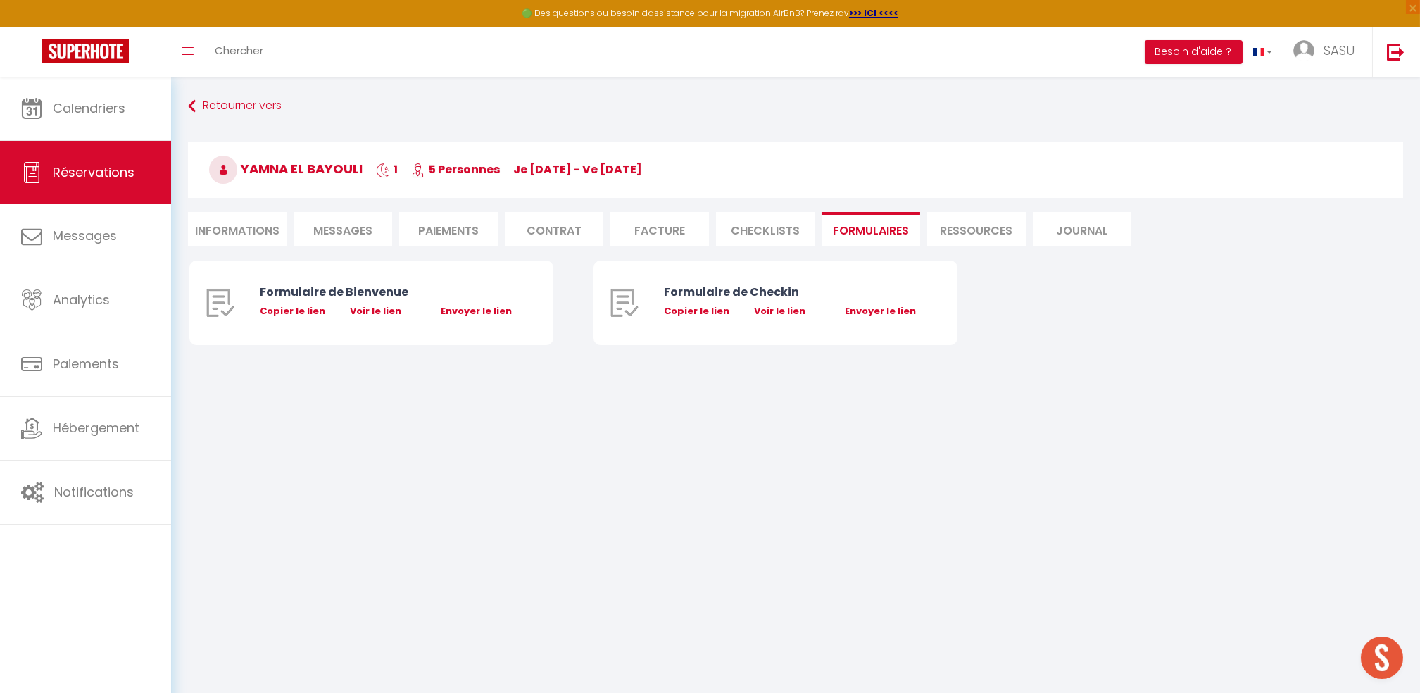
select select
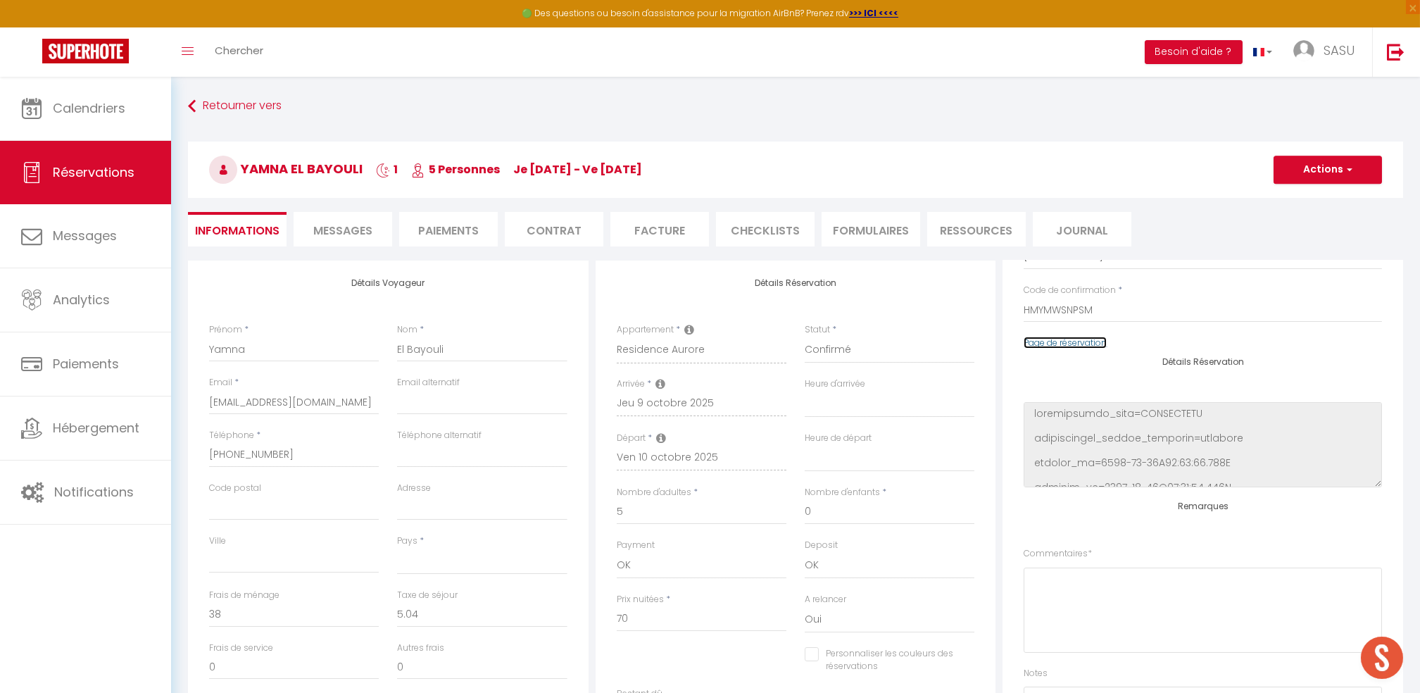
click at [1049, 337] on link "Page de réservation" at bounding box center [1065, 343] width 83 height 12
select select
checkbox input "false"
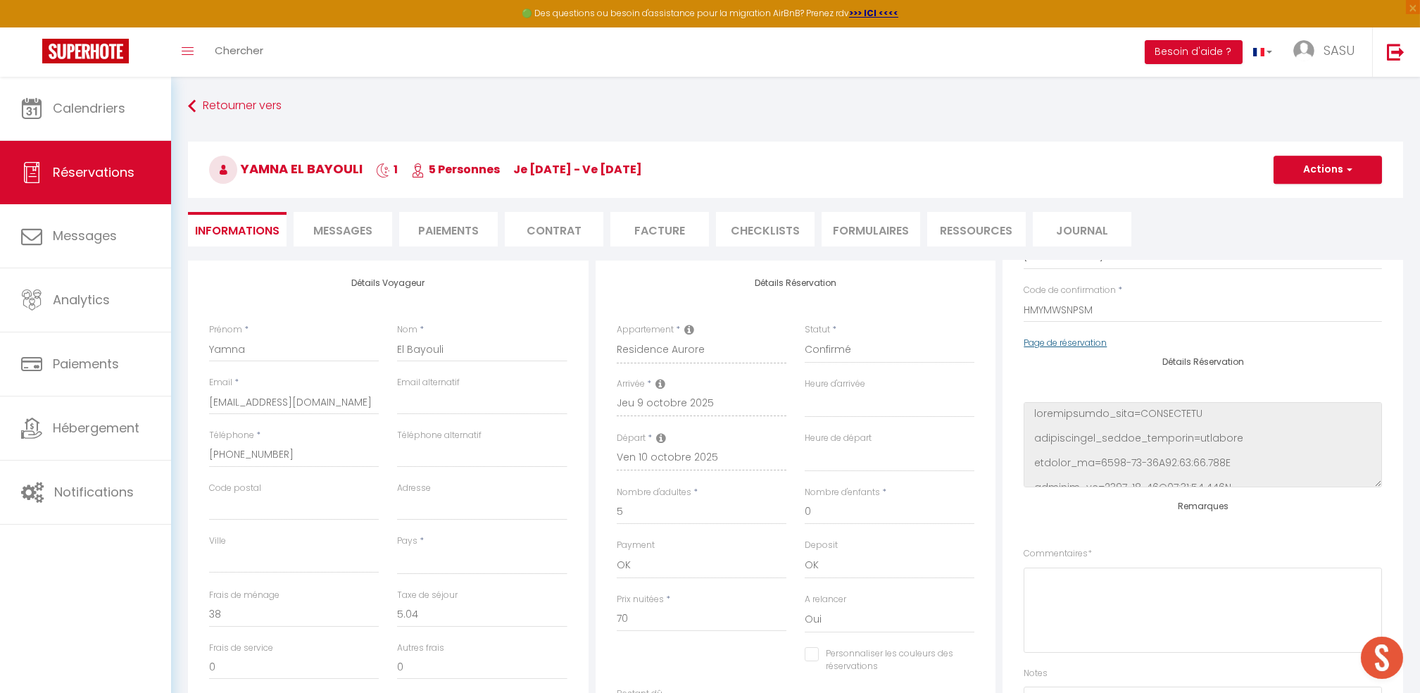
select select
checkbox input "false"
select select
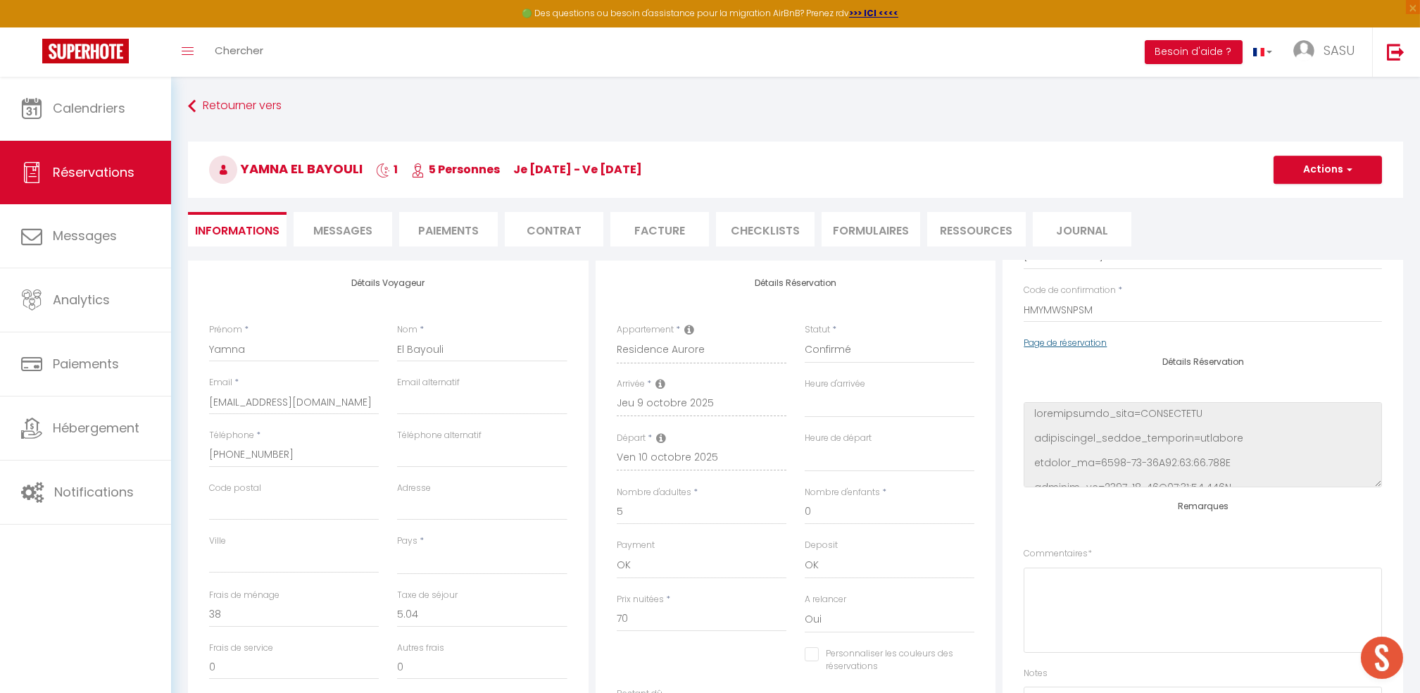
select select
checkbox input "false"
select select
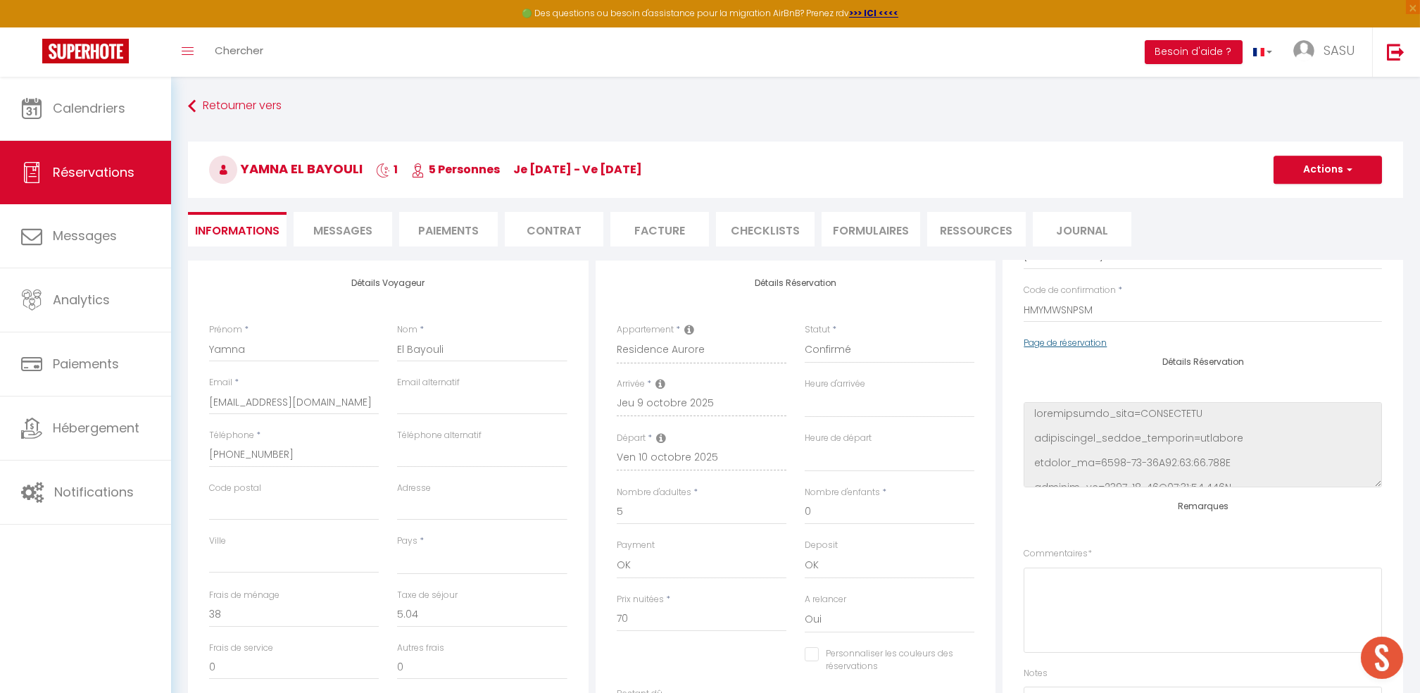
select select
checkbox input "false"
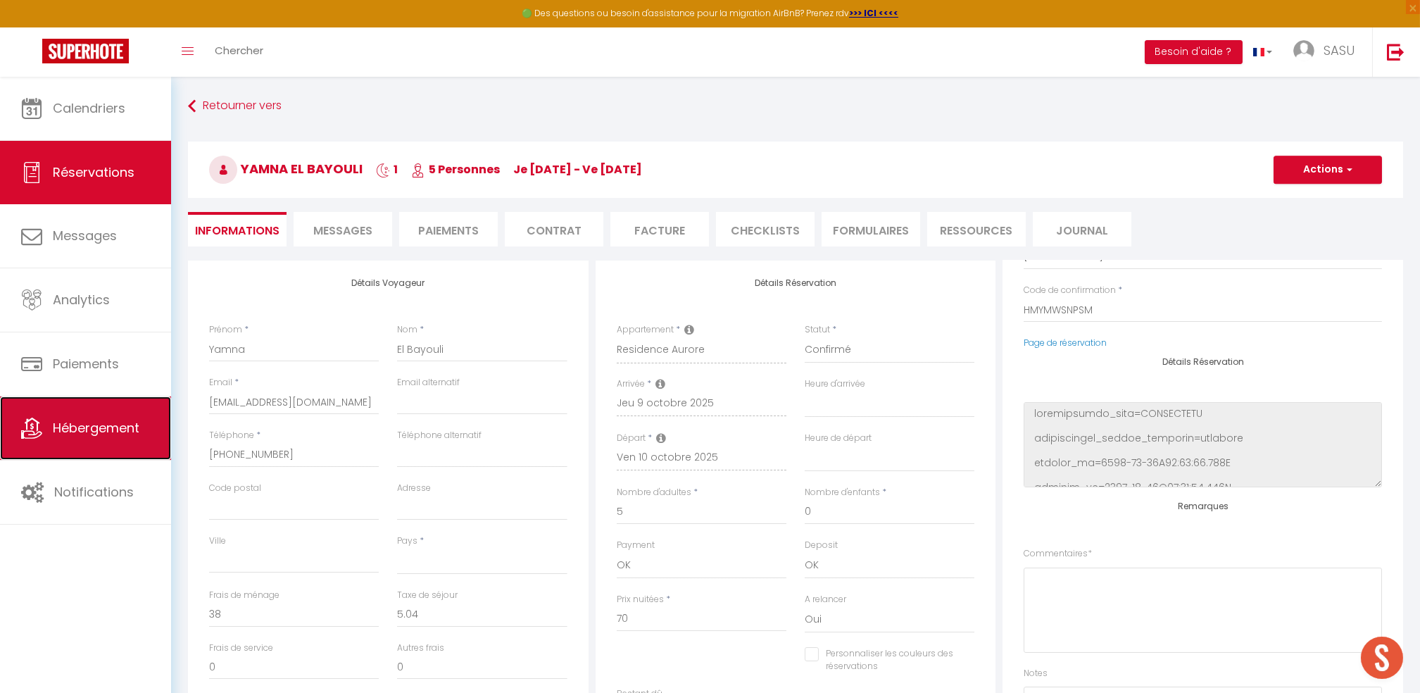
click at [72, 446] on link "Hébergement" at bounding box center [85, 427] width 171 height 63
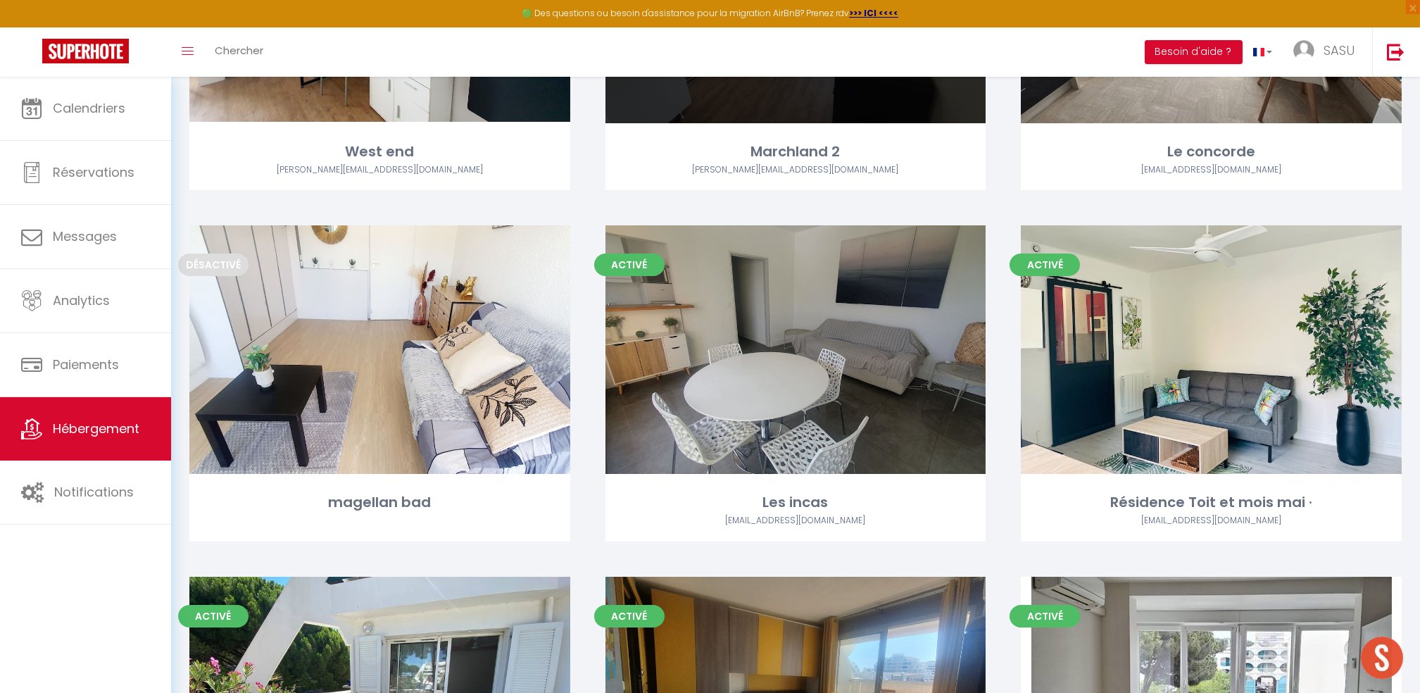
scroll to position [2919, 0]
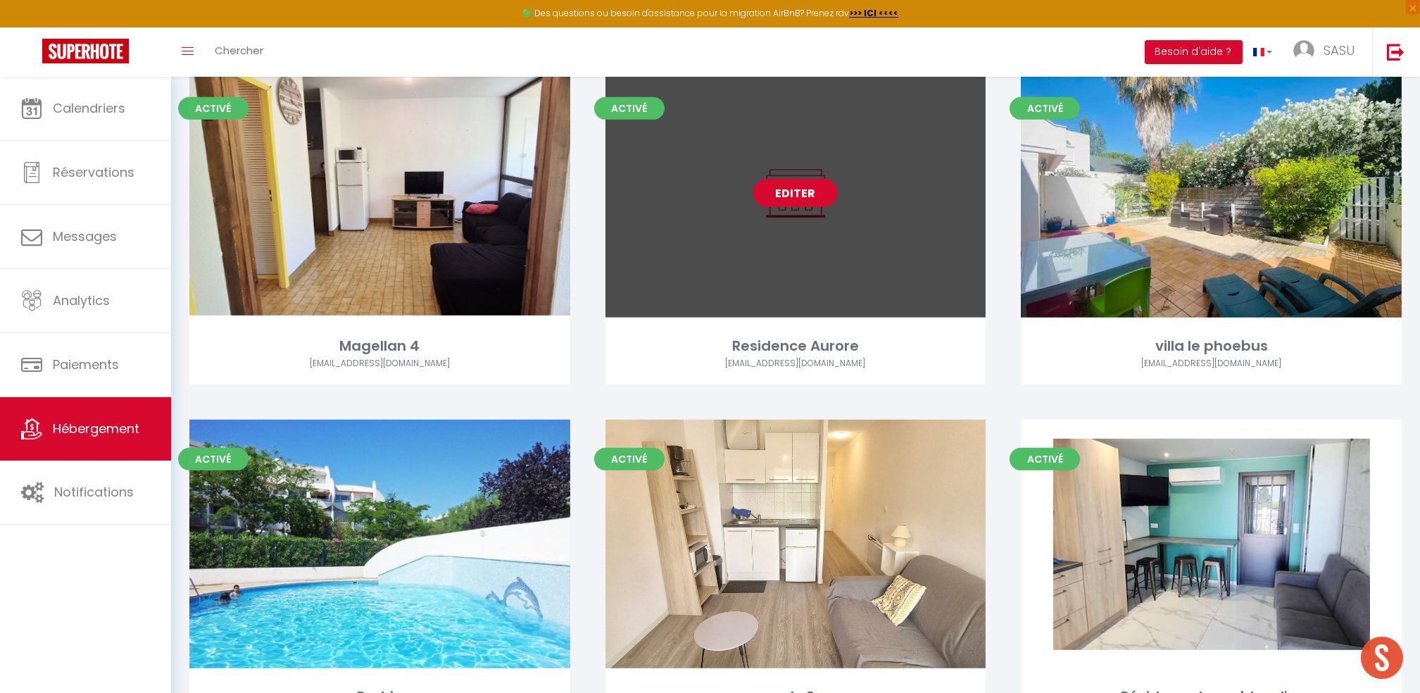
click at [802, 197] on link "Editer" at bounding box center [796, 193] width 85 height 28
click at [800, 200] on link "Editer" at bounding box center [796, 193] width 85 height 28
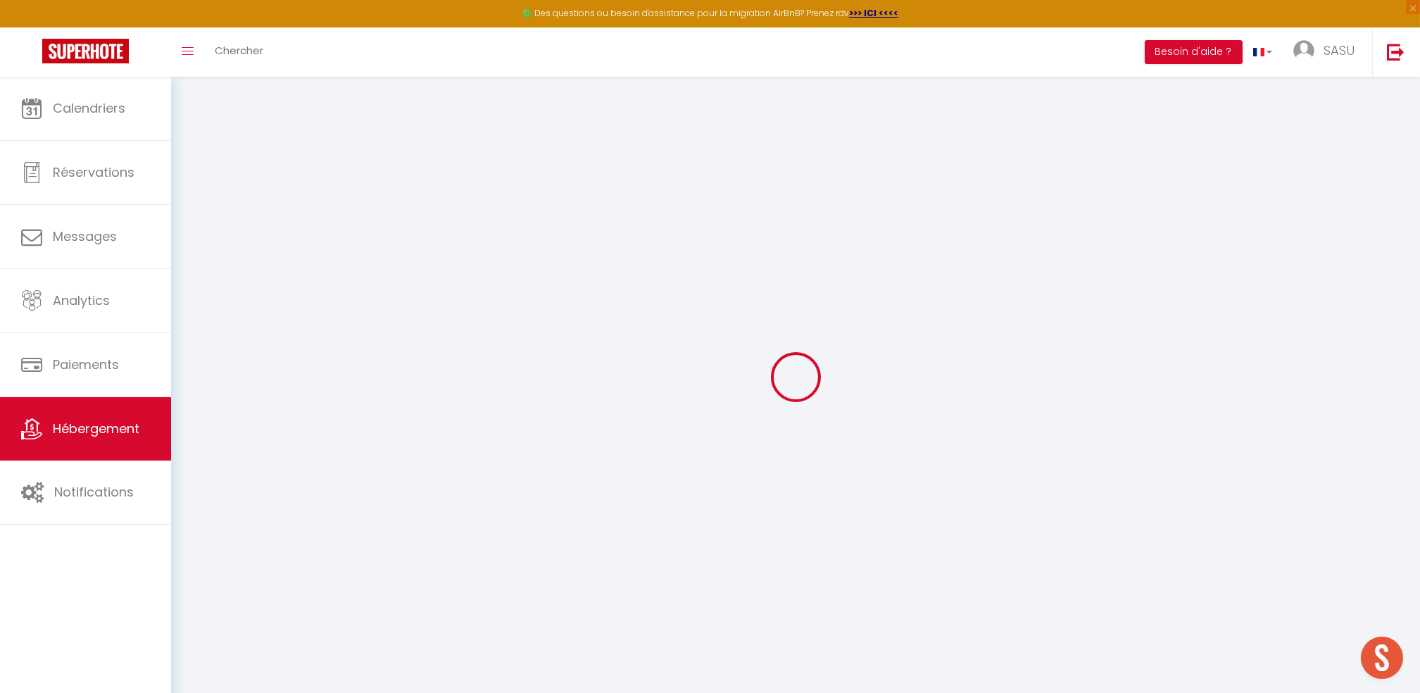
select select "+ 20 %"
checkbox input "false"
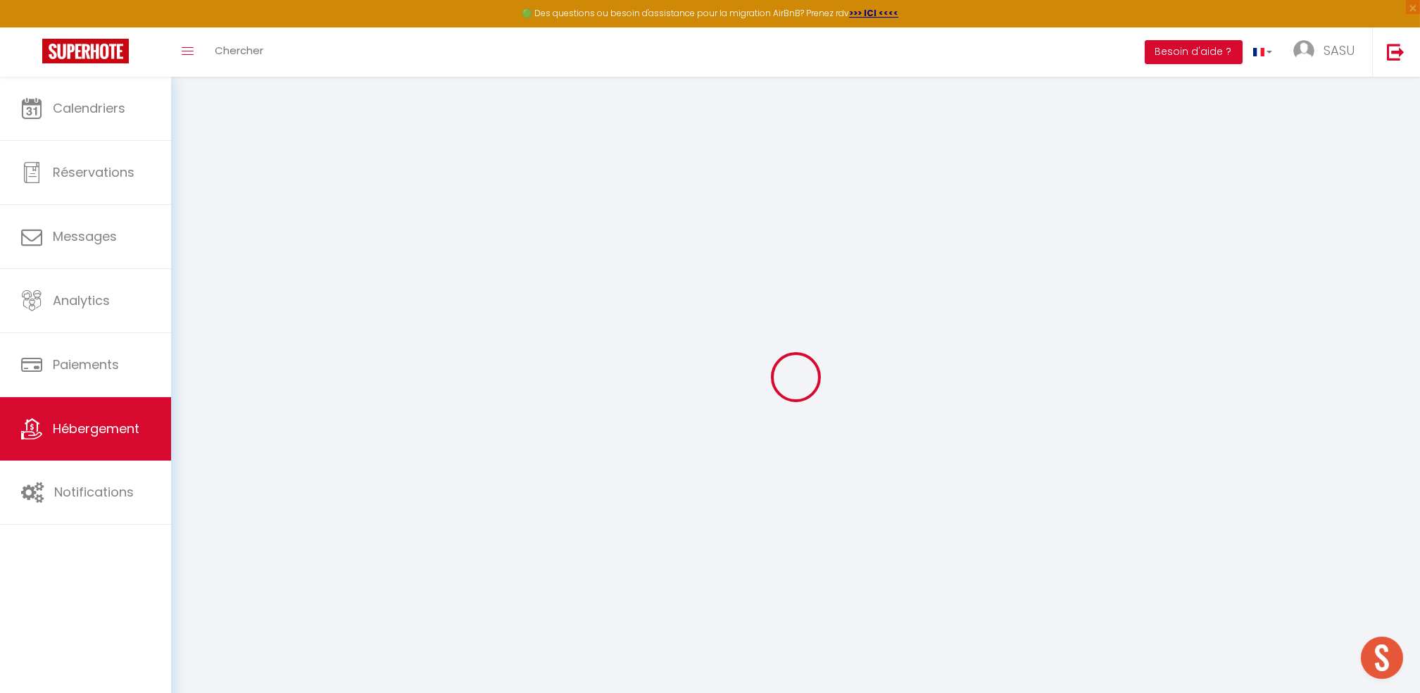
checkbox input "false"
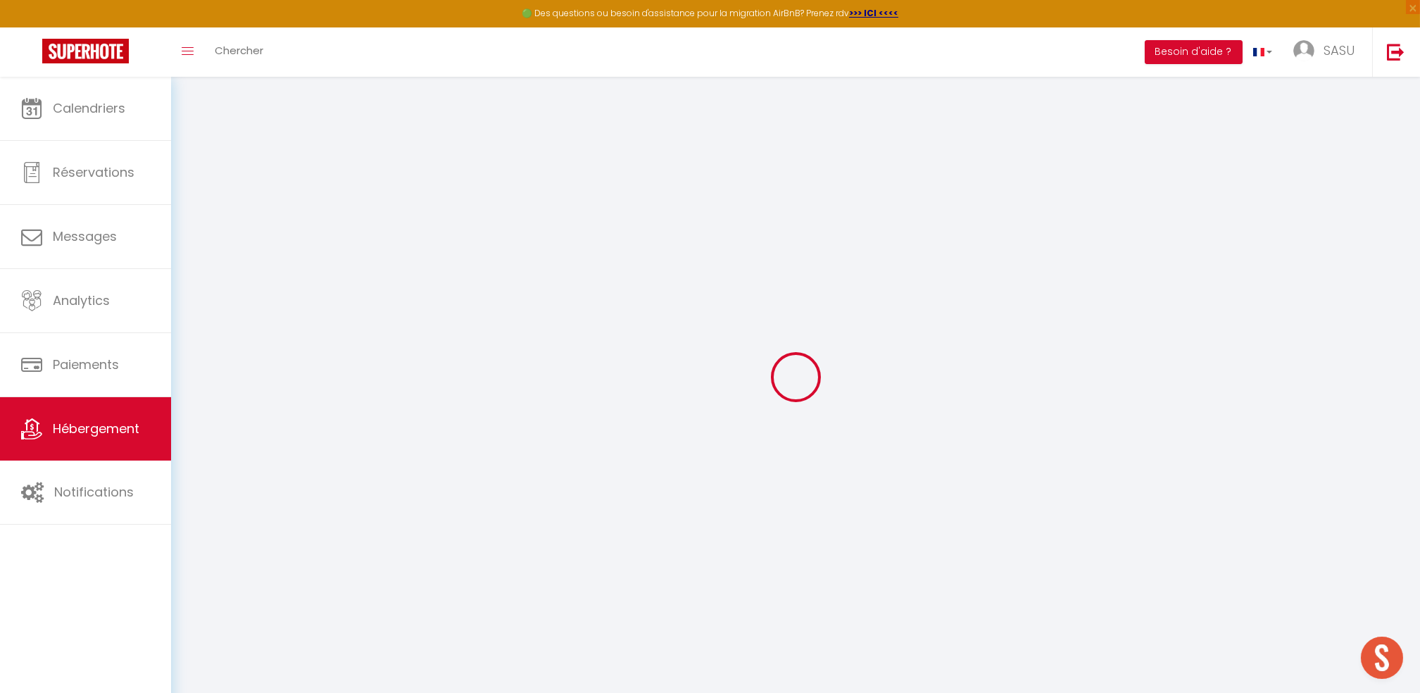
select select "EUR"
select select
select select "11445-550356900399030462"
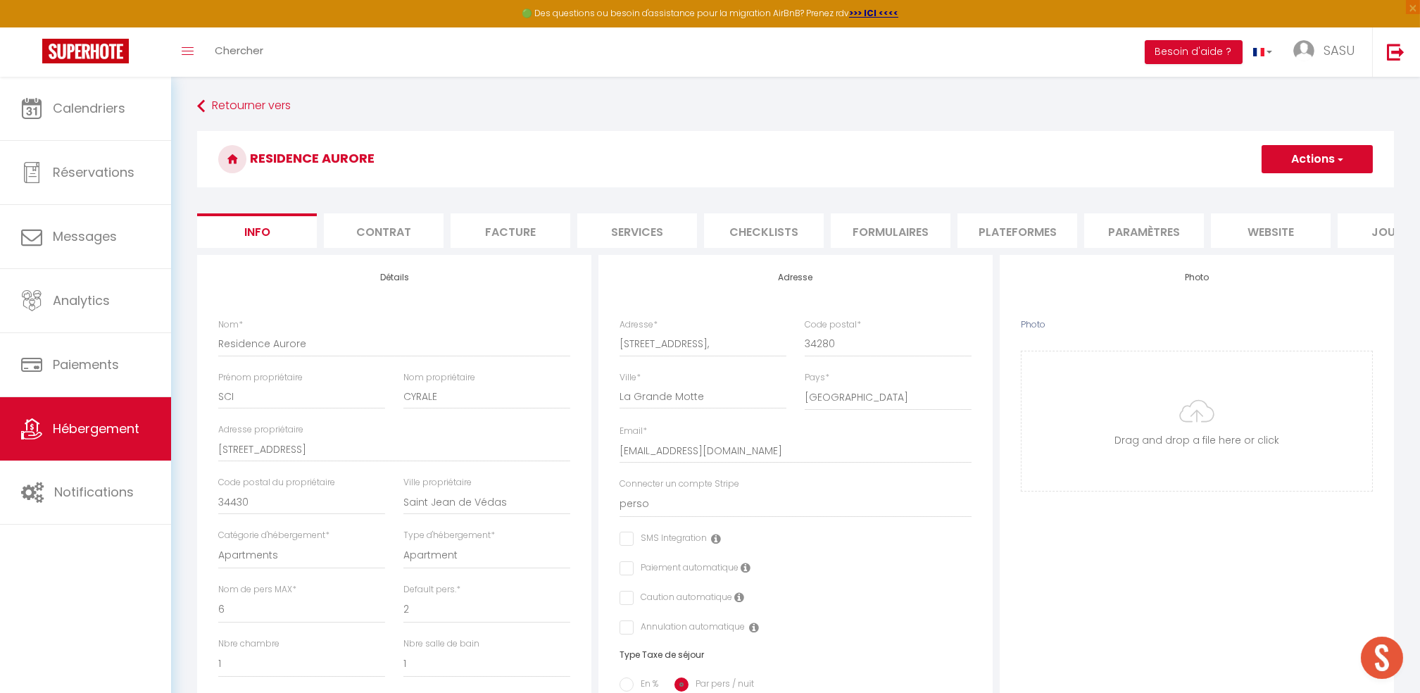
checkbox input "false"
click at [976, 225] on li "Plateformes" at bounding box center [1018, 230] width 120 height 35
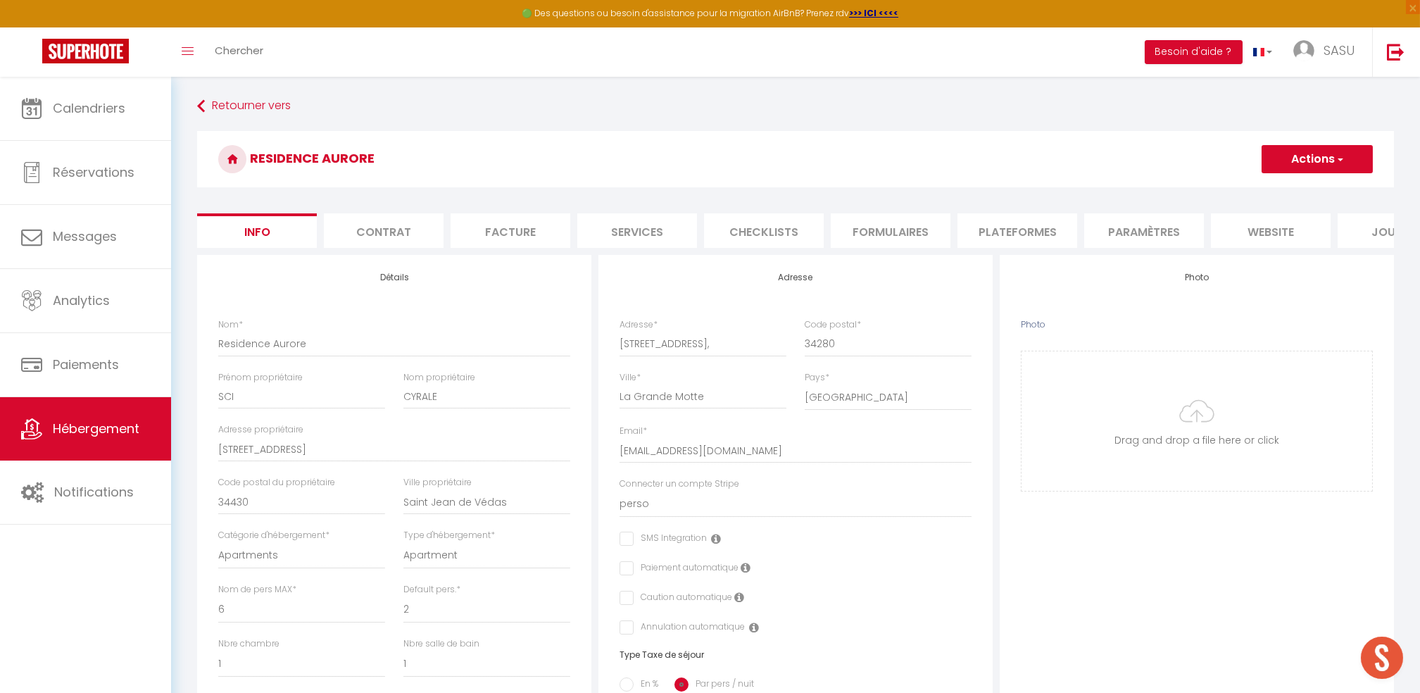
select select
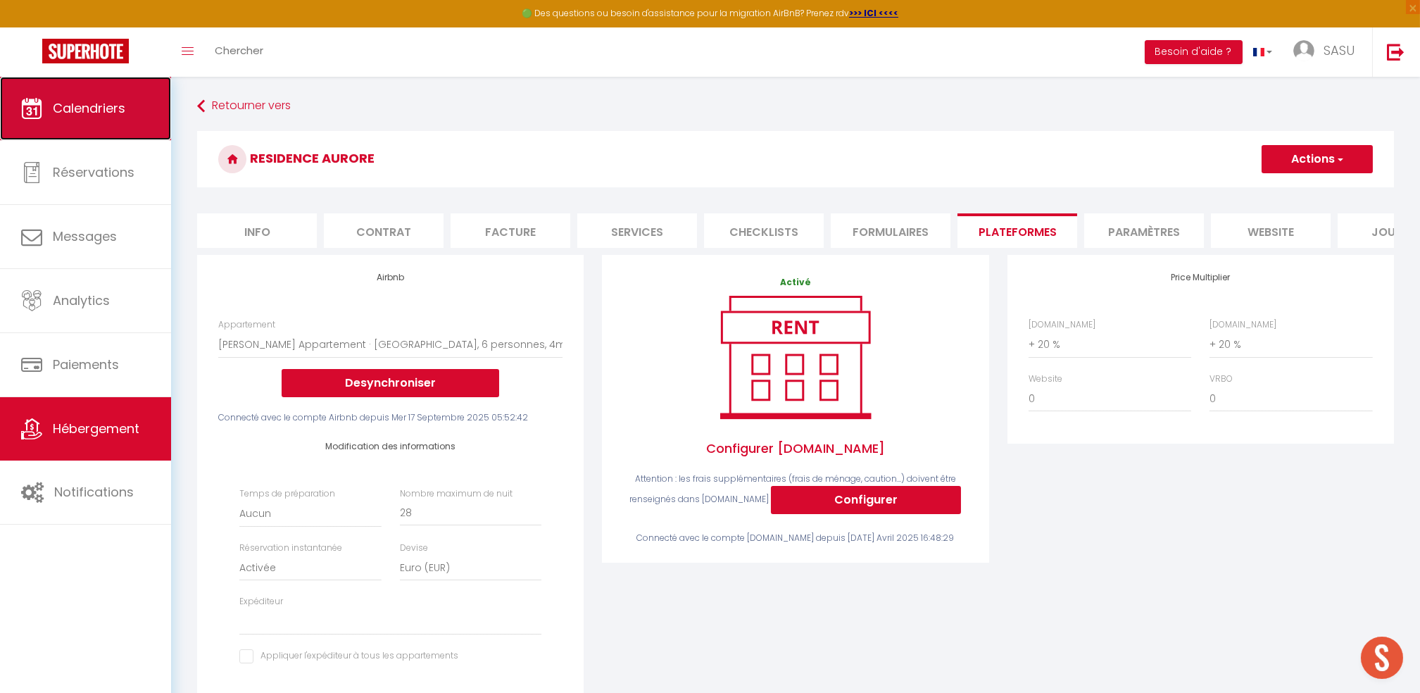
click at [93, 111] on span "Calendriers" at bounding box center [89, 108] width 73 height 18
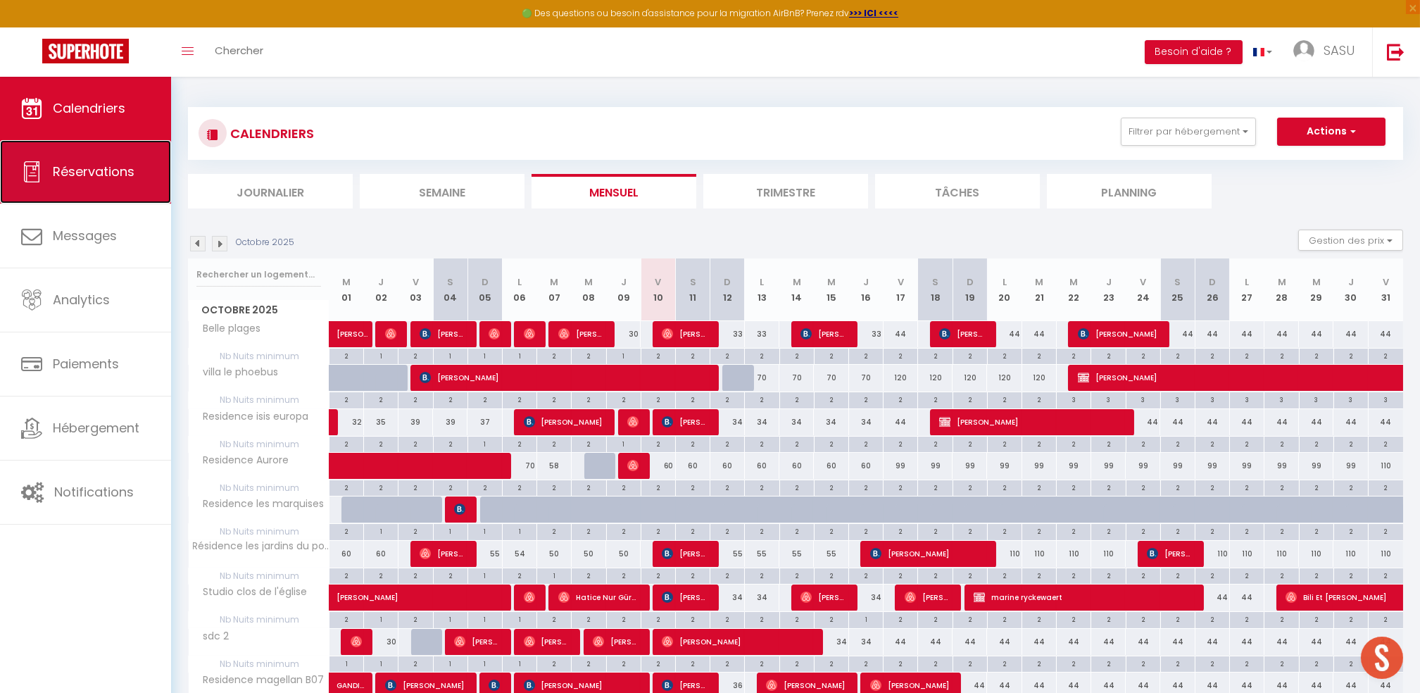
click at [122, 173] on span "Réservations" at bounding box center [94, 172] width 82 height 18
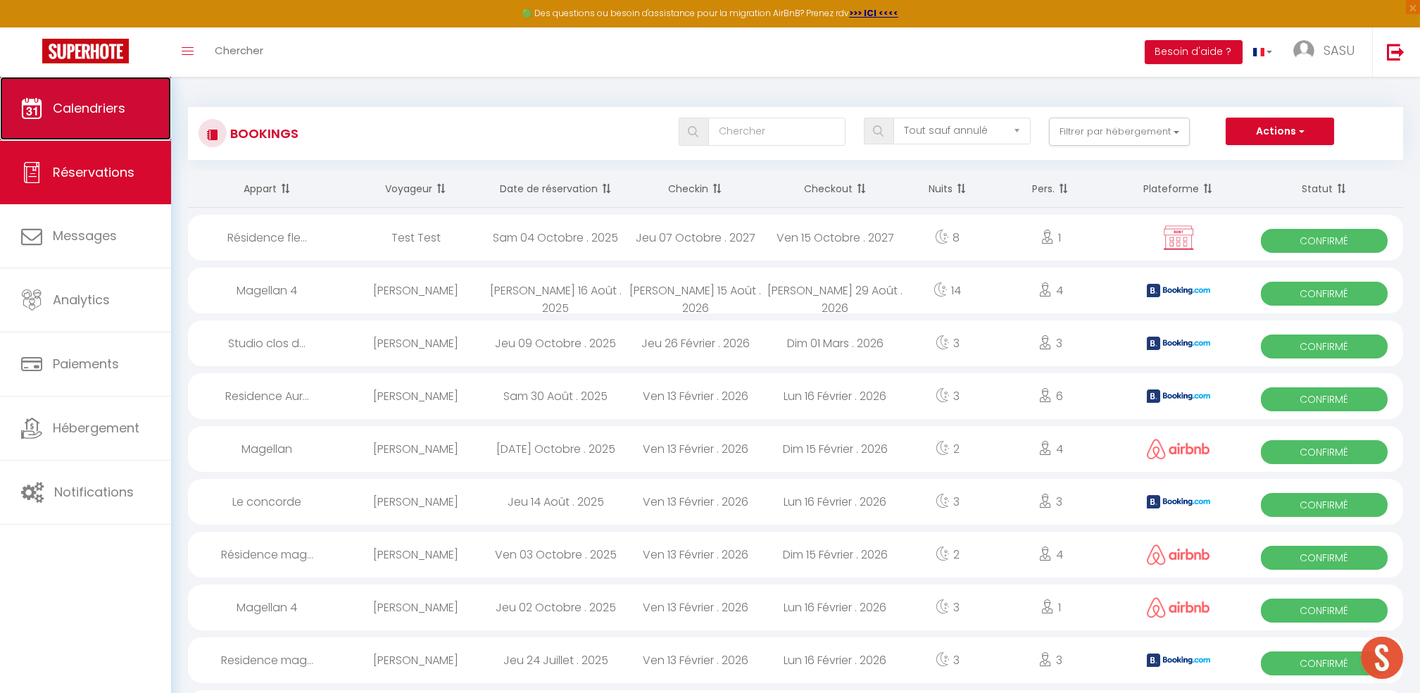
click at [99, 110] on span "Calendriers" at bounding box center [89, 108] width 73 height 18
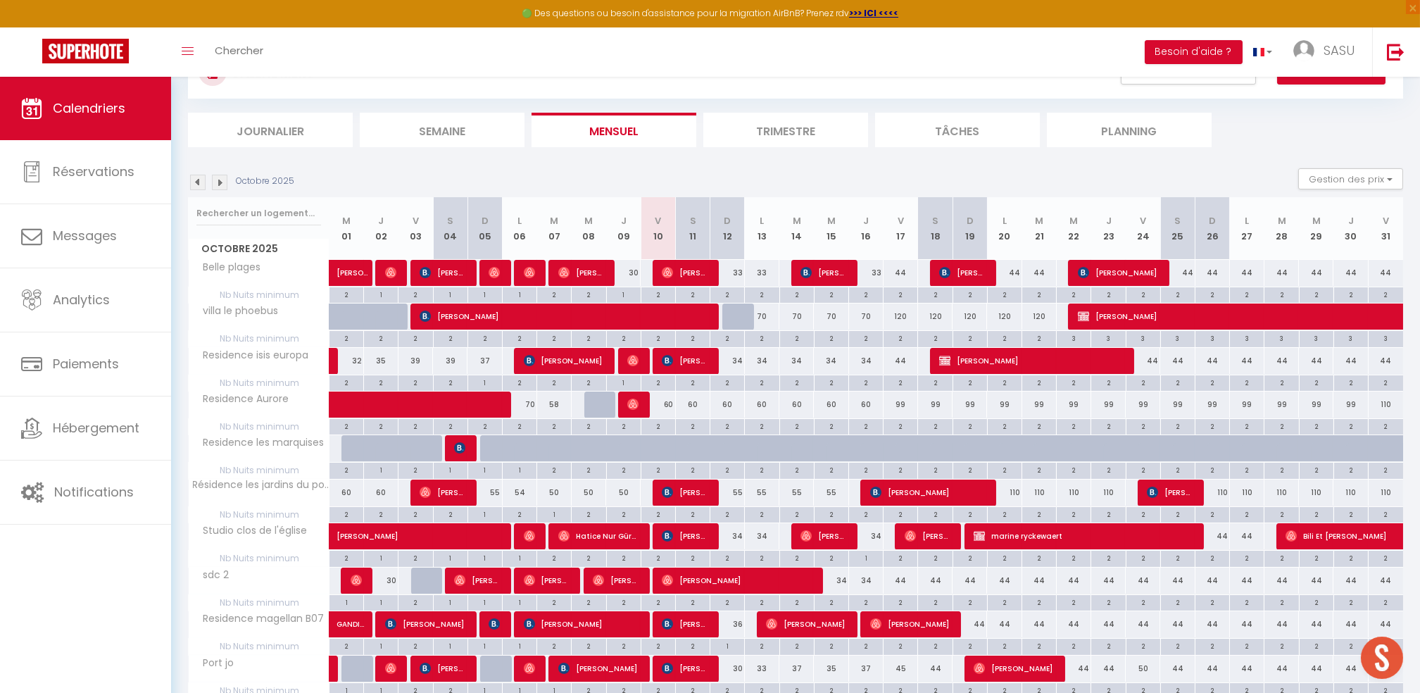
scroll to position [94, 0]
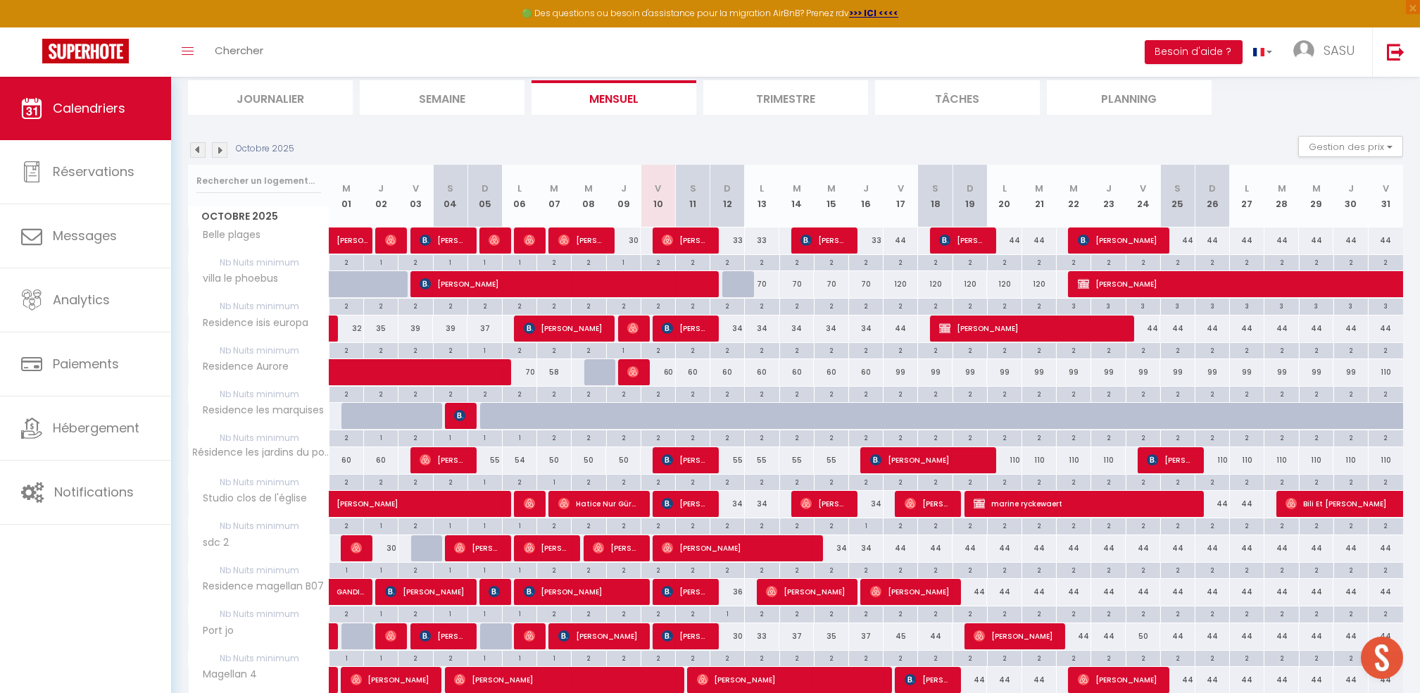
click at [671, 378] on div "60" at bounding box center [658, 372] width 35 height 26
type input "60"
type input "Ven 10 Octobre 2025"
type input "Sam 11 Octobre 2025"
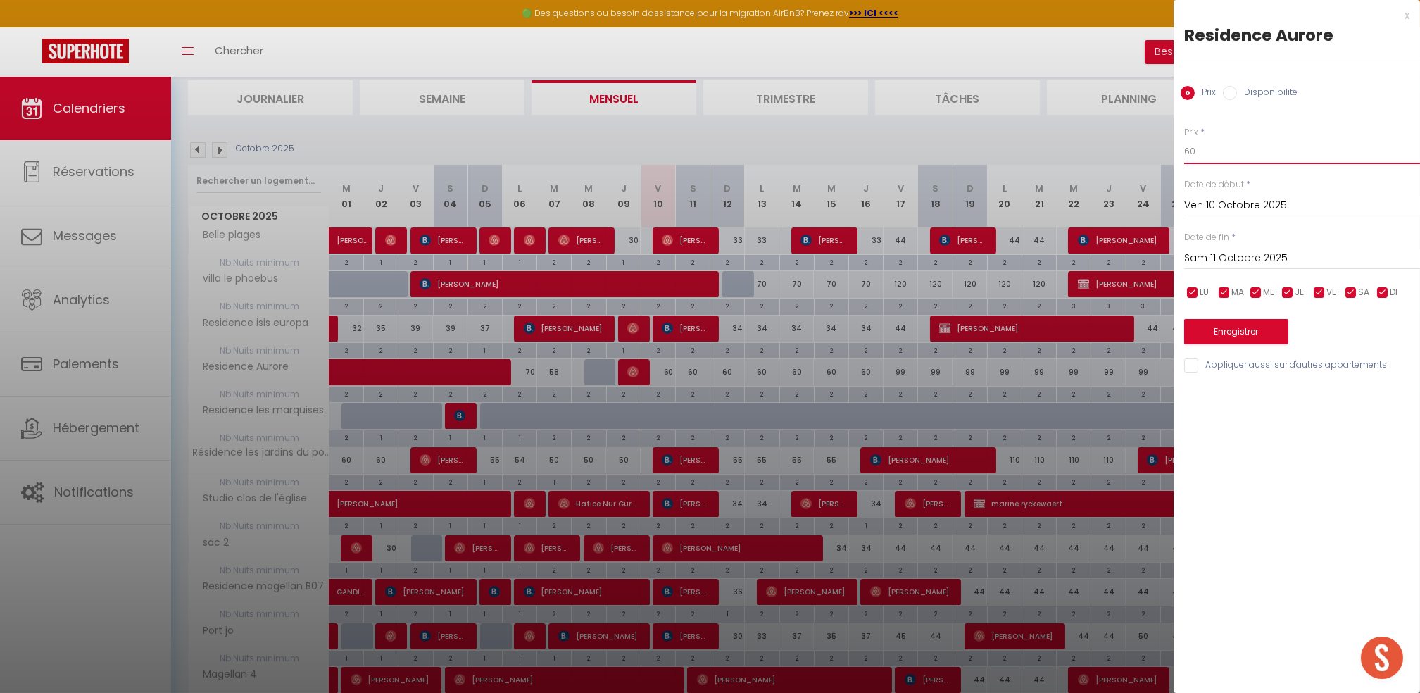
drag, startPoint x: 1206, startPoint y: 153, endPoint x: 1110, endPoint y: 151, distance: 95.8
click at [1116, 153] on body "🟢 Des questions ou besoin d'assistance pour la migration AirBnB? Prenez rdv >>>…" at bounding box center [710, 591] width 1420 height 1216
type input "59"
click at [1228, 252] on input "Sam 11 Octobre 2025" at bounding box center [1302, 258] width 236 height 18
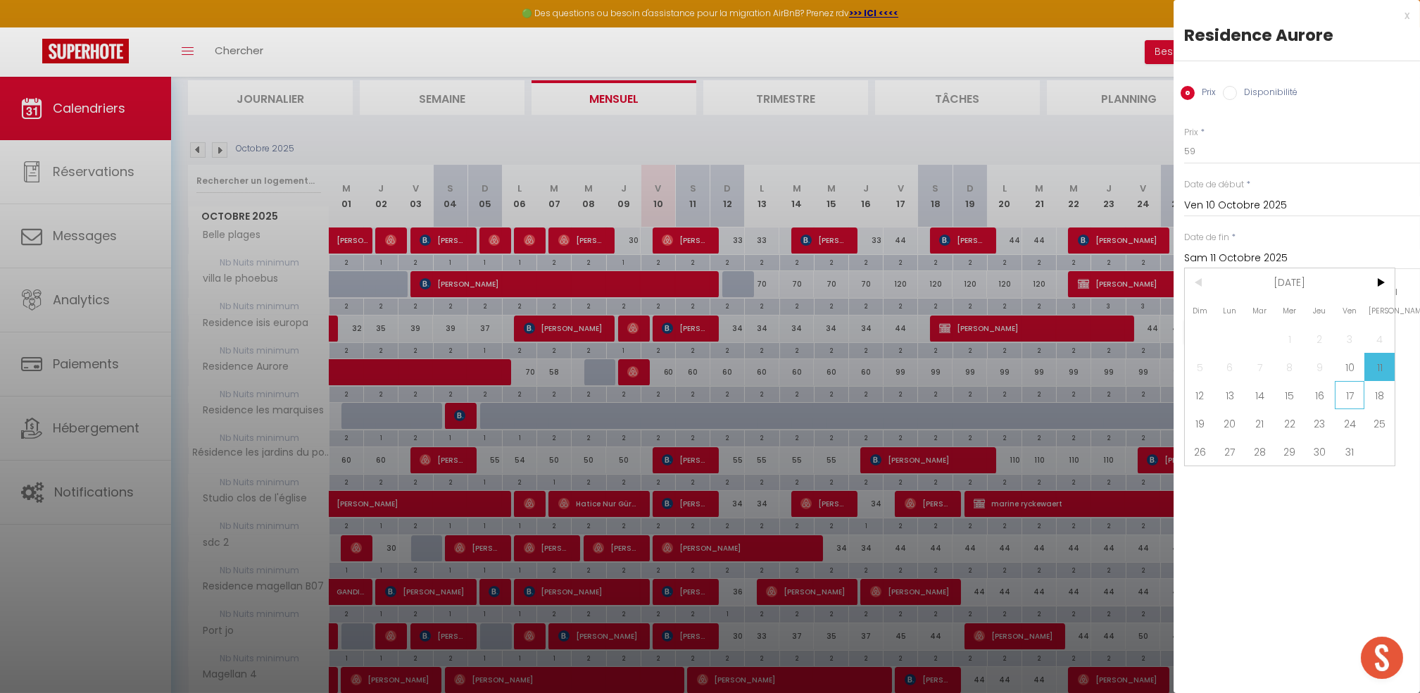
drag, startPoint x: 1325, startPoint y: 401, endPoint x: 1342, endPoint y: 399, distance: 17.7
click at [1342, 399] on div "Dim Lun Mar Mer Jeu Ven Sam 1 2 3 4 5 6 7 8 9 10 11 12 13 14 15 16 17 18 19 20 …" at bounding box center [1290, 366] width 210 height 197
click at [1342, 399] on span "17" at bounding box center [1350, 395] width 30 height 28
type input "Ven 17 Octobre 2025"
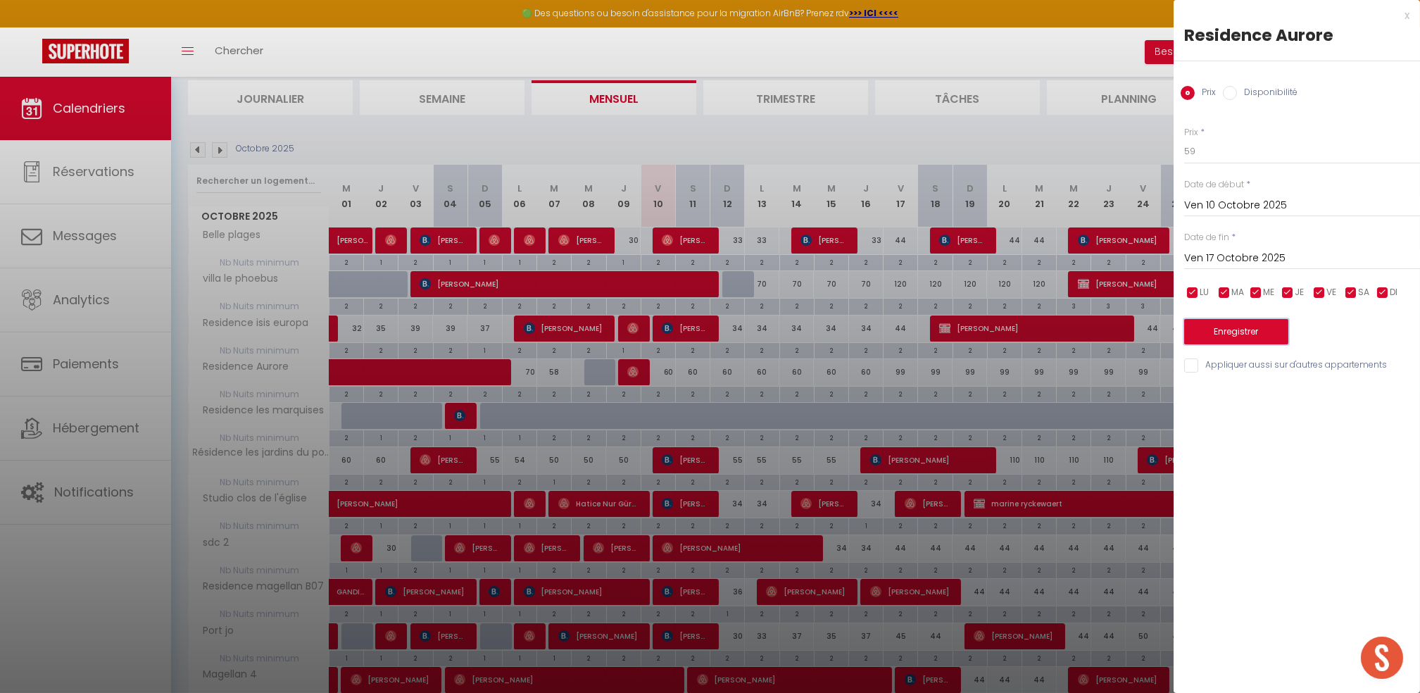
click at [1234, 338] on button "Enregistrer" at bounding box center [1236, 331] width 104 height 25
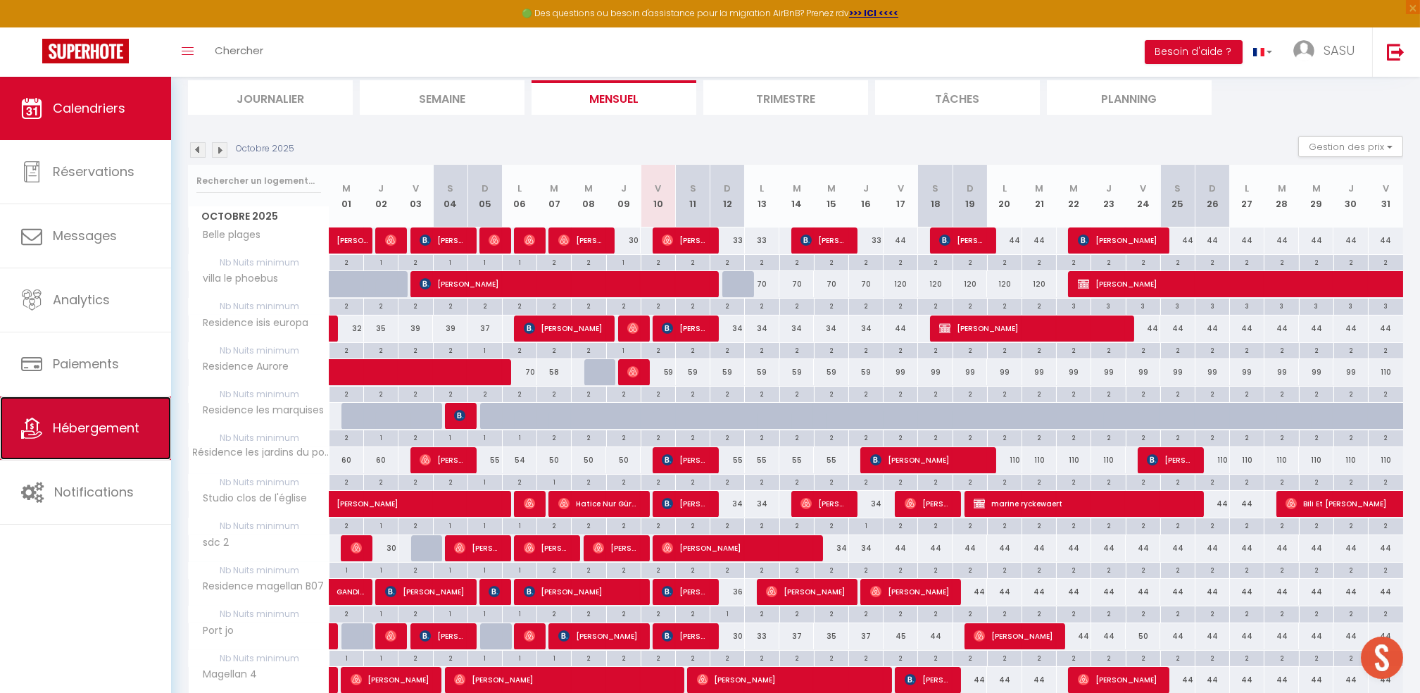
click at [83, 439] on link "Hébergement" at bounding box center [85, 427] width 171 height 63
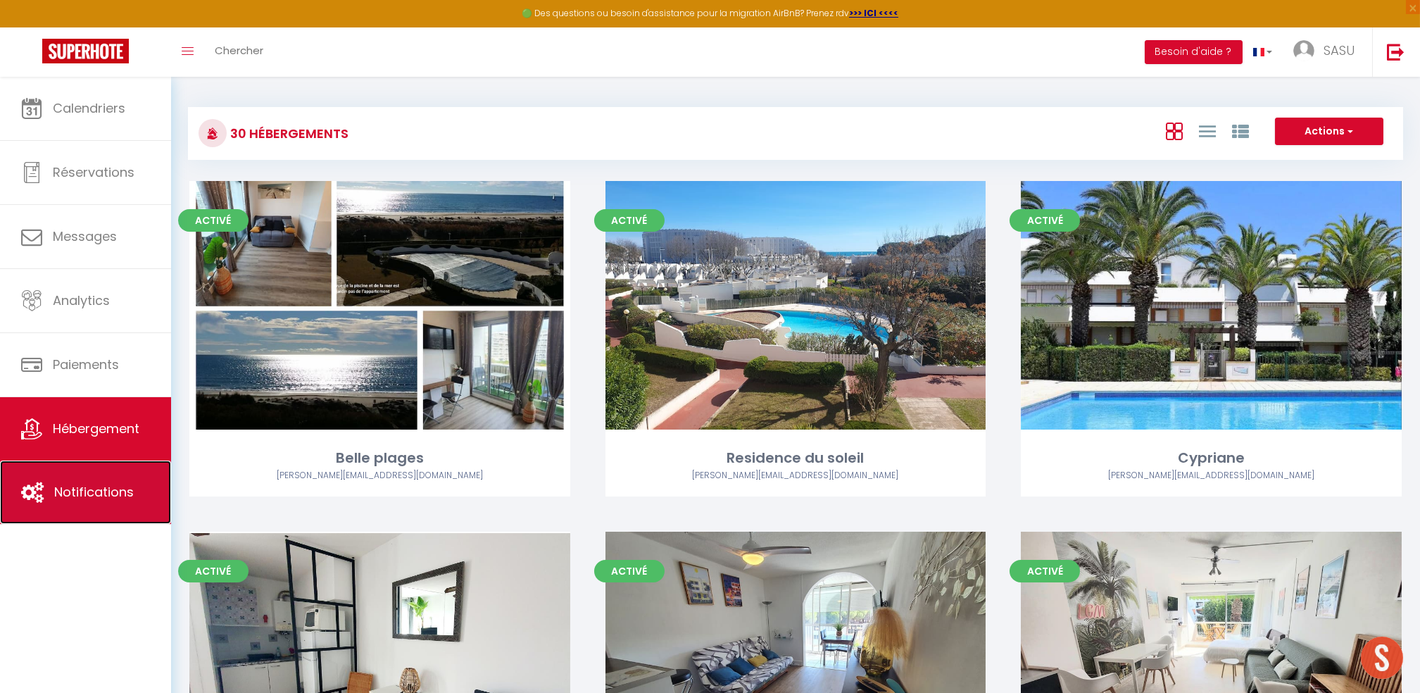
click at [62, 466] on link "Notifications" at bounding box center [85, 492] width 171 height 63
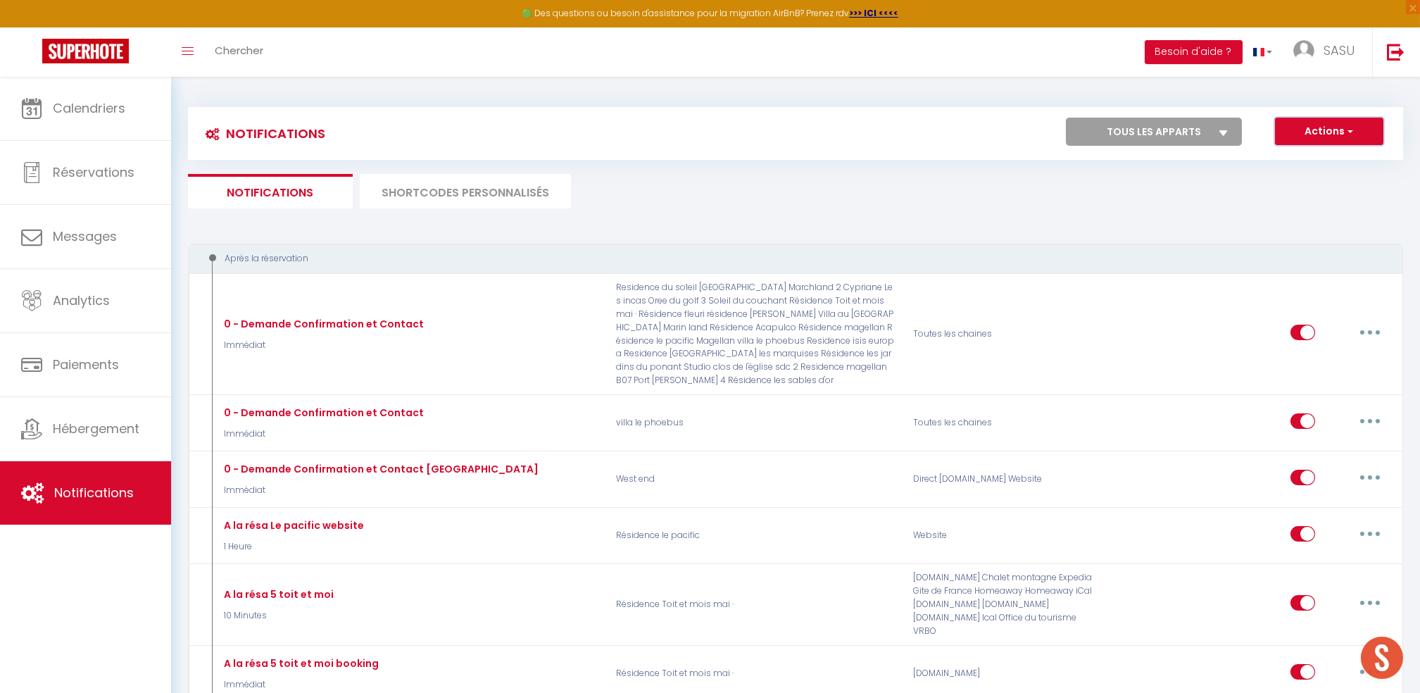
click at [1299, 128] on button "Actions" at bounding box center [1329, 132] width 108 height 28
click at [1204, 138] on select "Tous les apparts Belle plages Residence du soleil [PERSON_NAME][GEOGRAPHIC_DATA…" at bounding box center [1154, 132] width 176 height 28
select select "36335"
click at [1068, 118] on select "Tous les apparts Belle plages Residence du soleil [PERSON_NAME][GEOGRAPHIC_DATA…" at bounding box center [1154, 132] width 176 height 28
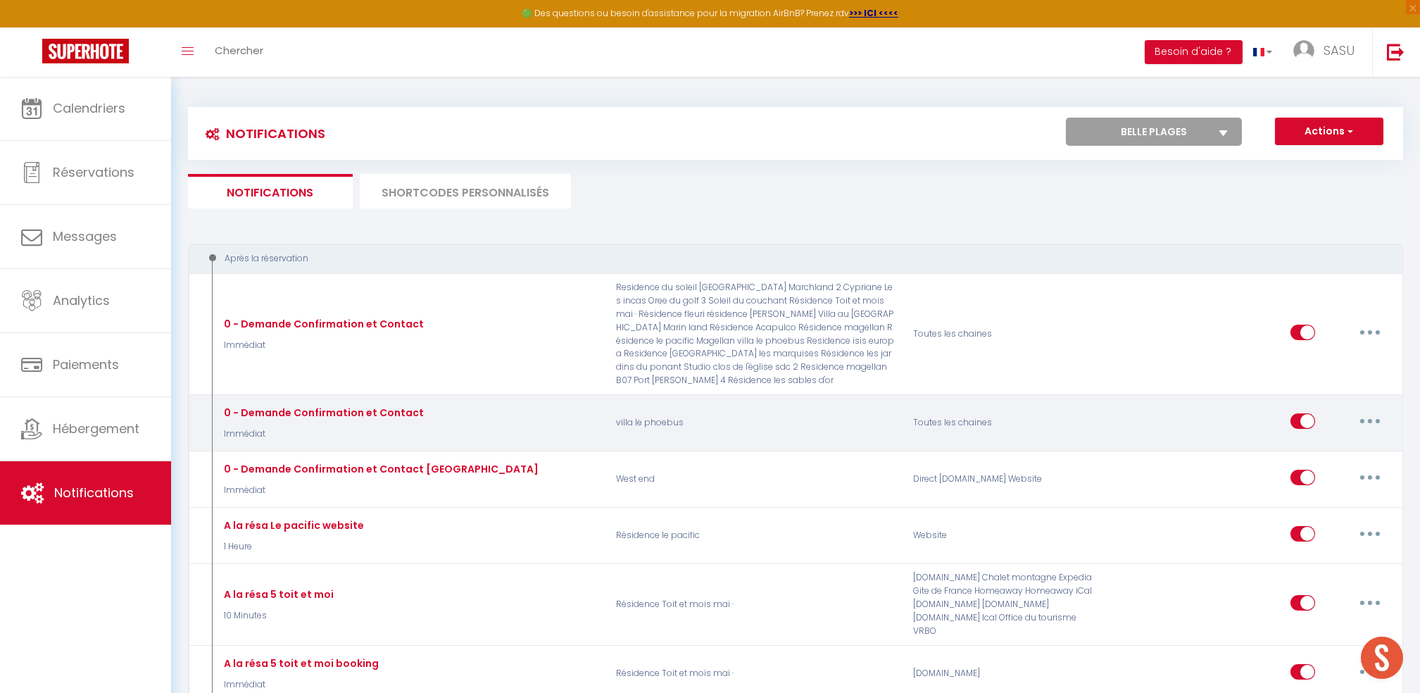
checkbox input "false"
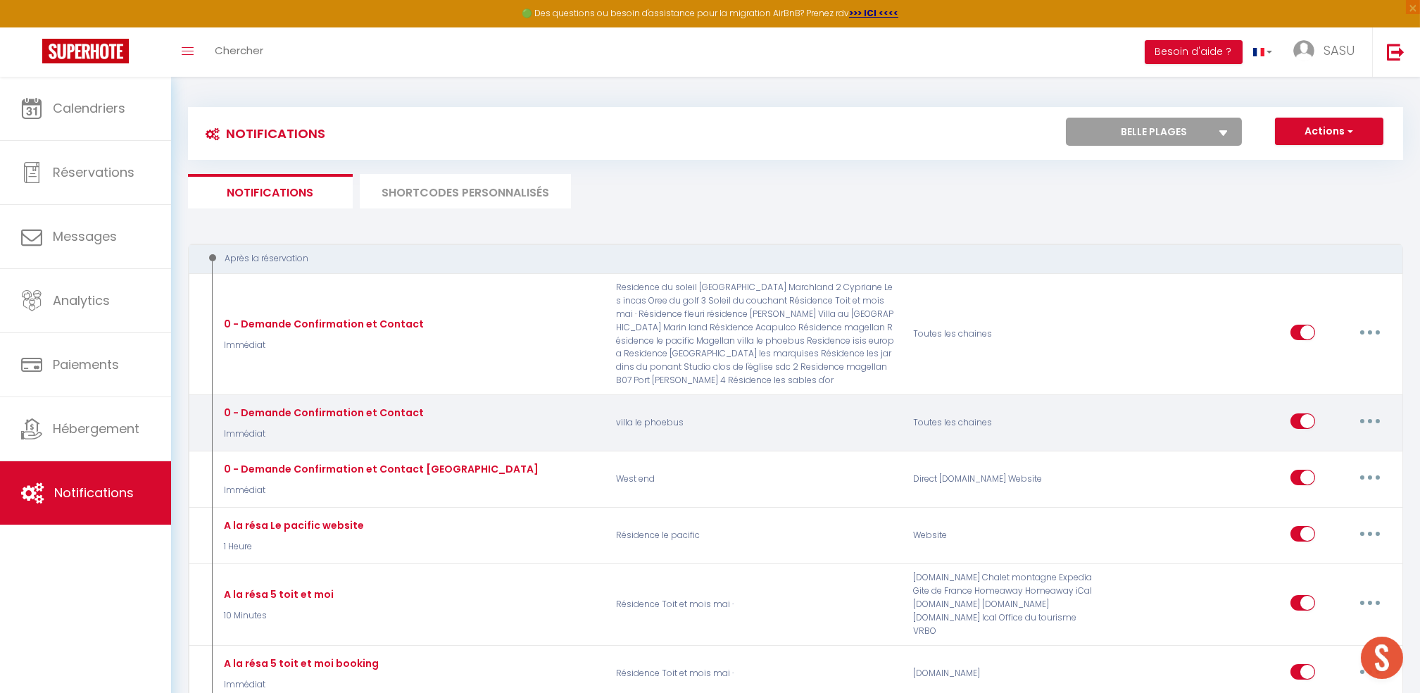
checkbox input "false"
checkbox input "true"
checkbox input "false"
checkbox input "true"
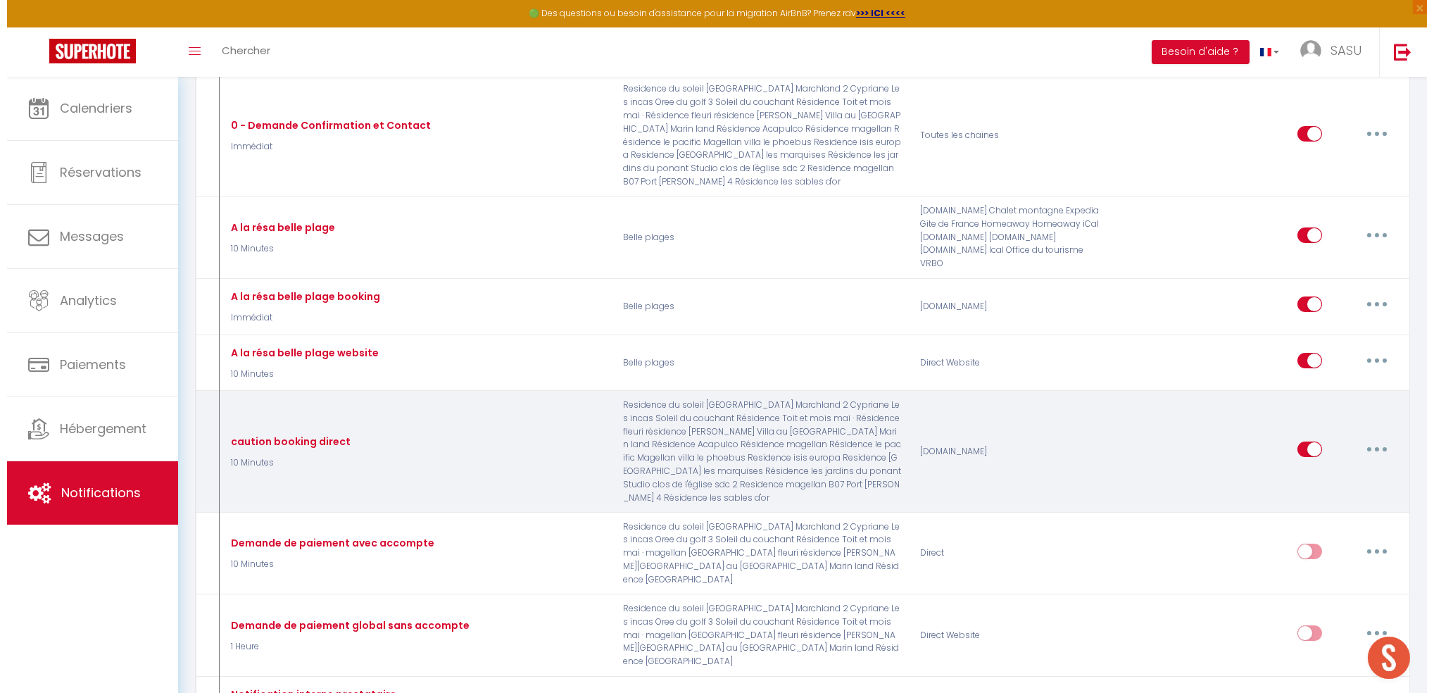
scroll to position [94, 0]
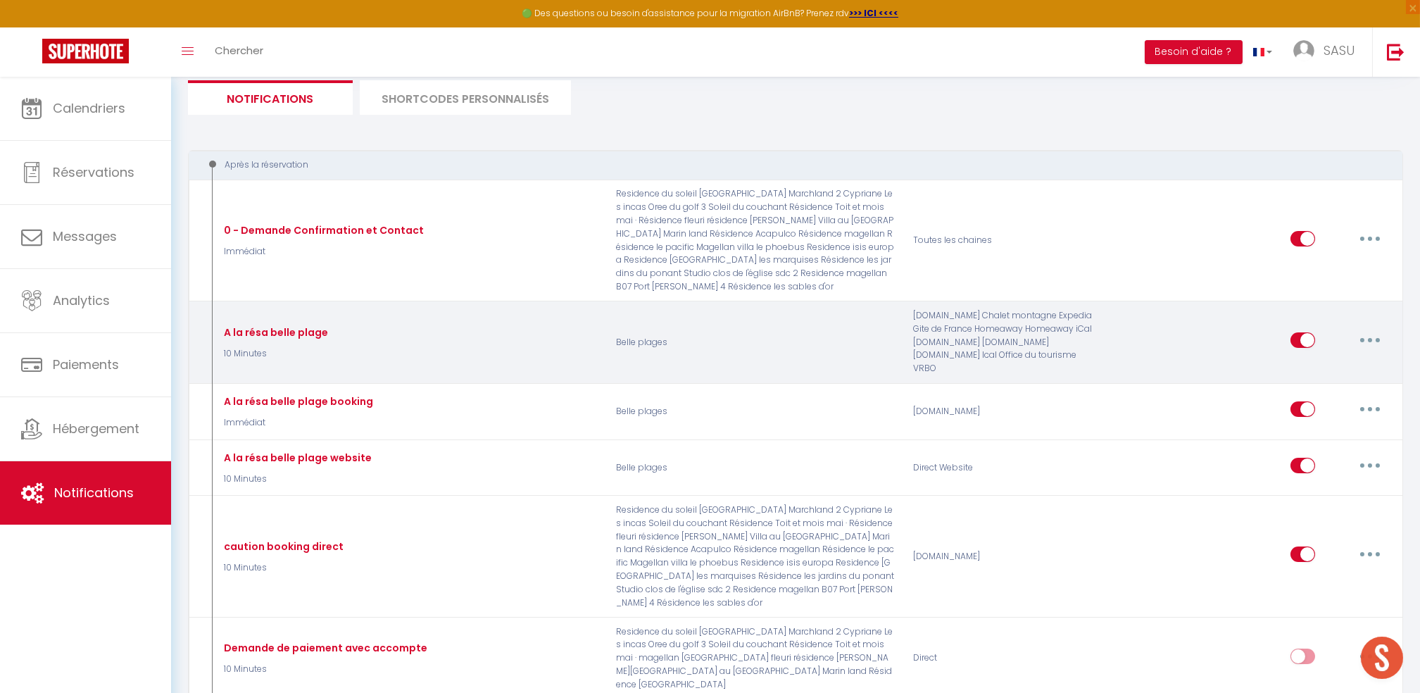
click at [939, 344] on div "[DOMAIN_NAME] Chalet montagne Expedia Gite de France Homeaway Homeaway iCal [DO…" at bounding box center [1003, 342] width 198 height 66
click at [1356, 341] on button "button" at bounding box center [1370, 340] width 39 height 23
click at [1325, 368] on link "Editer" at bounding box center [1334, 373] width 104 height 24
type input "A la résa belle plage"
select select "10 Minutes"
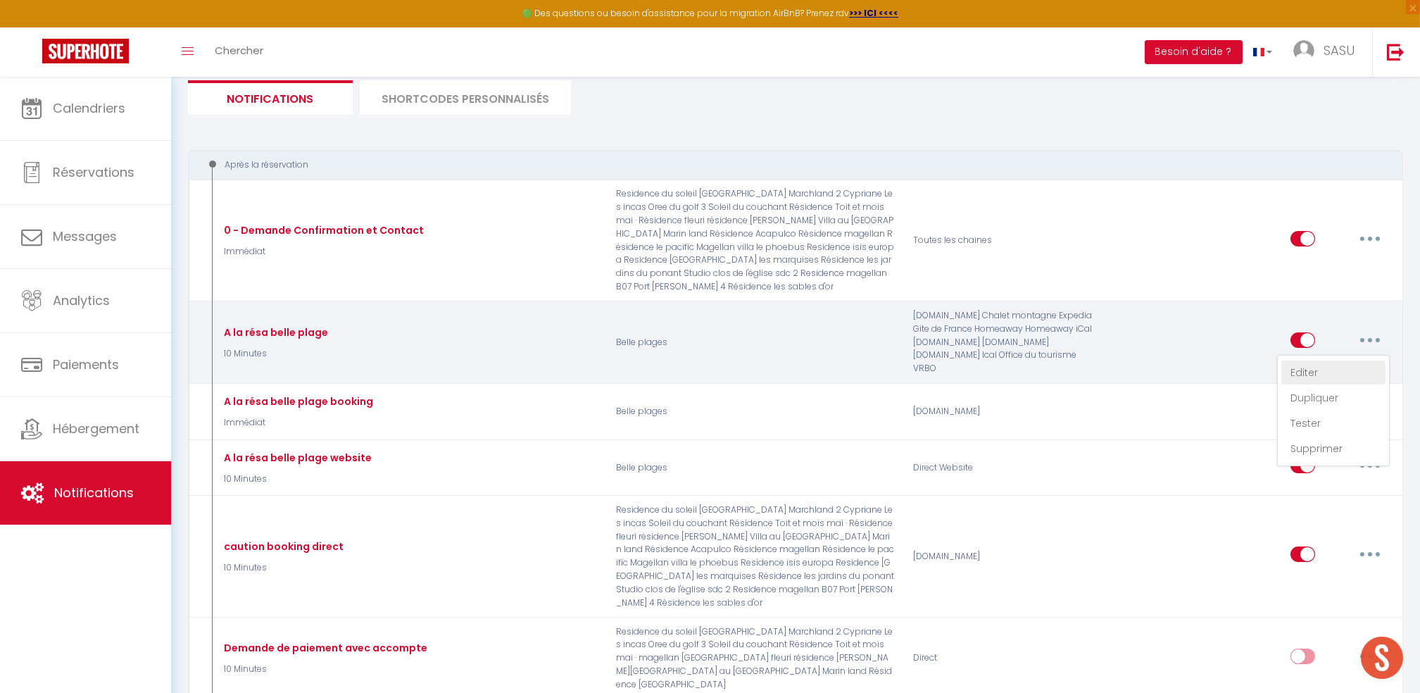
select select "if_booking_is_paid"
checkbox input "true"
checkbox input "false"
radio input "true"
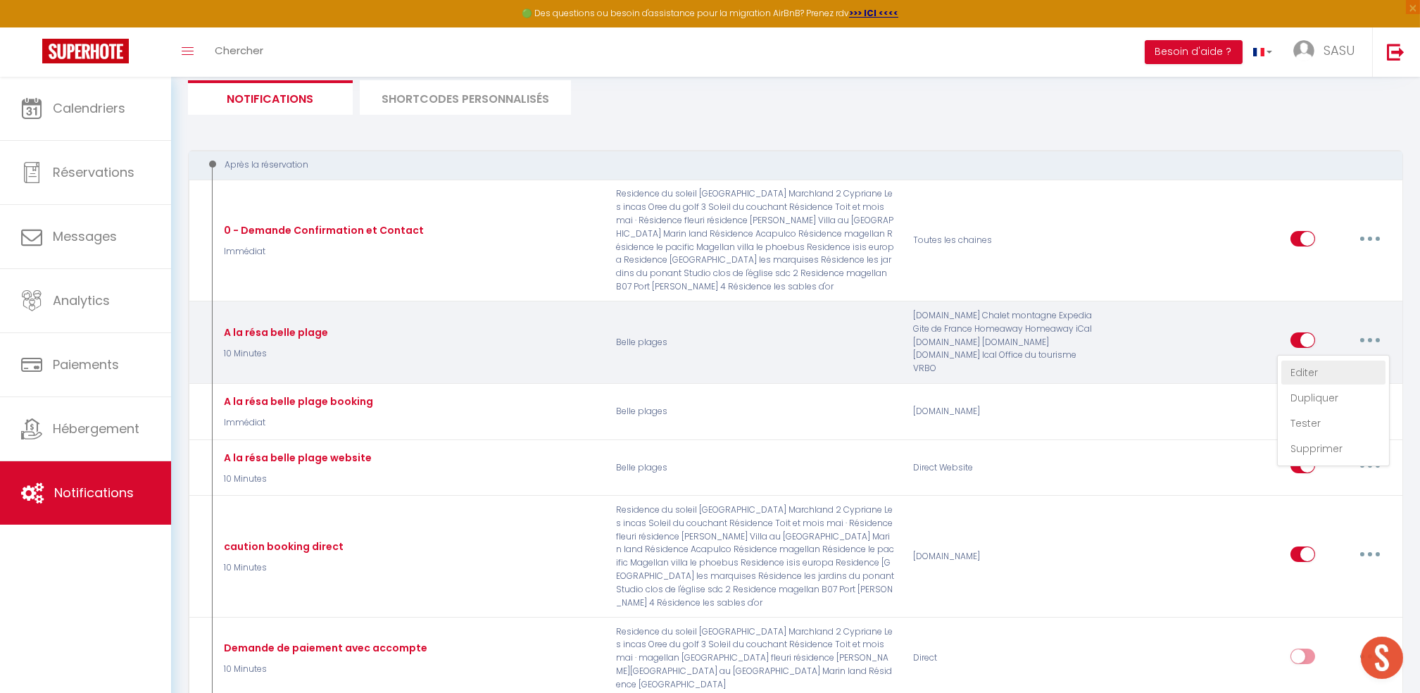
type input "Bienvenue [GUEST:FIRST_NAME] [CHECKING:DD-MM-YYYY] [CHECKOUT:DD-MM-YYYY]"
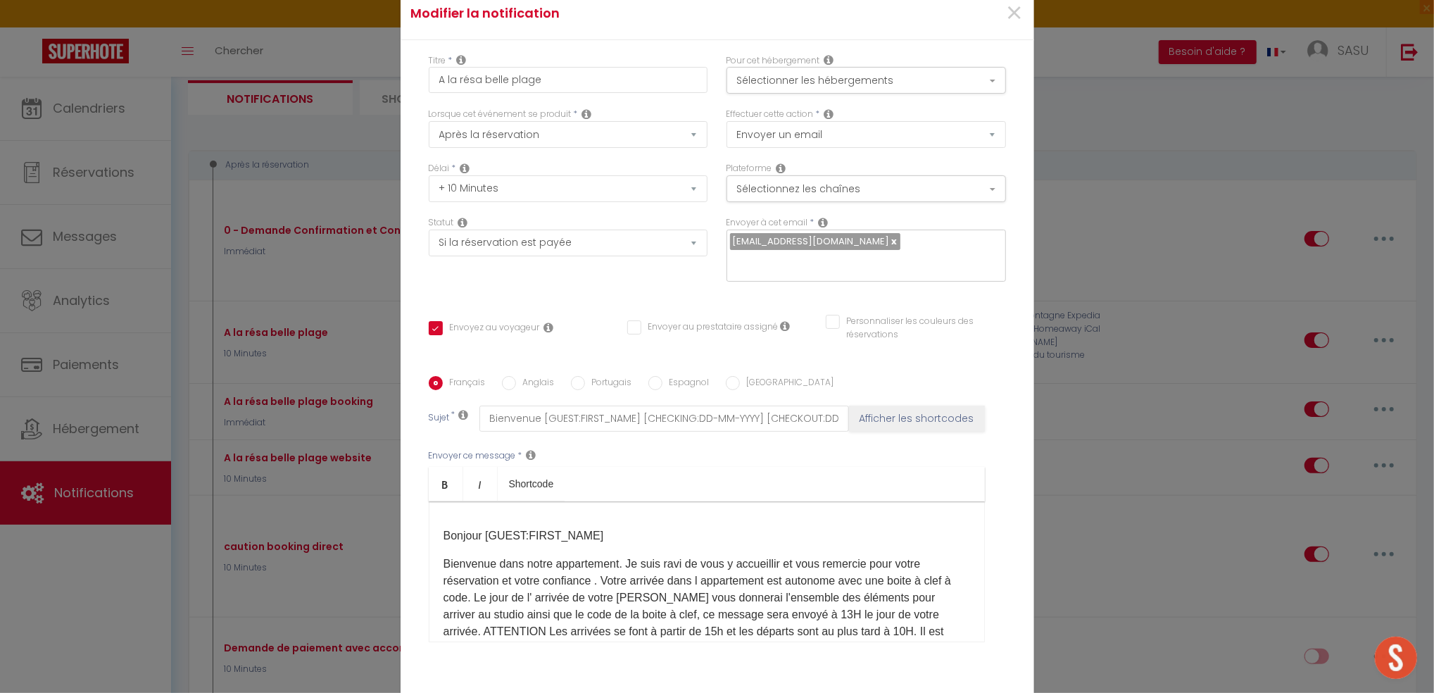
click at [508, 533] on p "Bonjour [GUEST:FIRST_NAME]​" at bounding box center [707, 535] width 527 height 17
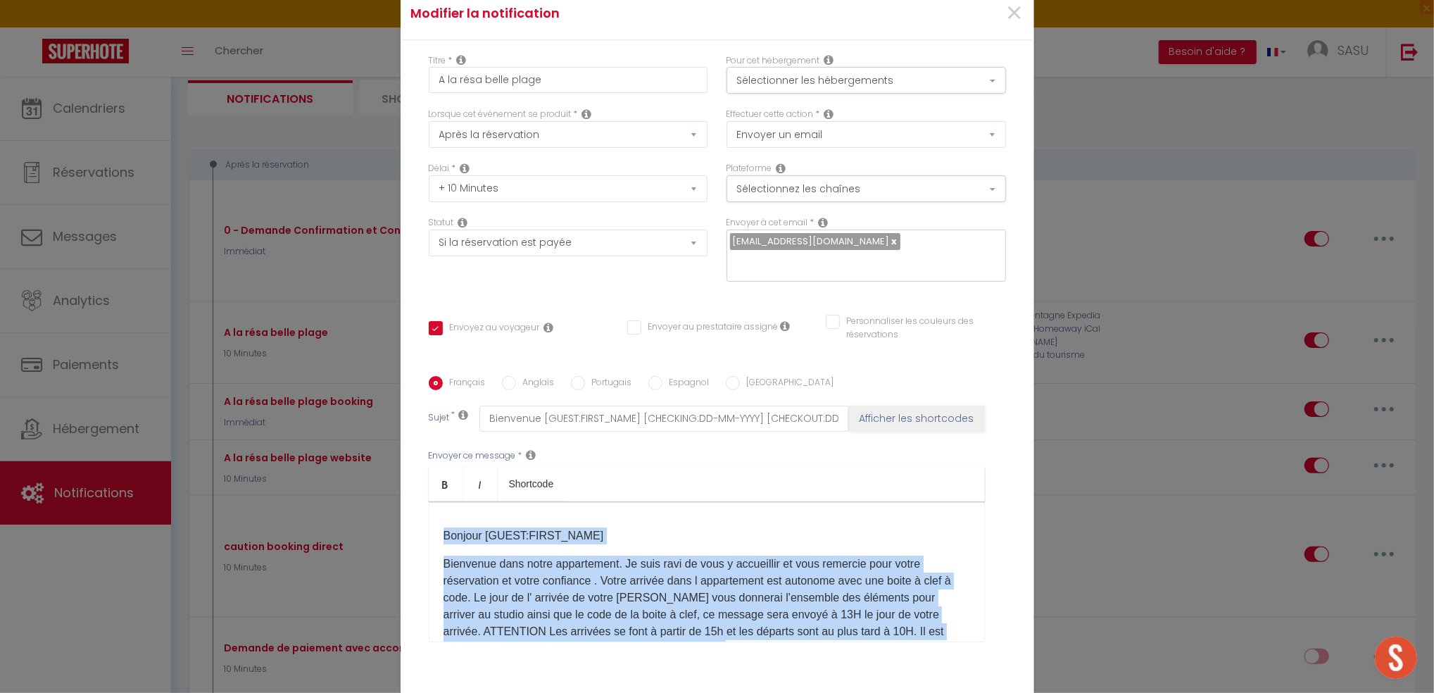
copy div "Bonjour [GUEST:FIRST_NAME]​ Bienvenue dans notre appartement. Je suis ravi de v…"
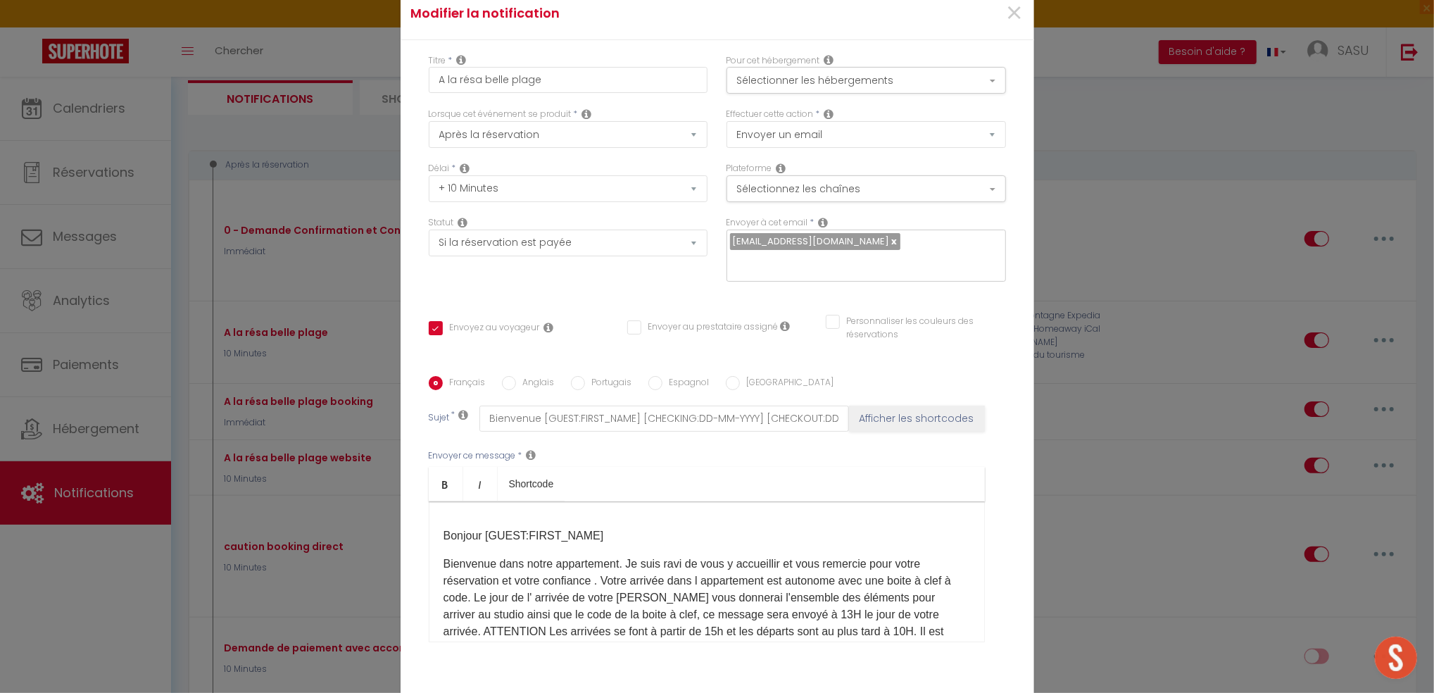
click at [297, 392] on div "Modifier la notification × Titre * A la résa belle plage Pour cet hébergement S…" at bounding box center [717, 346] width 1434 height 693
click at [1079, 191] on div "Modifier la notification × Titre * A la résa belle plage Pour cet hébergement S…" at bounding box center [717, 346] width 1434 height 693
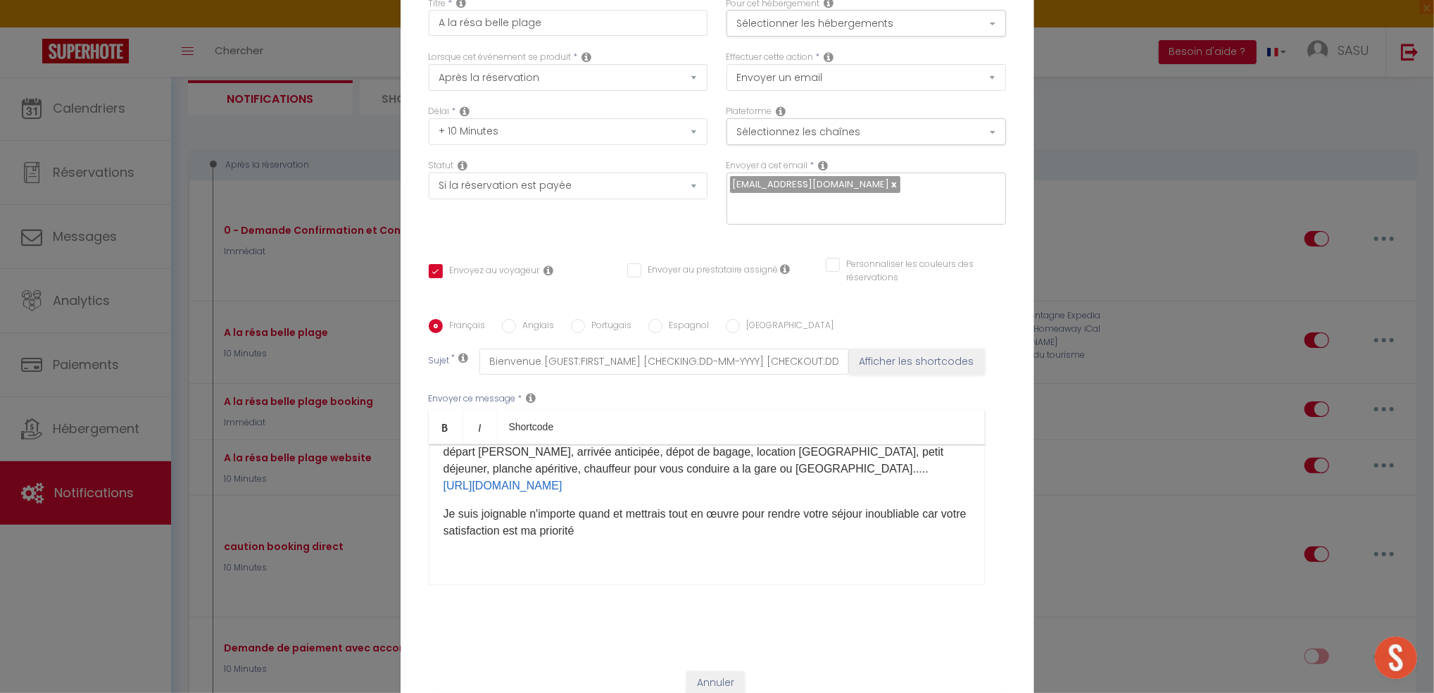
scroll to position [88, 0]
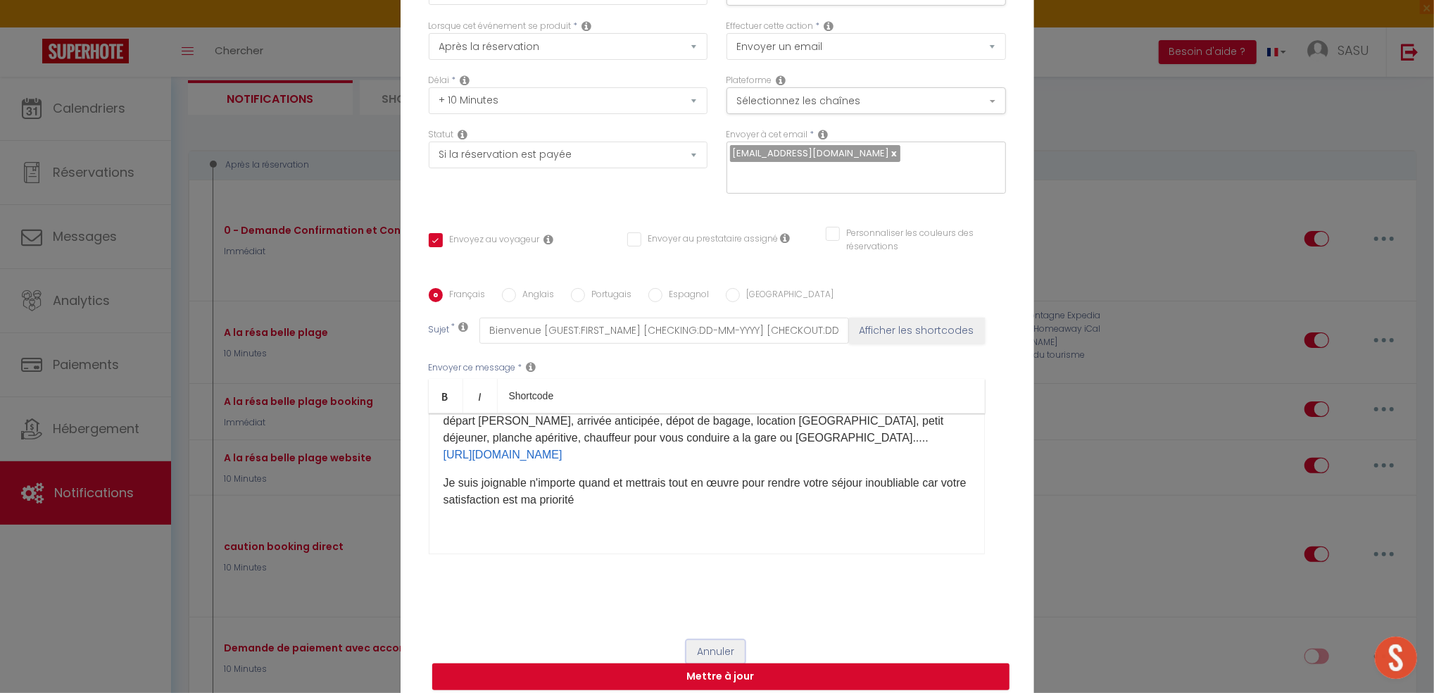
click at [715, 640] on button "Annuler" at bounding box center [716, 652] width 58 height 24
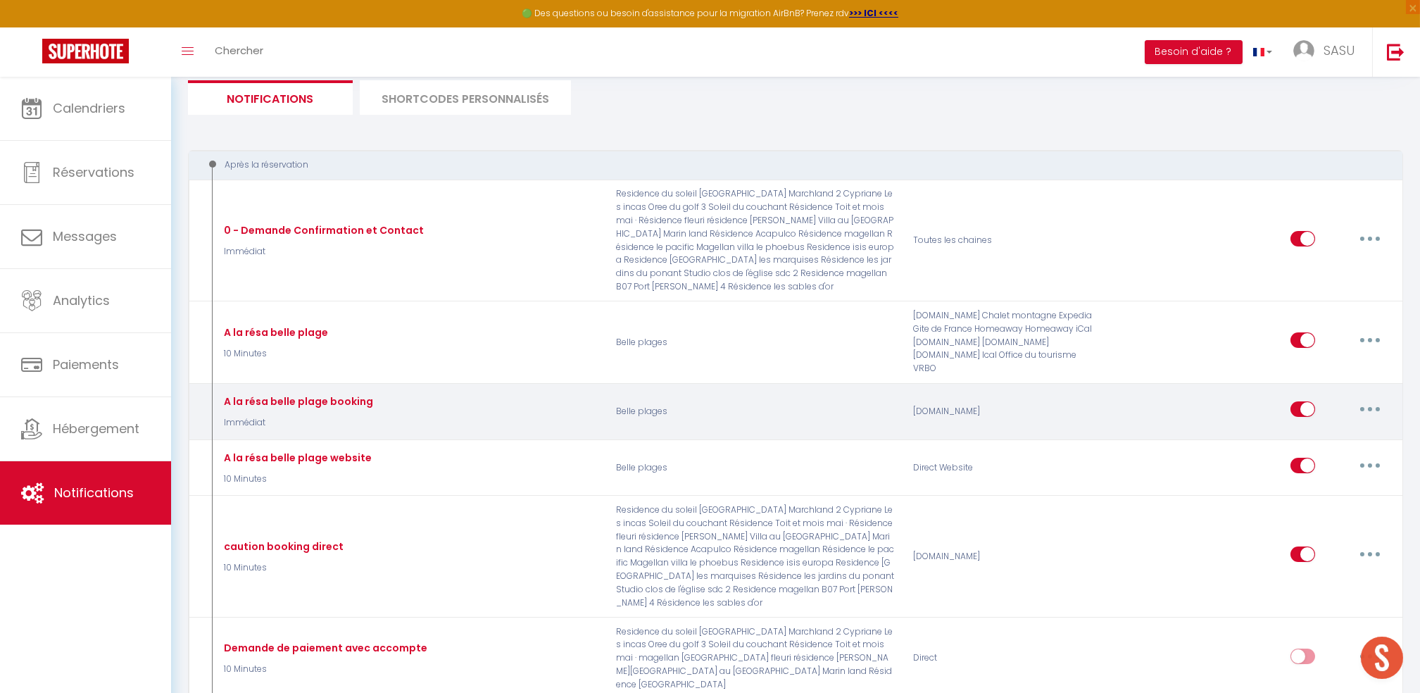
click at [1361, 406] on button "button" at bounding box center [1370, 409] width 39 height 23
click at [1316, 437] on link "Editer" at bounding box center [1334, 442] width 104 height 24
type input "A la résa belle plage booking"
select select "Immédiat"
checkbox input "true"
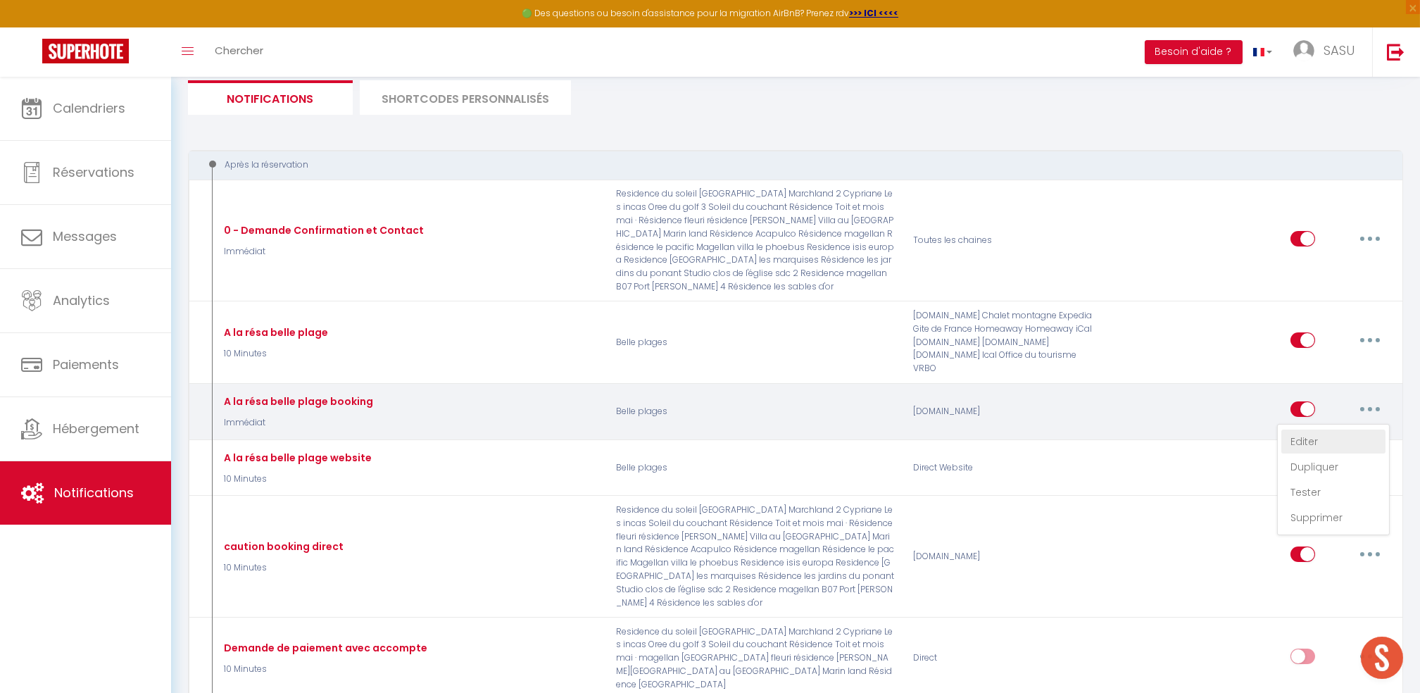
checkbox input "false"
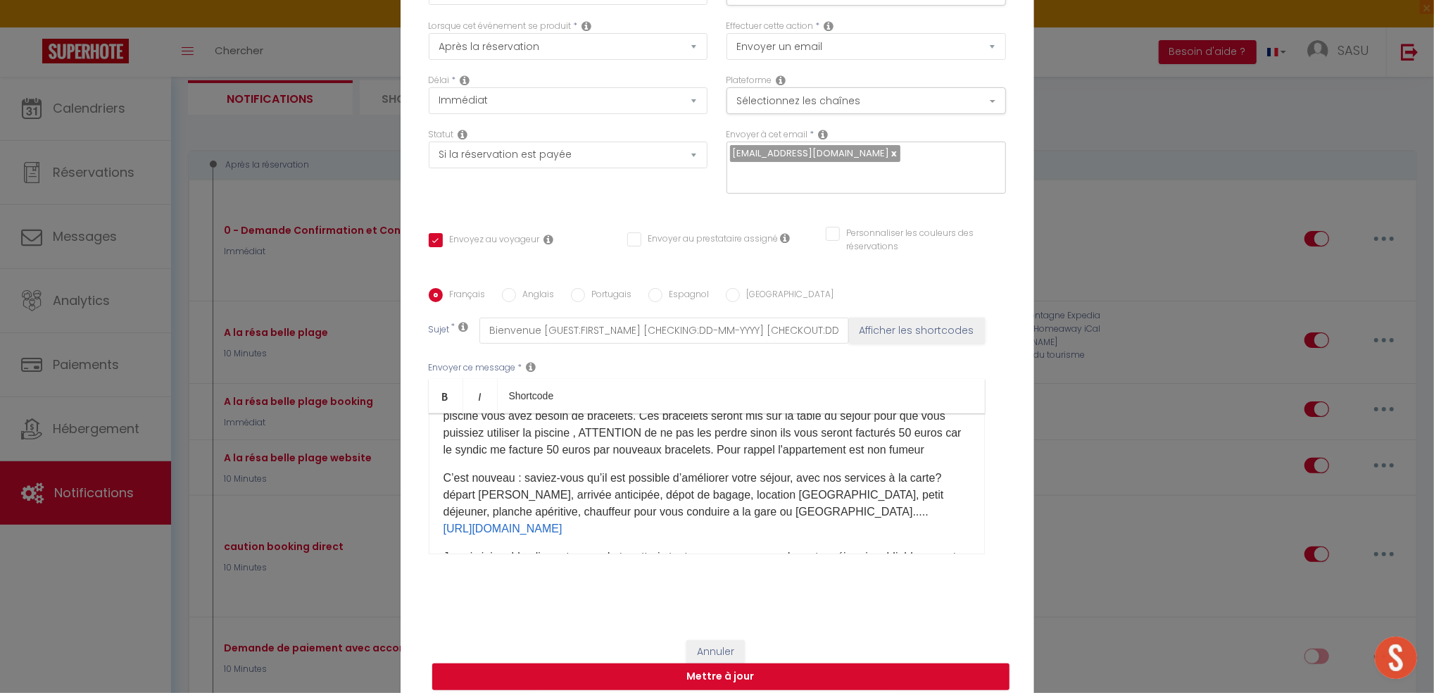
click at [547, 516] on span "C’est nouveau : saviez-vous qu’il est possible d’améliorer votre séjour, avec n…" at bounding box center [694, 495] width 501 height 46
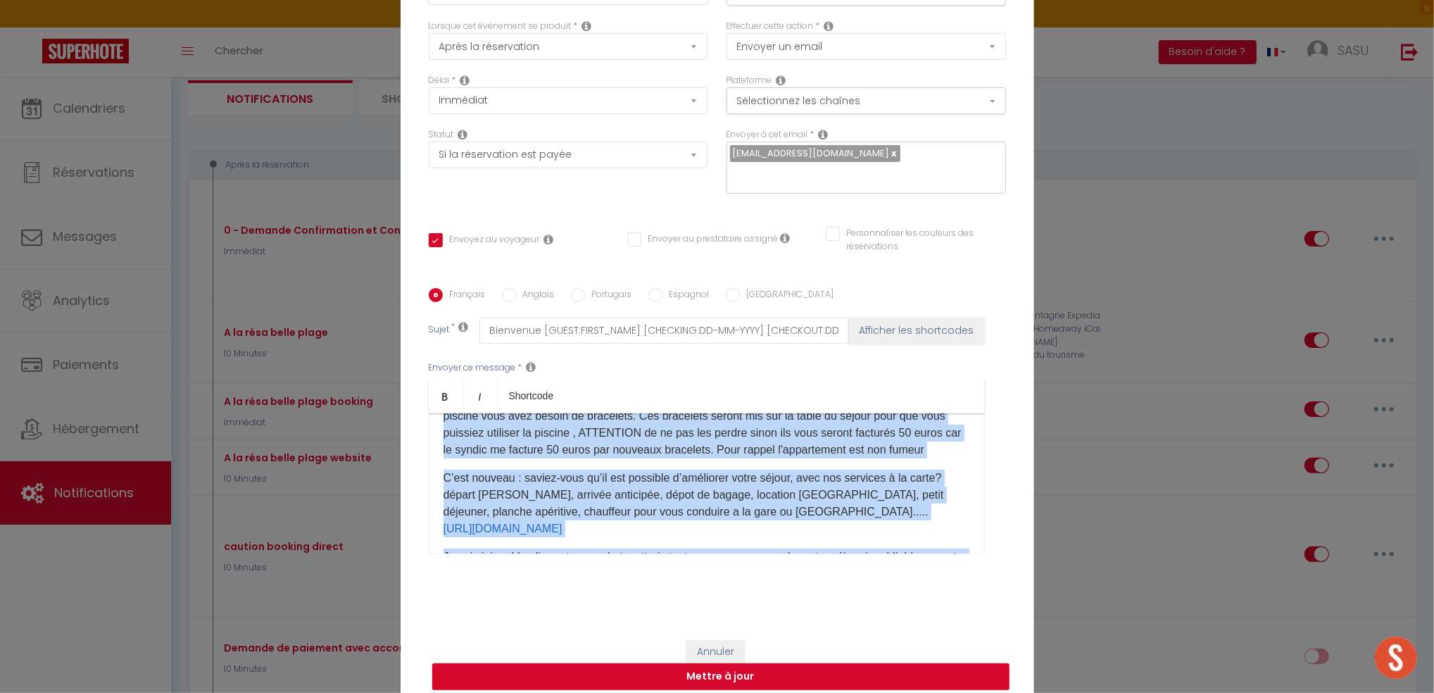
copy div "Bonjour [GUEST:FIRST_NAME]​ Bienvenue dans notre appartement. Je suis ravi de v…"
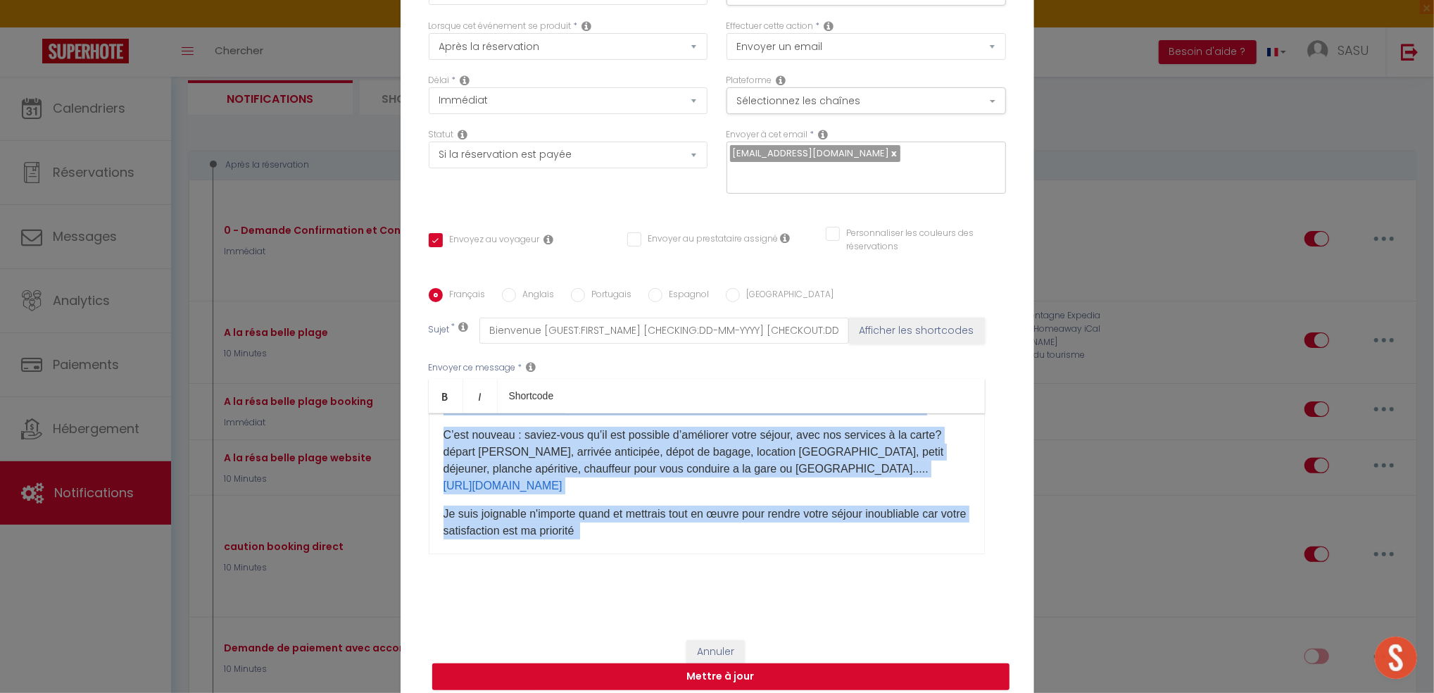
scroll to position [492, 0]
